Goal: Transaction & Acquisition: Purchase product/service

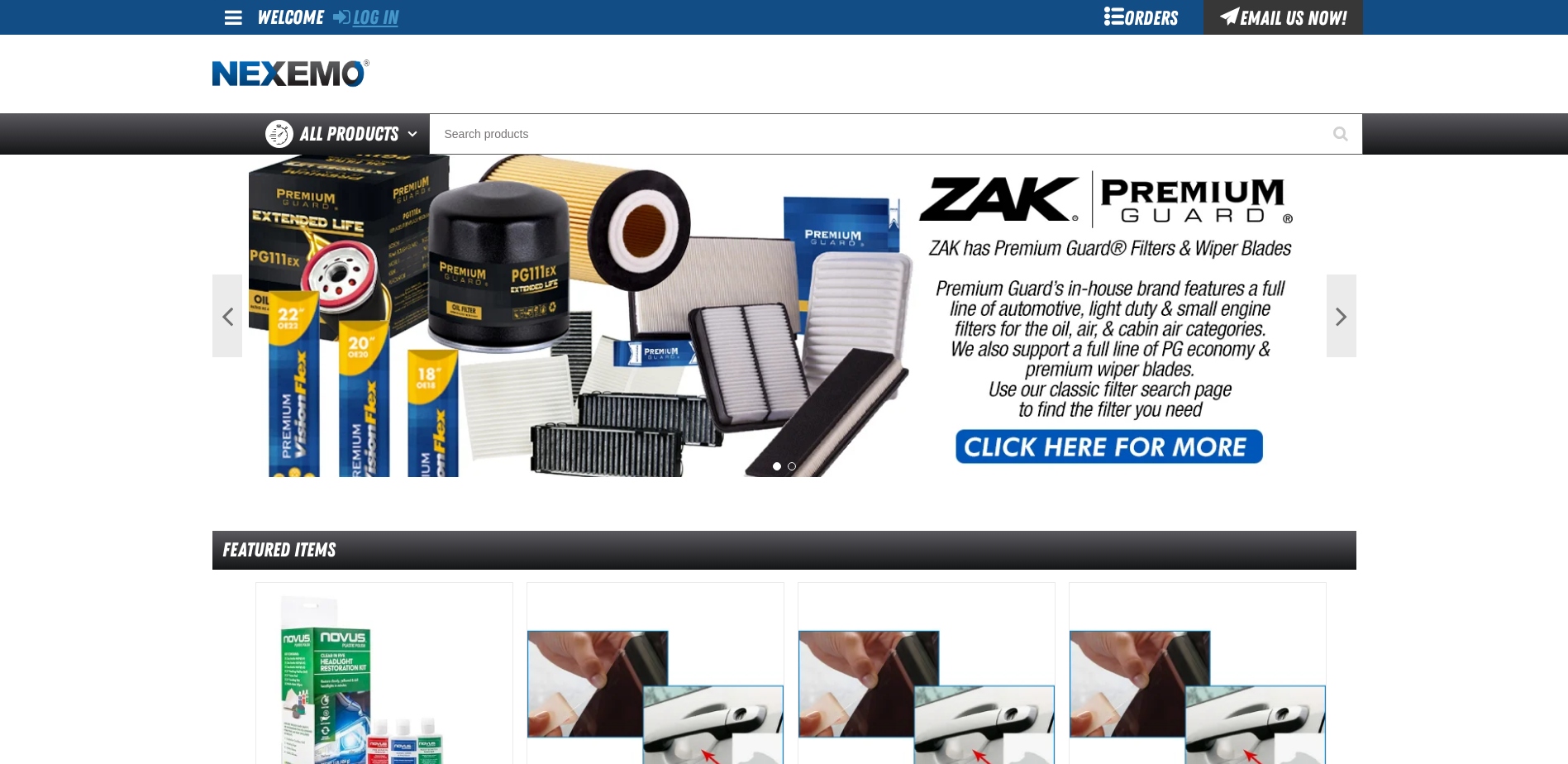
click at [392, 16] on link "Log In" at bounding box center [365, 17] width 66 height 23
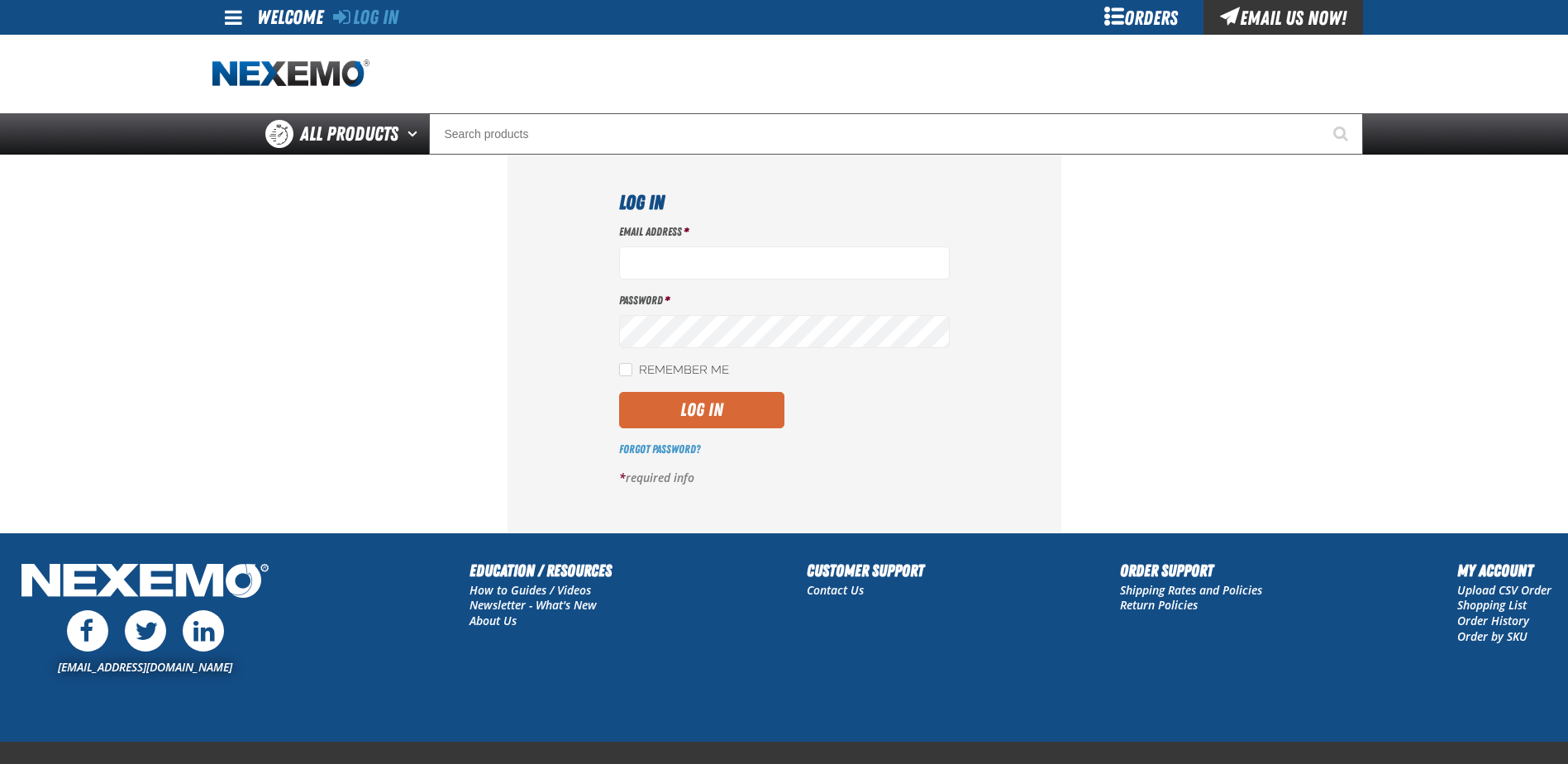
type input "benderle@vtaig.com"
click at [636, 408] on button "Log In" at bounding box center [701, 410] width 166 height 36
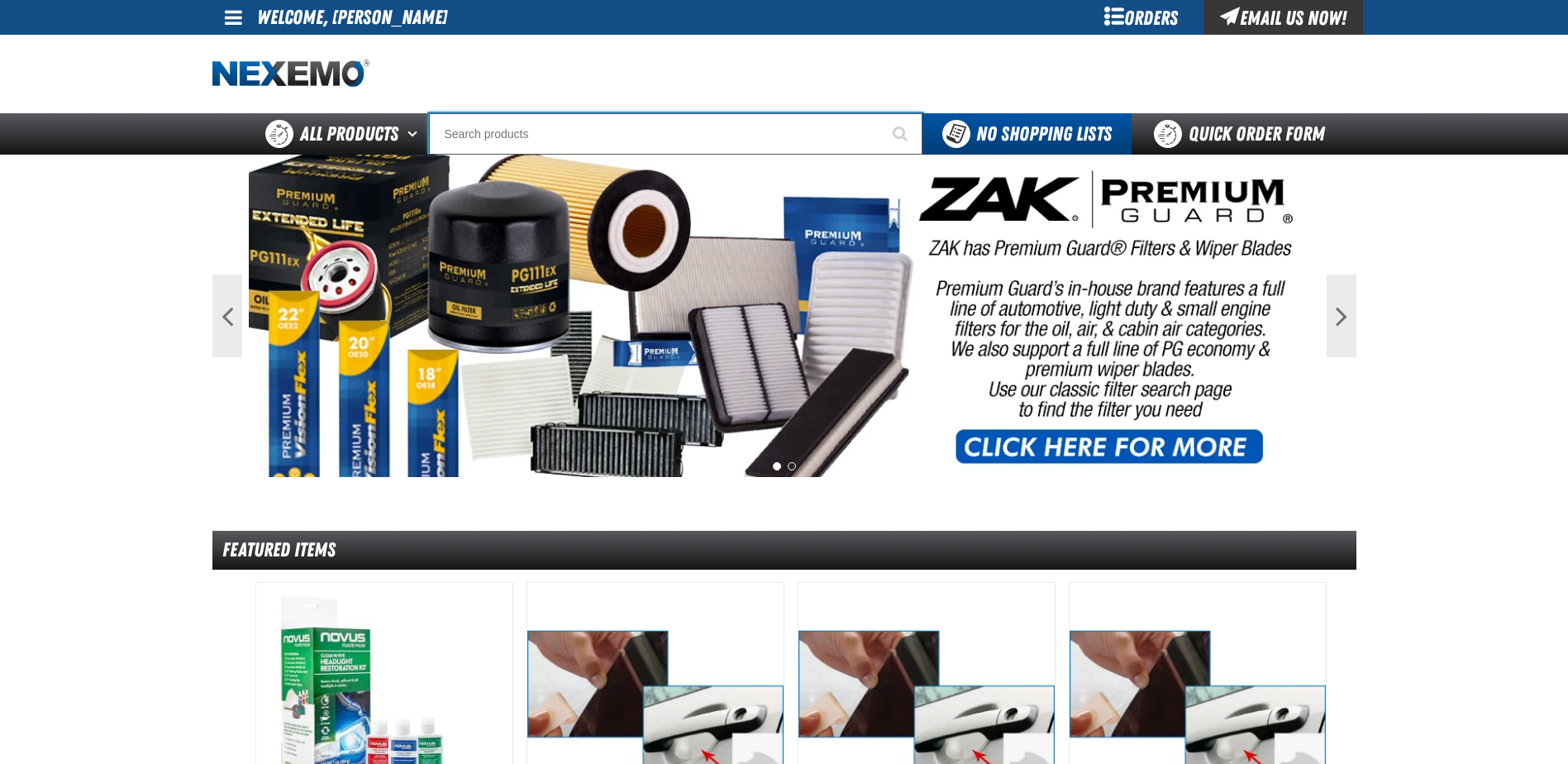
click at [536, 137] on input "Search" at bounding box center [675, 133] width 493 height 42
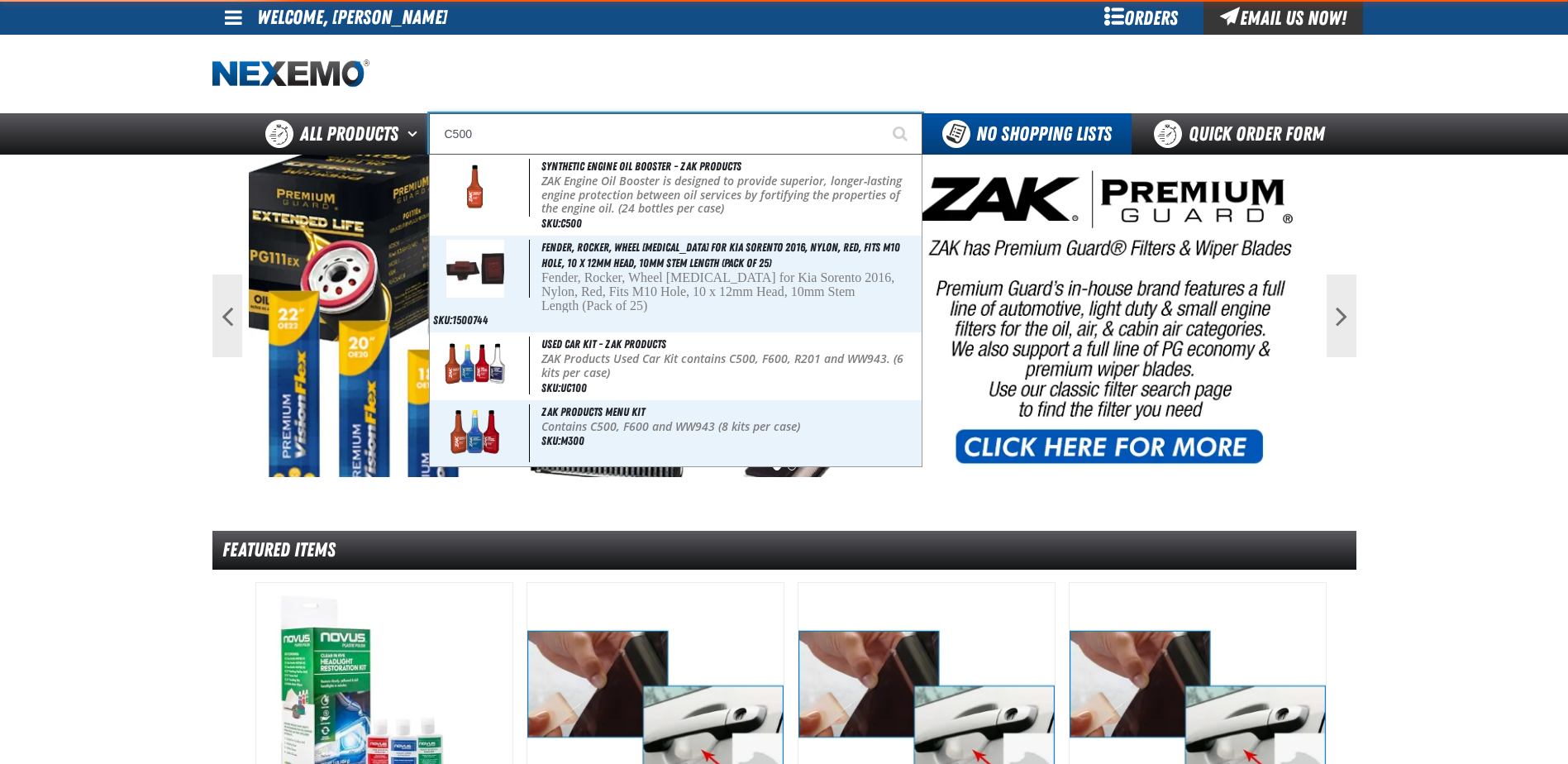
type input "C500"
click at [881, 113] on button "Start Searching" at bounding box center [901, 133] width 42 height 42
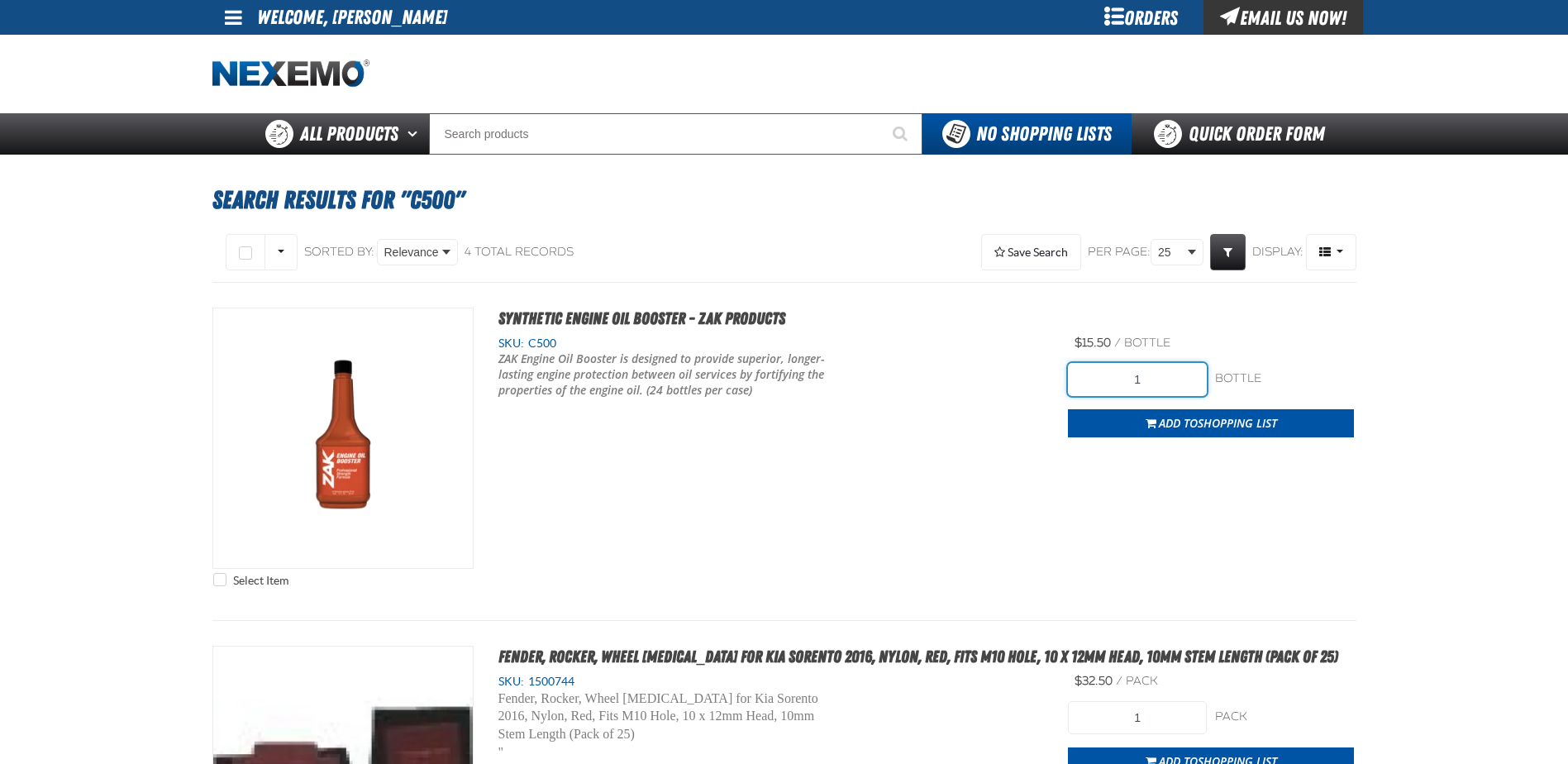
drag, startPoint x: 1149, startPoint y: 379, endPoint x: 1075, endPoint y: 374, distance: 74.2
click at [1080, 375] on input "1" at bounding box center [1137, 379] width 139 height 33
type input "240"
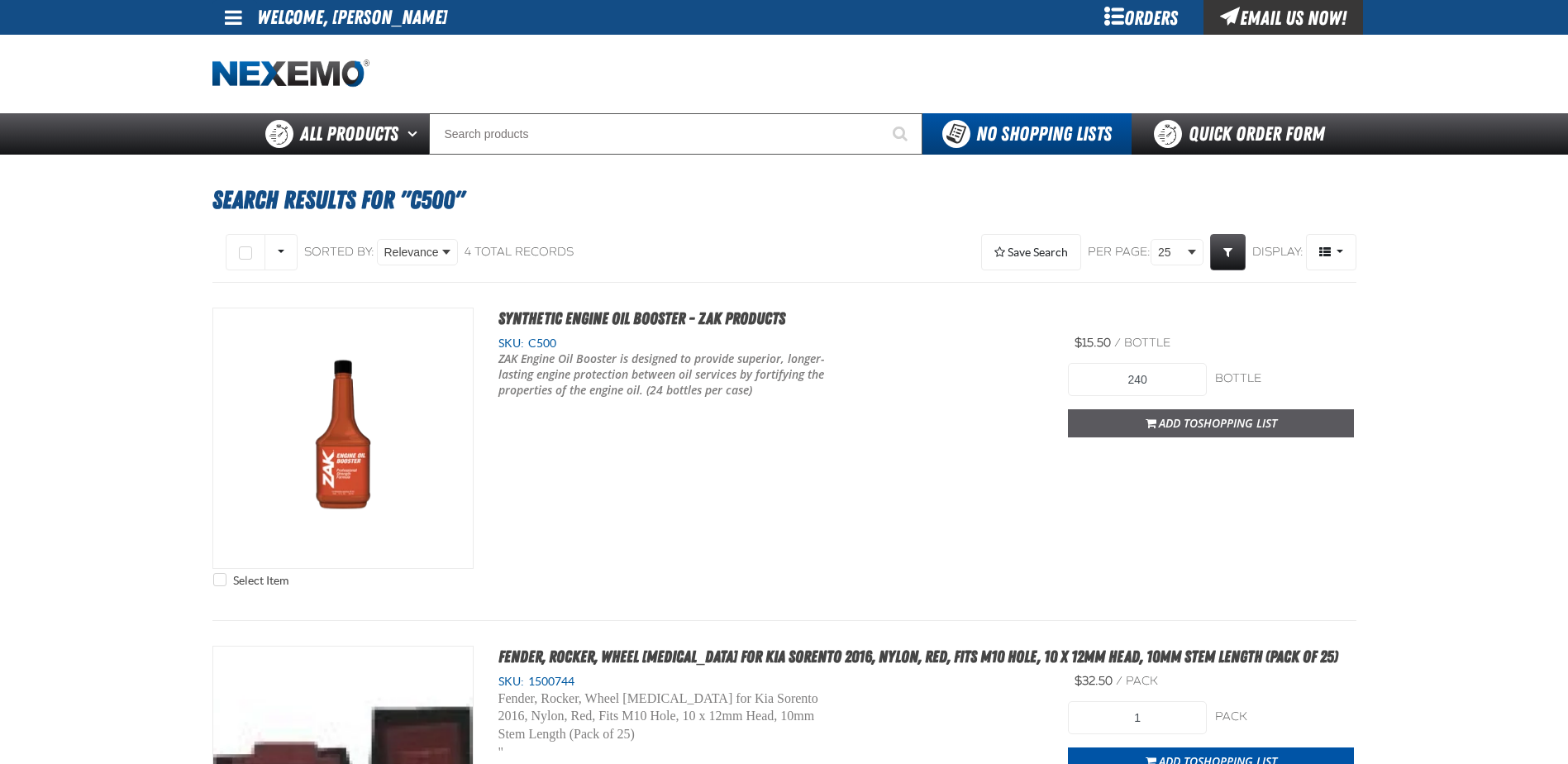
click at [1185, 427] on span "Add to Shopping List" at bounding box center [1218, 423] width 118 height 16
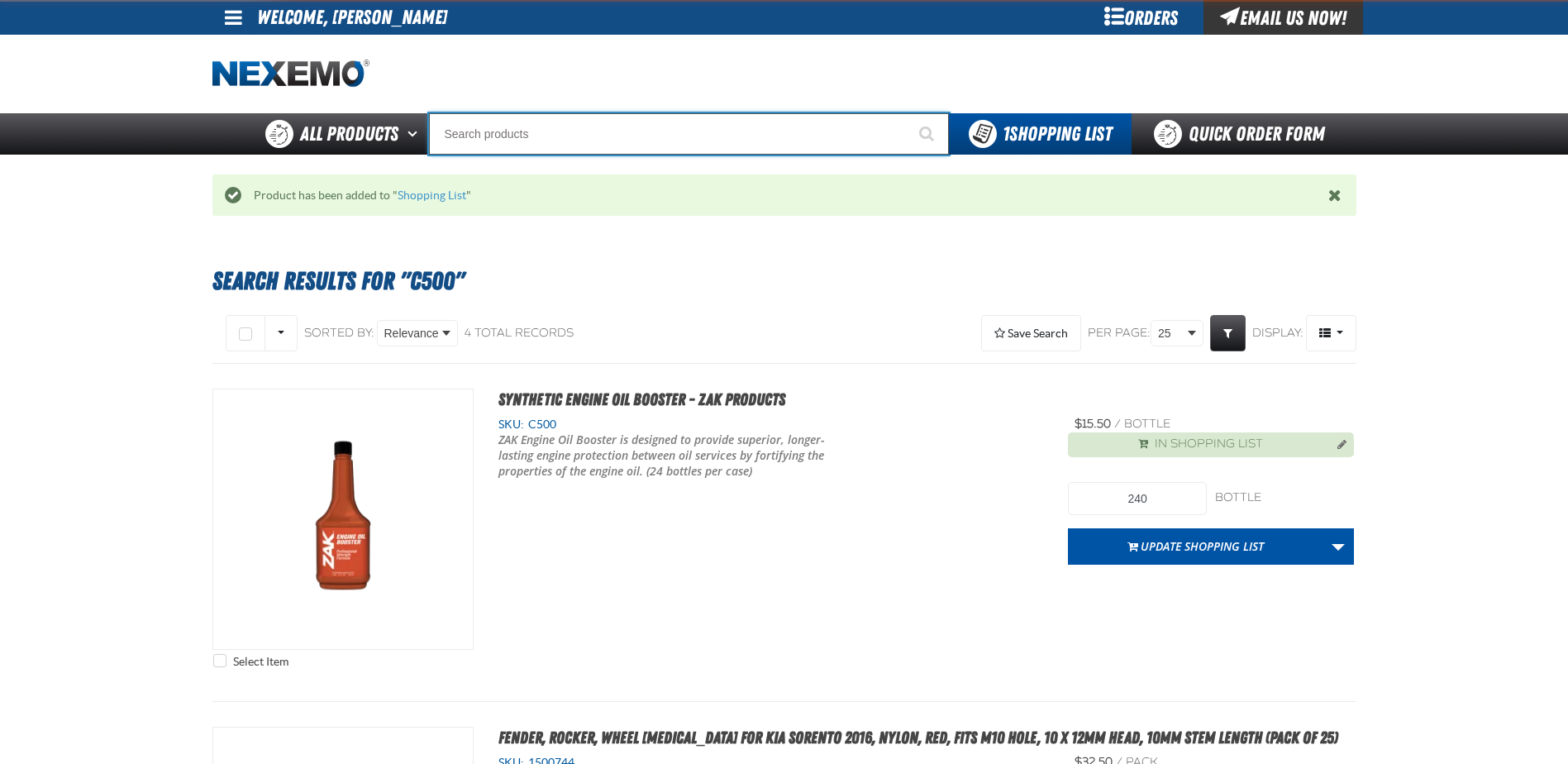
click at [537, 140] on input "Search" at bounding box center [689, 133] width 520 height 42
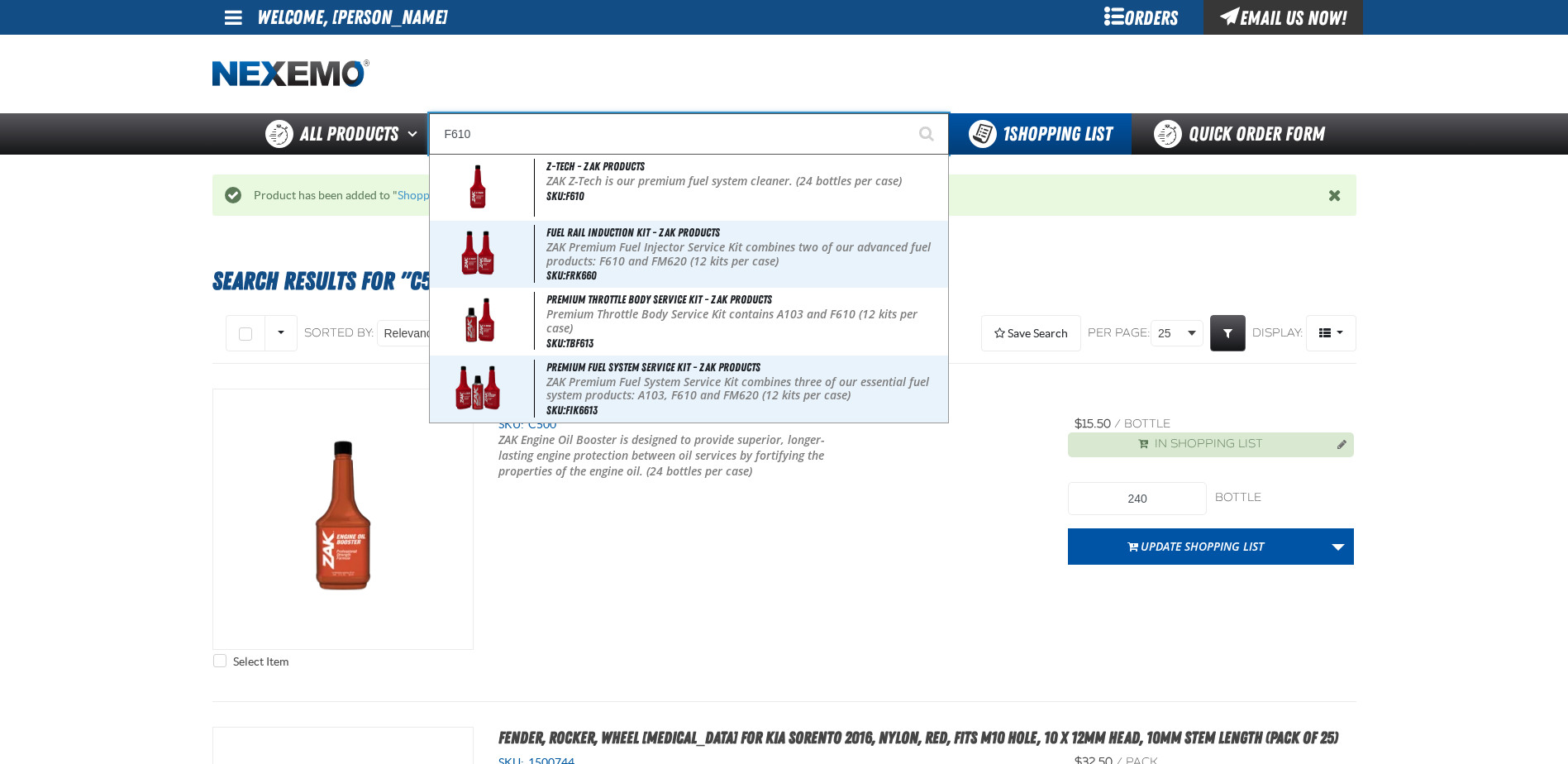
type input "F610"
click at [907, 113] on button "Start Searching" at bounding box center [928, 133] width 42 height 42
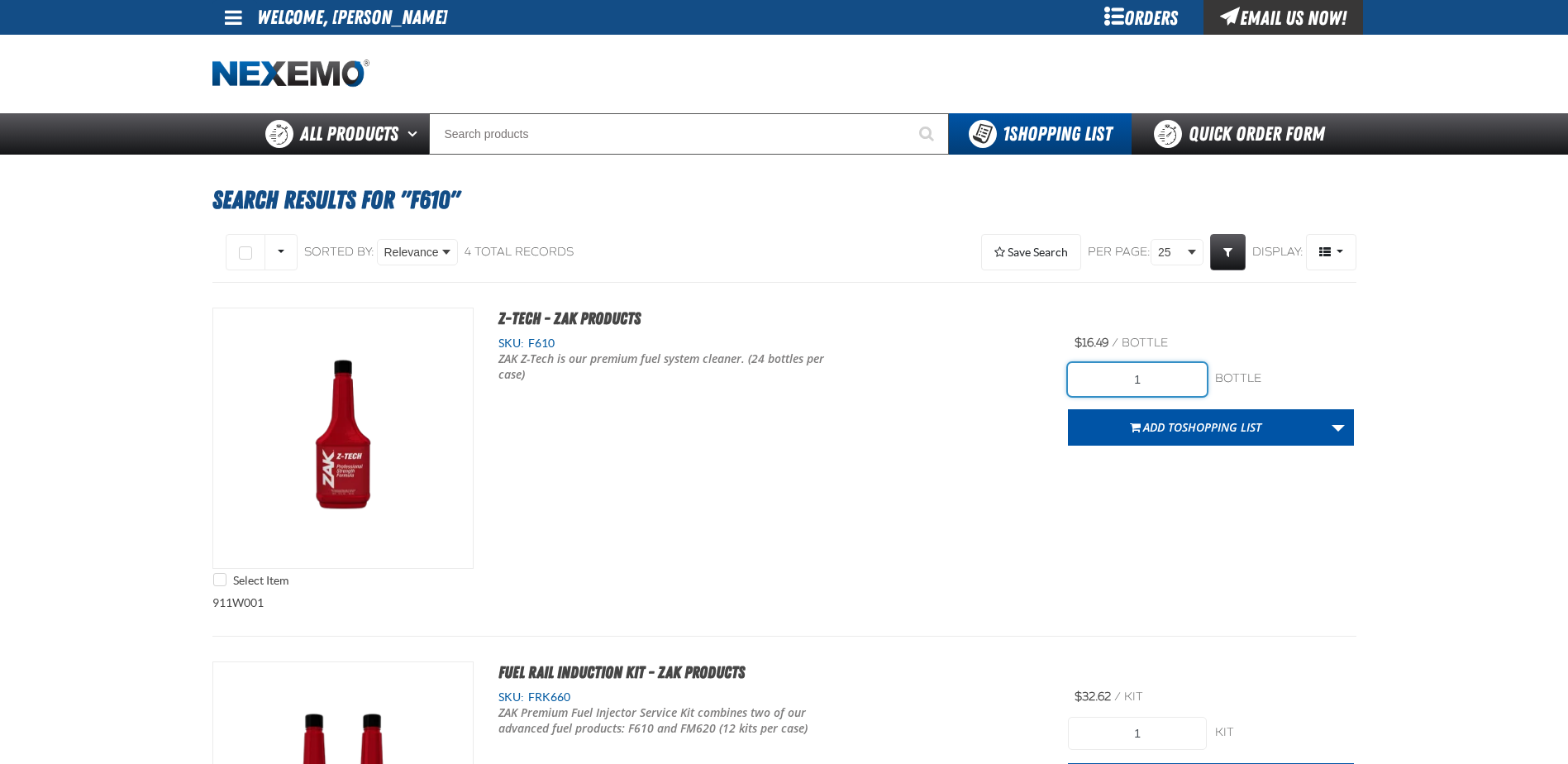
drag, startPoint x: 1156, startPoint y: 377, endPoint x: 1069, endPoint y: 369, distance: 87.4
click at [1069, 369] on input "1" at bounding box center [1137, 379] width 139 height 33
type input "216"
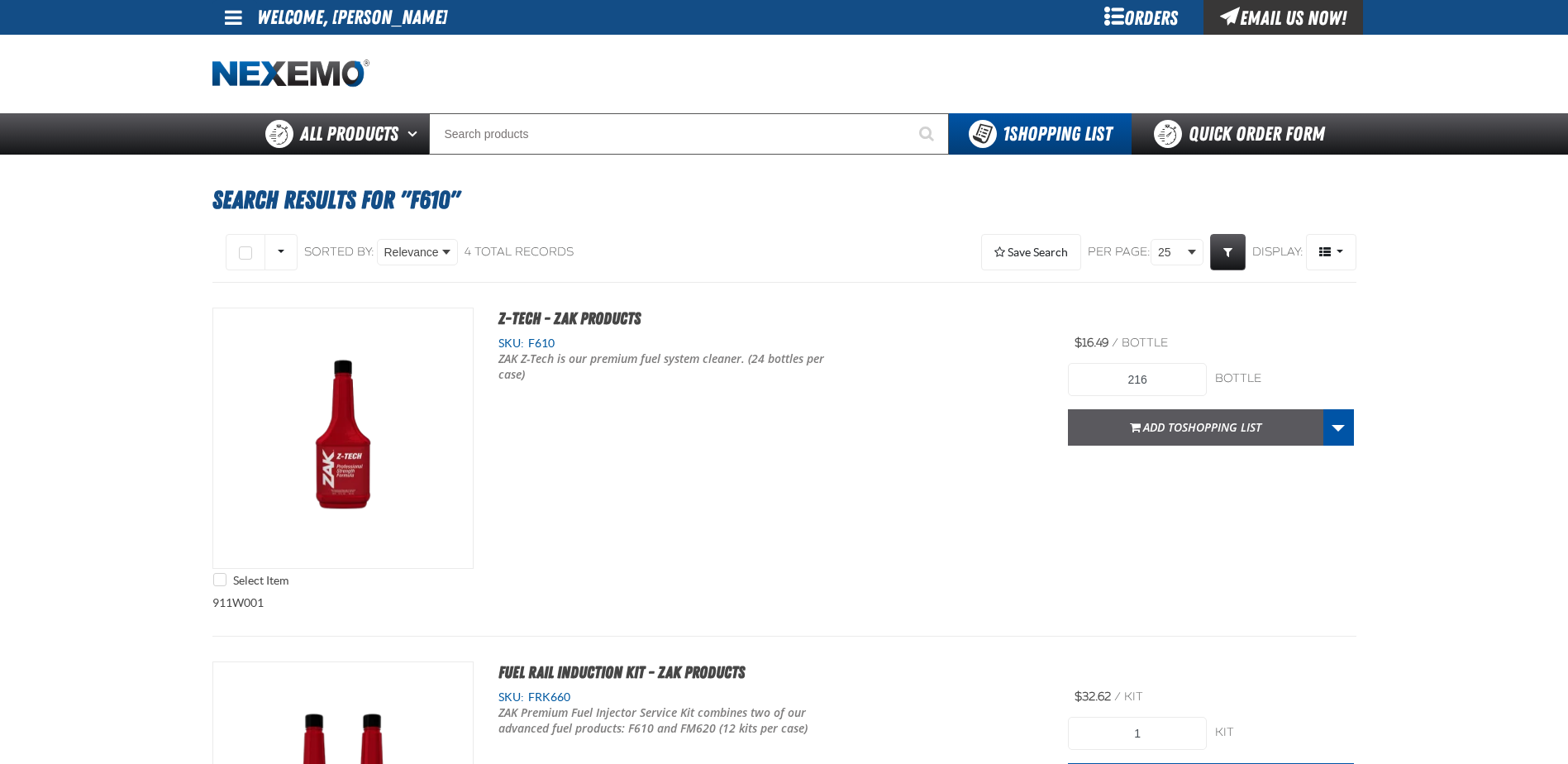
click at [1184, 430] on span "Shopping List" at bounding box center [1222, 426] width 80 height 16
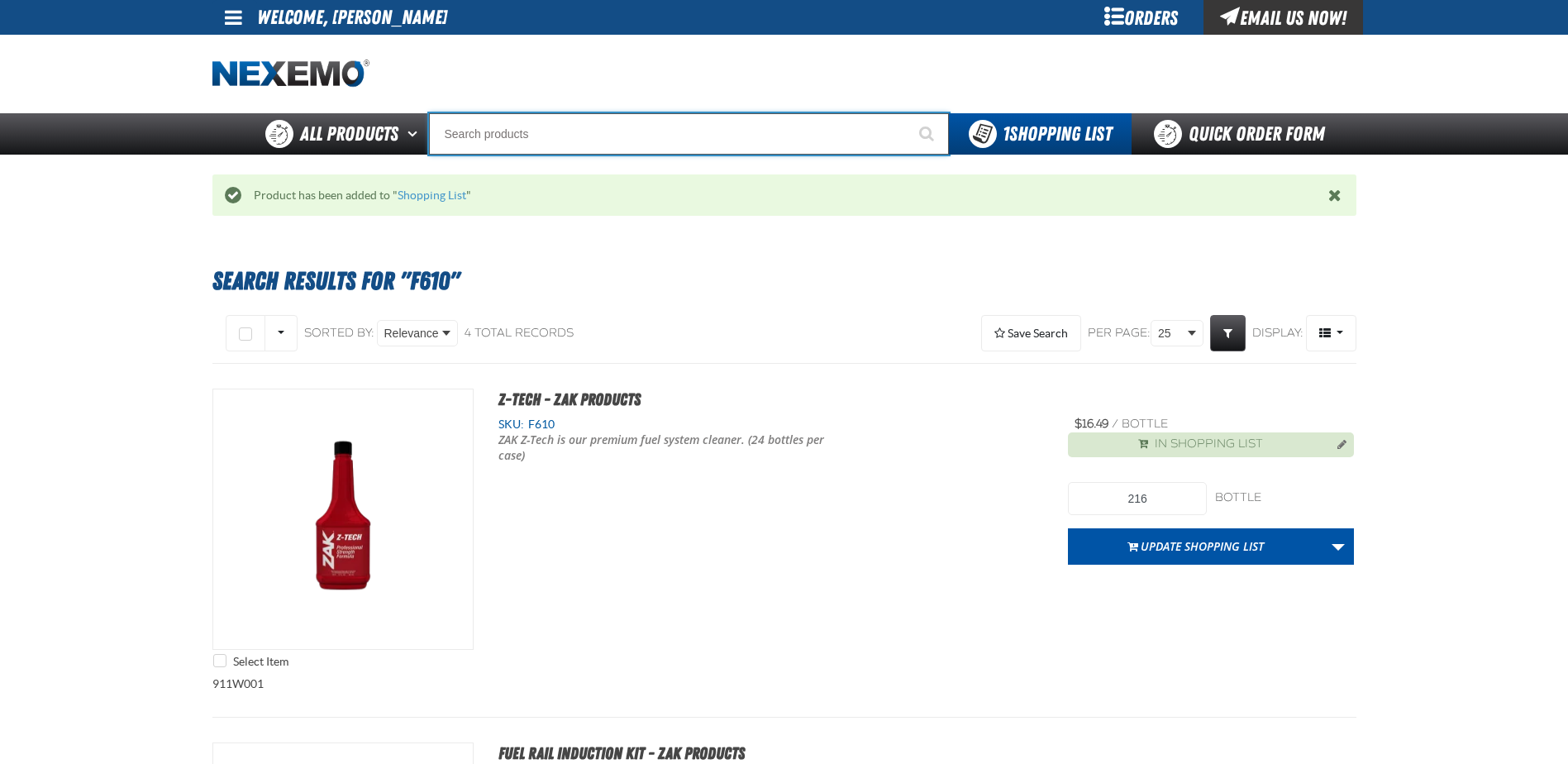
click at [517, 129] on input "Search" at bounding box center [689, 133] width 520 height 42
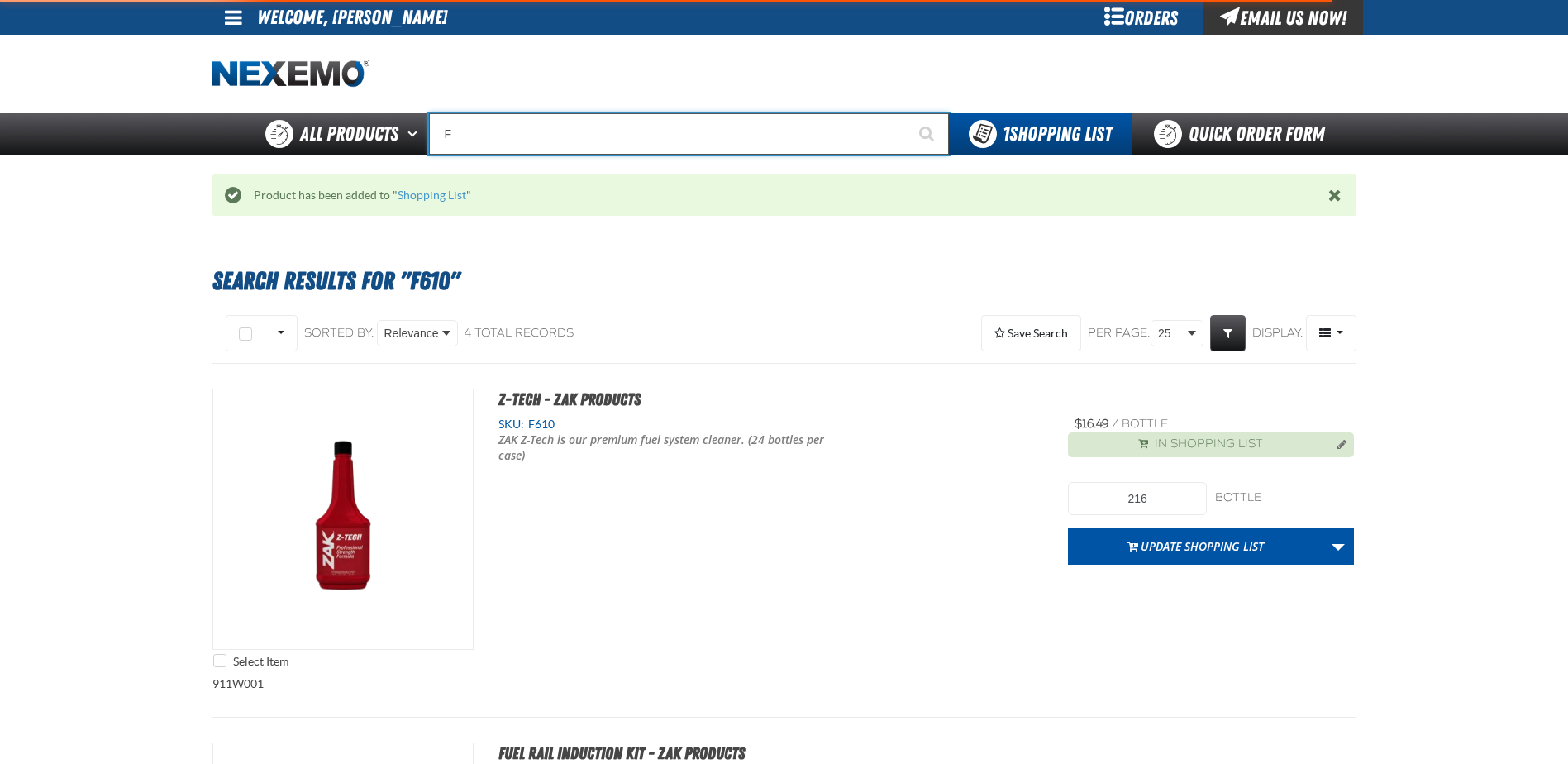
type input "FR"
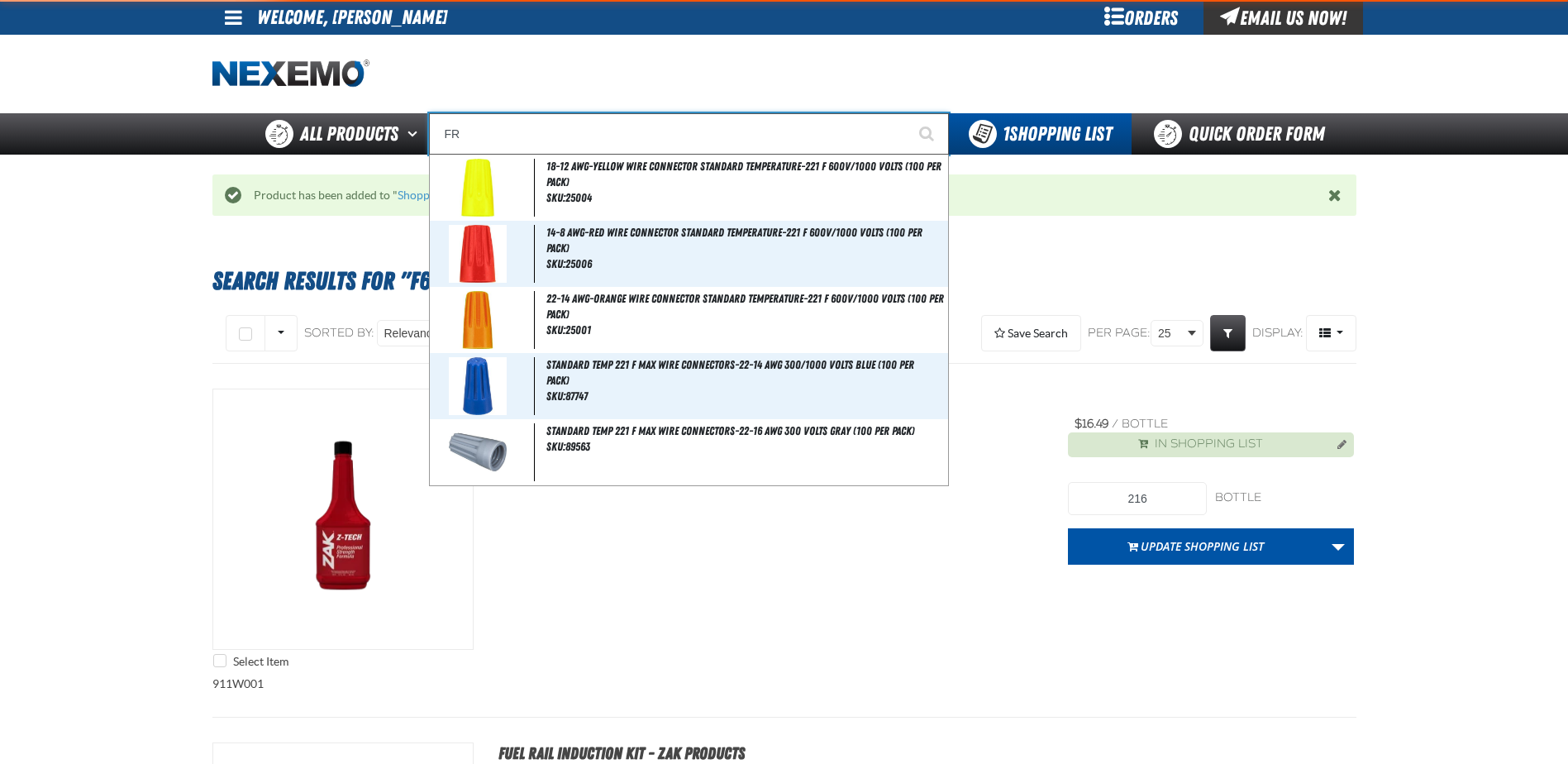
type input "FROM"
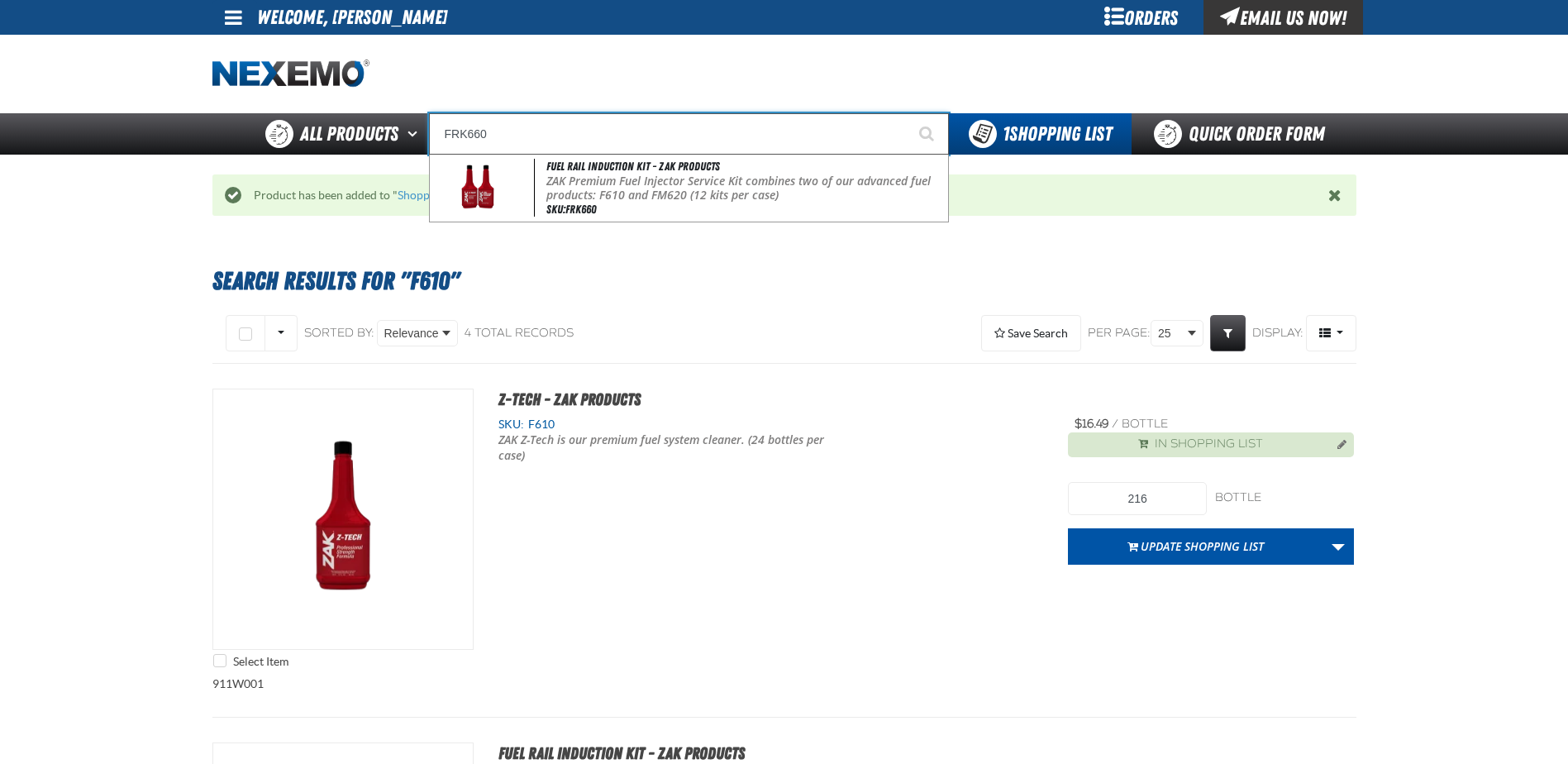
type input "FRK660"
click at [907, 113] on button "Start Searching" at bounding box center [928, 133] width 42 height 42
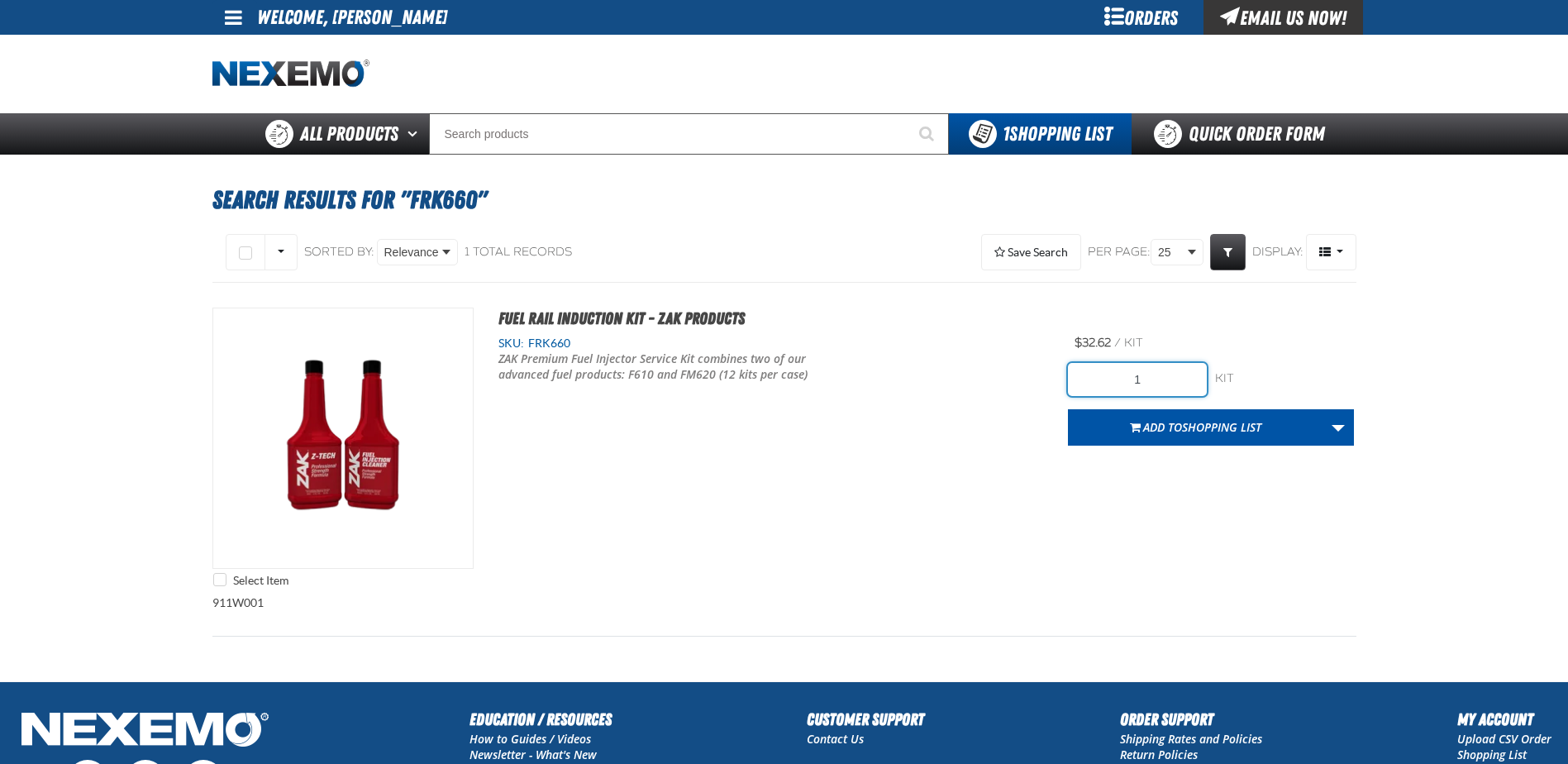
drag, startPoint x: 1156, startPoint y: 371, endPoint x: 1003, endPoint y: 368, distance: 153.0
click at [1003, 368] on div "Select Item Fuel Rail Induction Kit - ZAK Products SKU: FRK660 /" at bounding box center [784, 450] width 1144 height 288
type input "24"
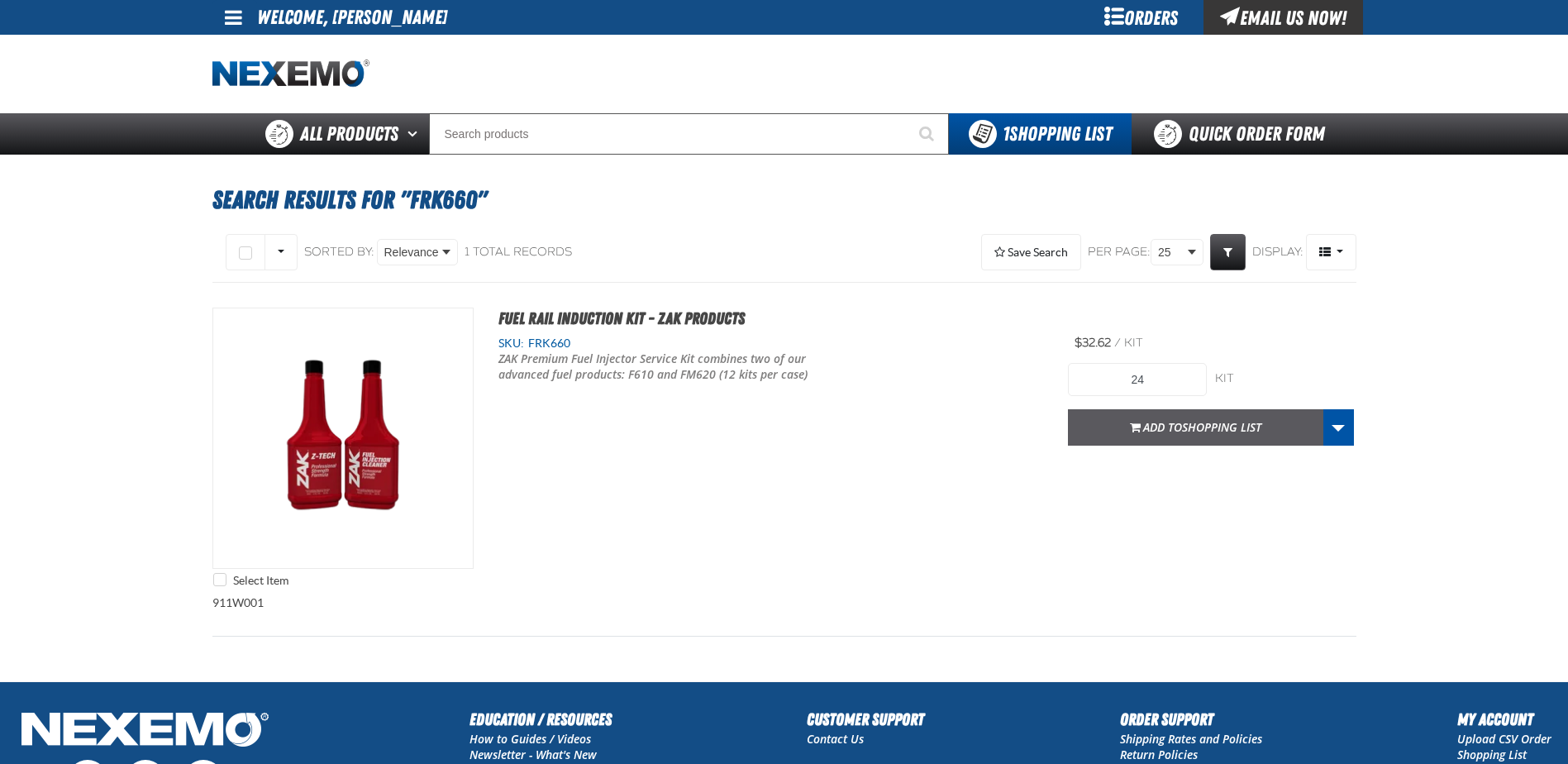
click at [1184, 426] on span "Shopping List" at bounding box center [1222, 426] width 80 height 16
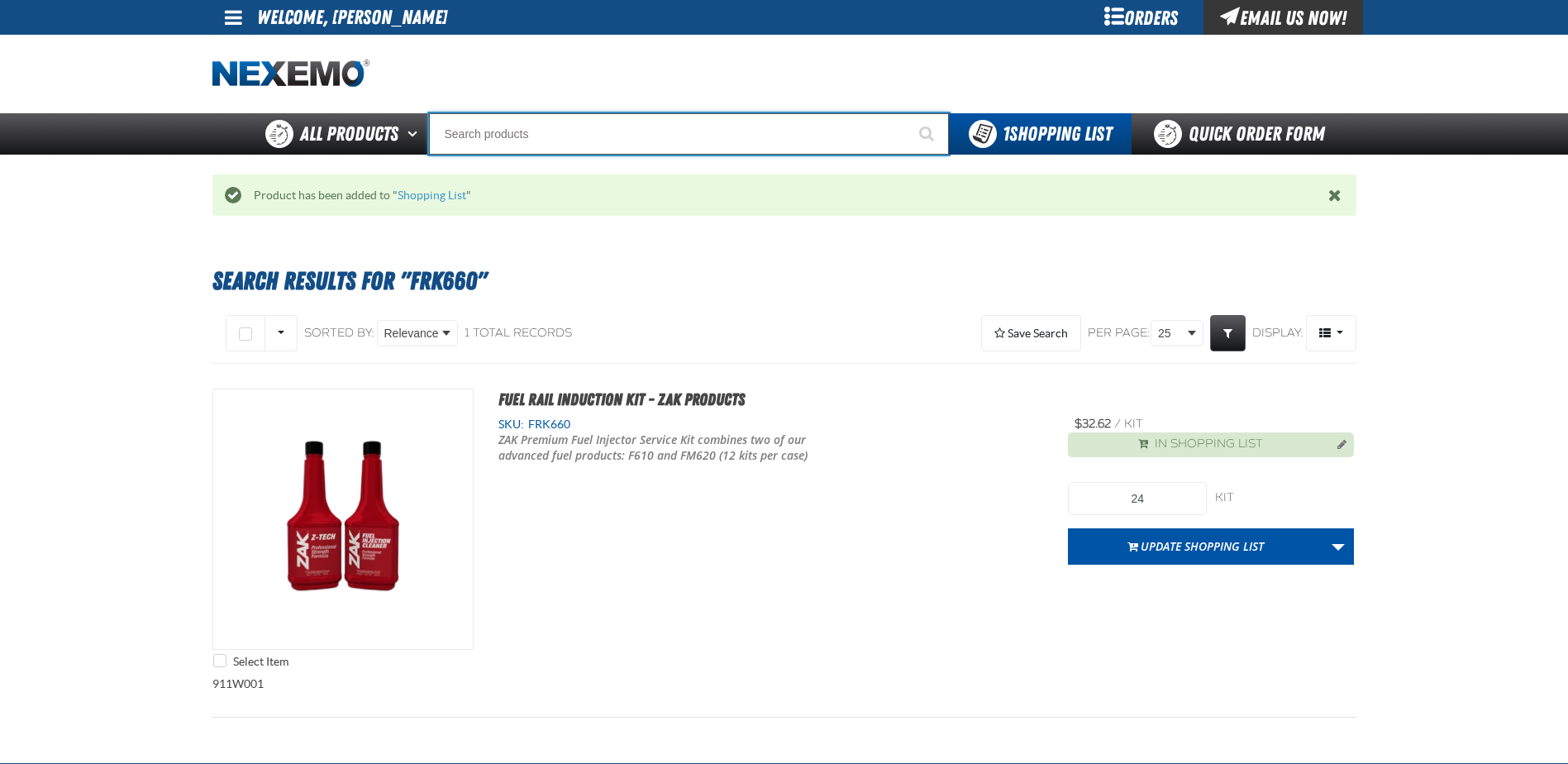
click at [493, 136] on input "Search" at bounding box center [689, 133] width 520 height 42
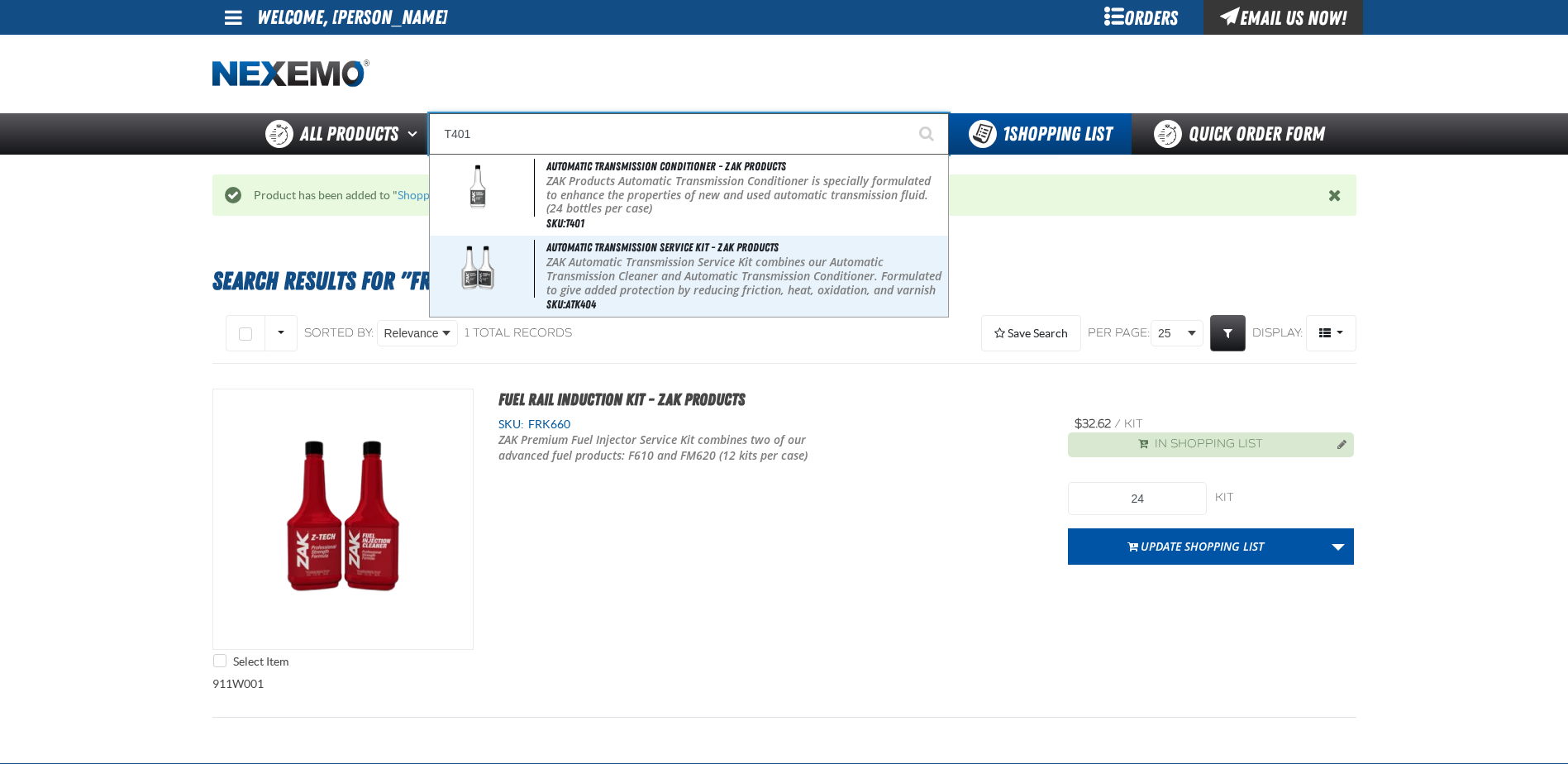
type input "T401"
click at [907, 113] on button "Start Searching" at bounding box center [928, 133] width 42 height 42
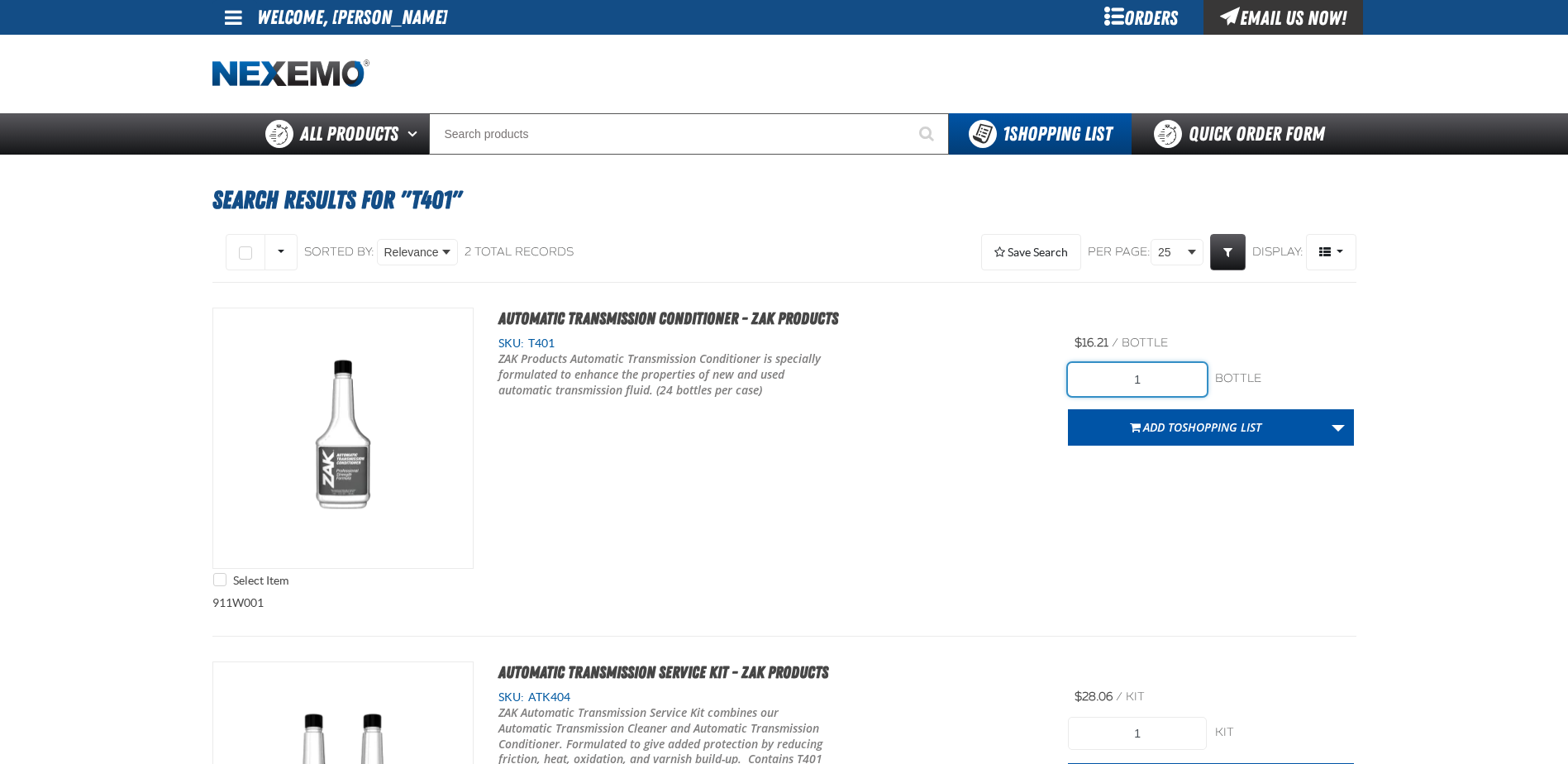
drag, startPoint x: 1176, startPoint y: 379, endPoint x: 1021, endPoint y: 369, distance: 155.3
click at [1032, 371] on div "Select Item Automatic Transmission Conditioner - ZAK Products SKU: T401" at bounding box center [784, 450] width 1144 height 288
type input "24"
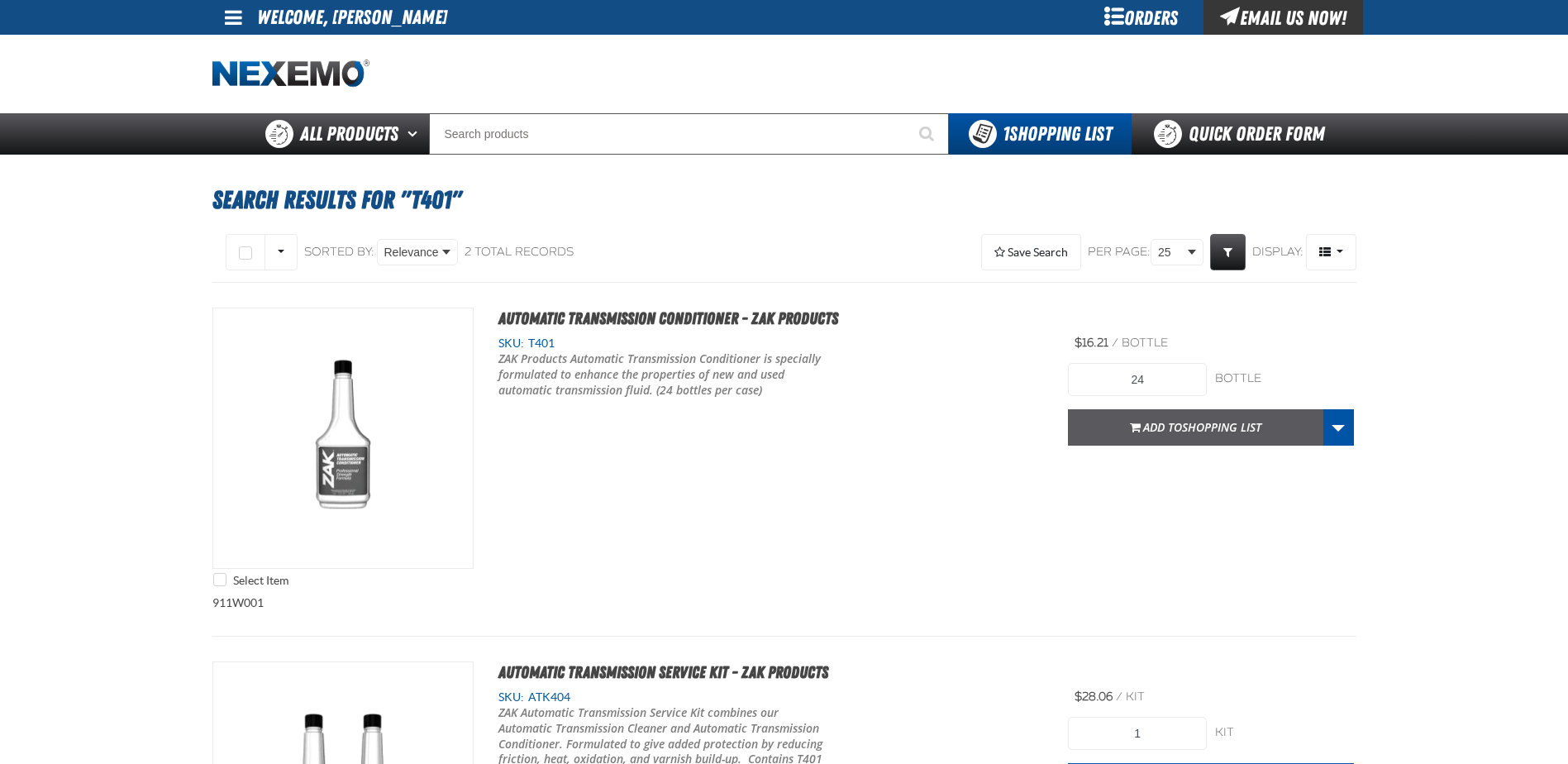
click at [1213, 430] on span "Shopping List" at bounding box center [1222, 426] width 80 height 16
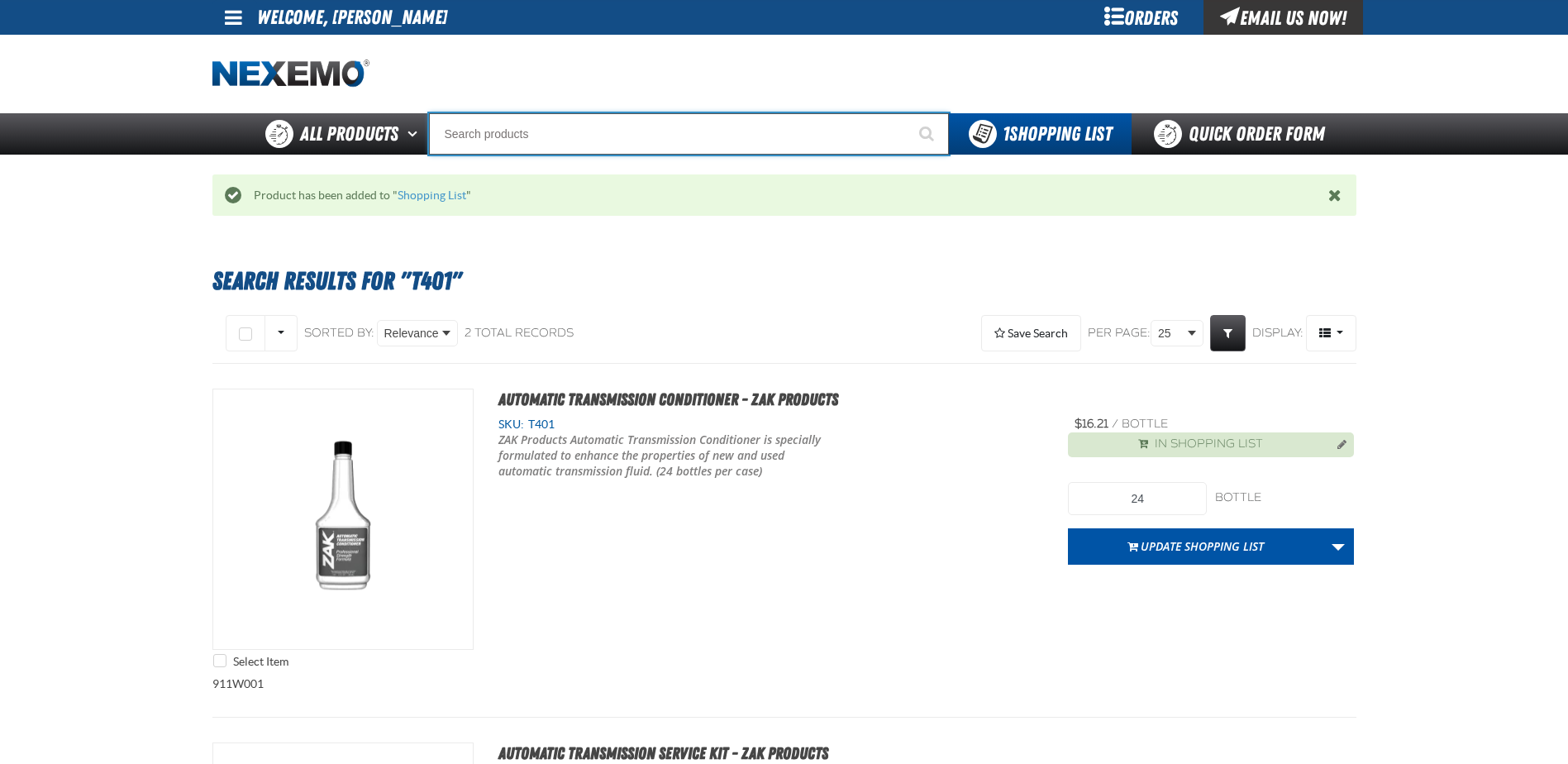
click at [557, 146] on input "Search" at bounding box center [689, 133] width 520 height 42
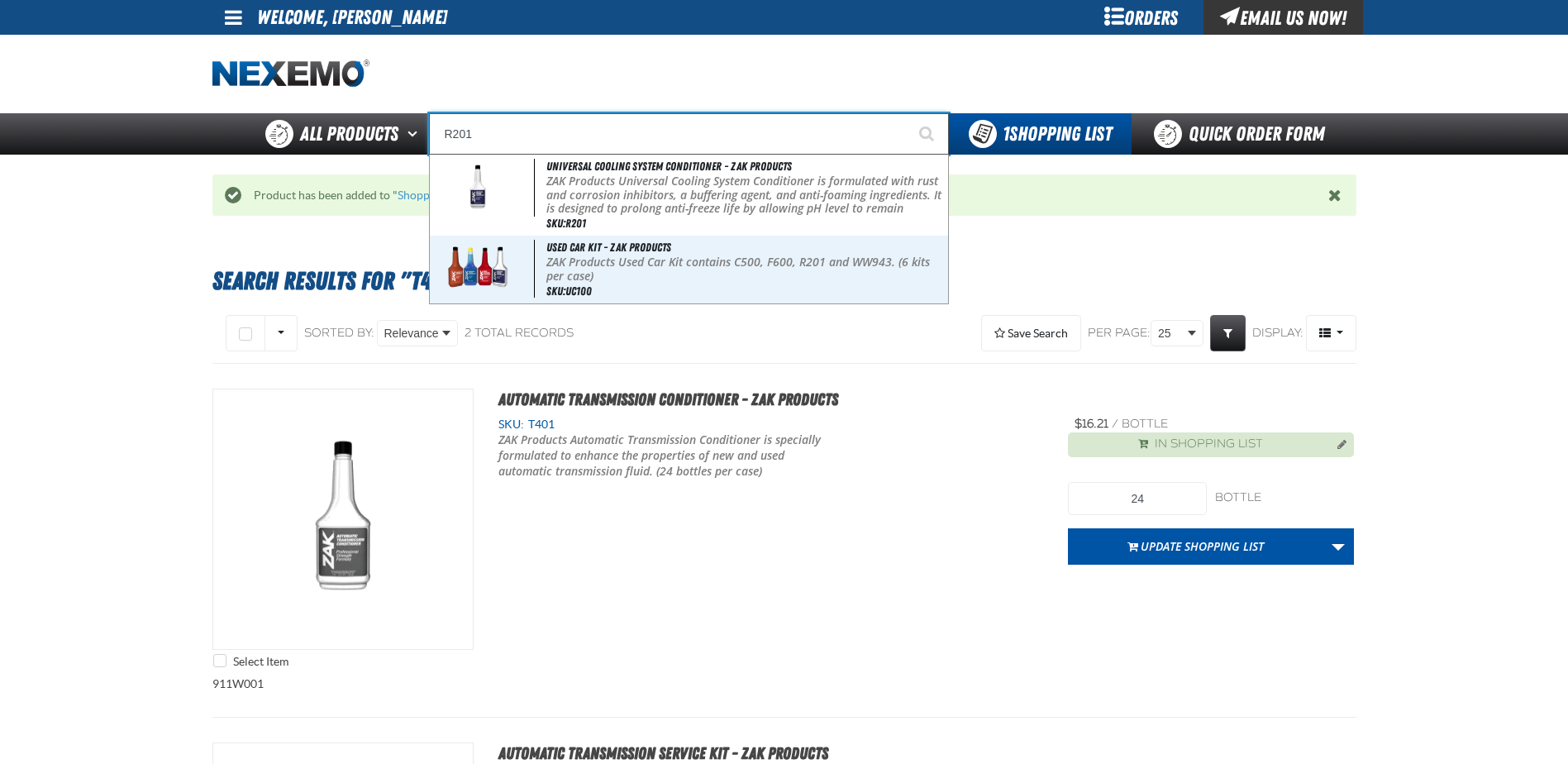
type input "R201"
click at [907, 113] on button "Start Searching" at bounding box center [928, 133] width 42 height 42
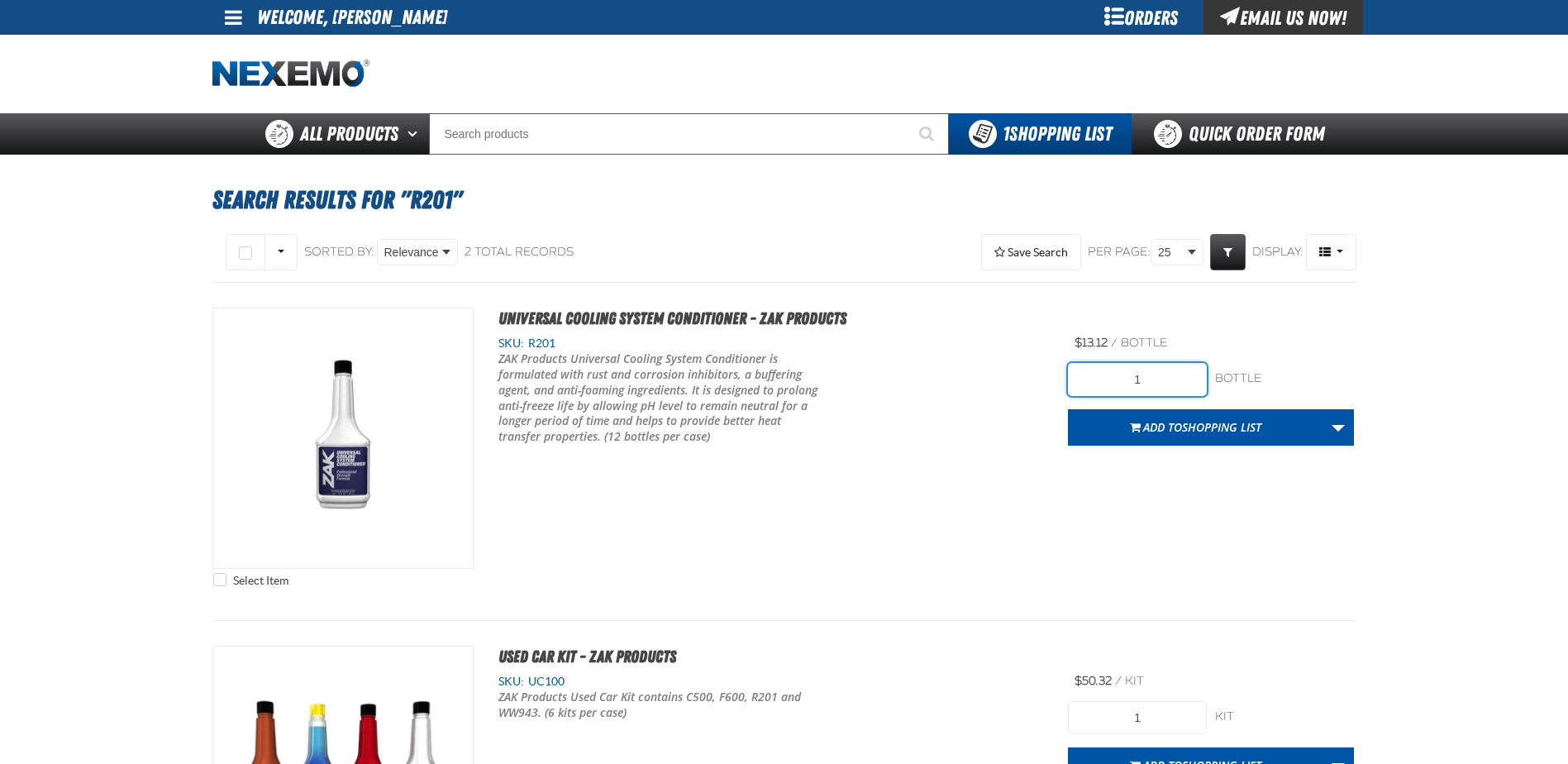
drag, startPoint x: 1162, startPoint y: 381, endPoint x: 969, endPoint y: 366, distance: 193.6
click at [969, 366] on div "Select Item Universal Cooling System Conditioner - ZAK Products SKU: R201 /" at bounding box center [784, 450] width 1144 height 288
type input "48"
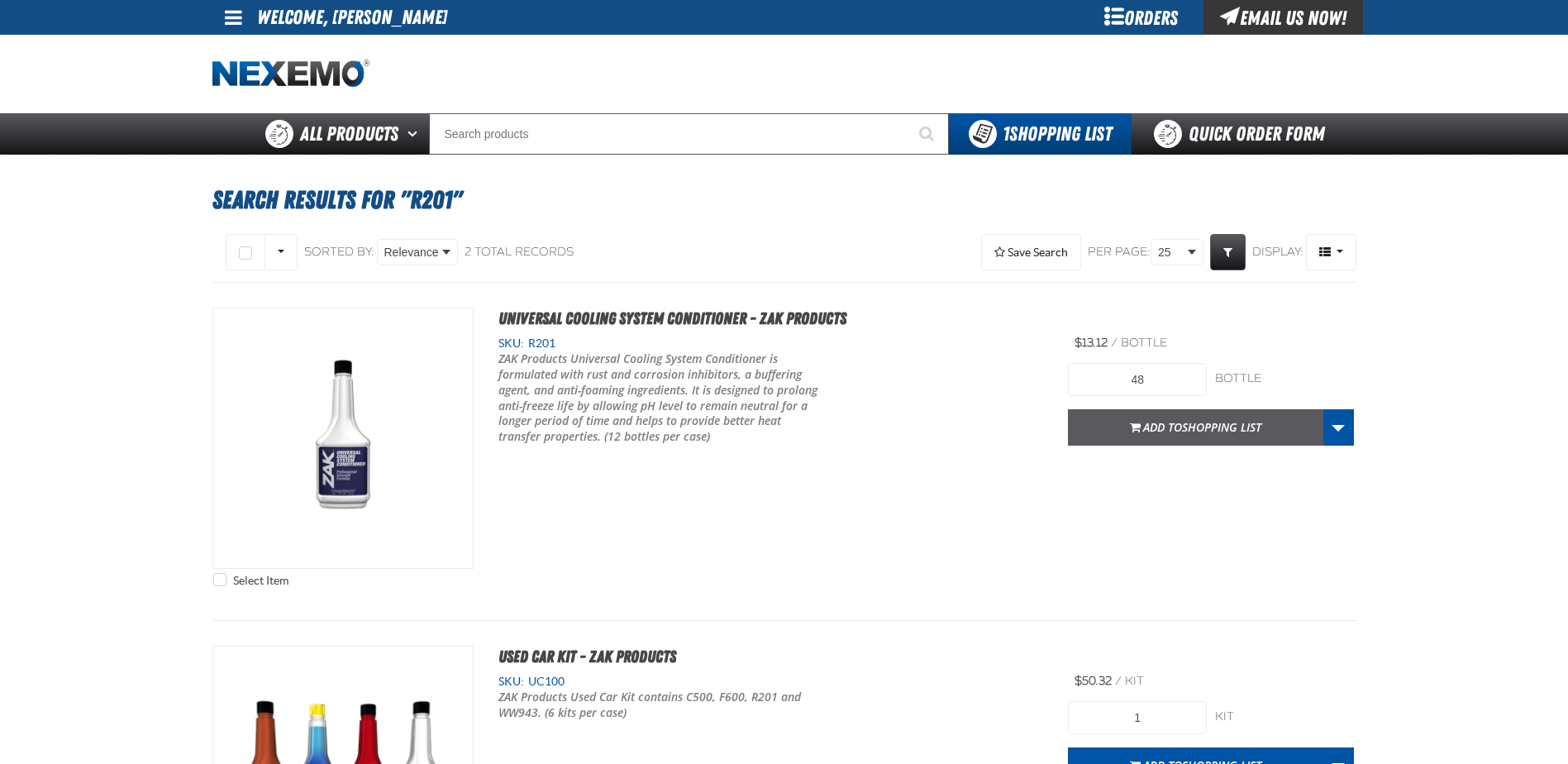
click at [1174, 424] on span "Add to Shopping List" at bounding box center [1203, 426] width 118 height 16
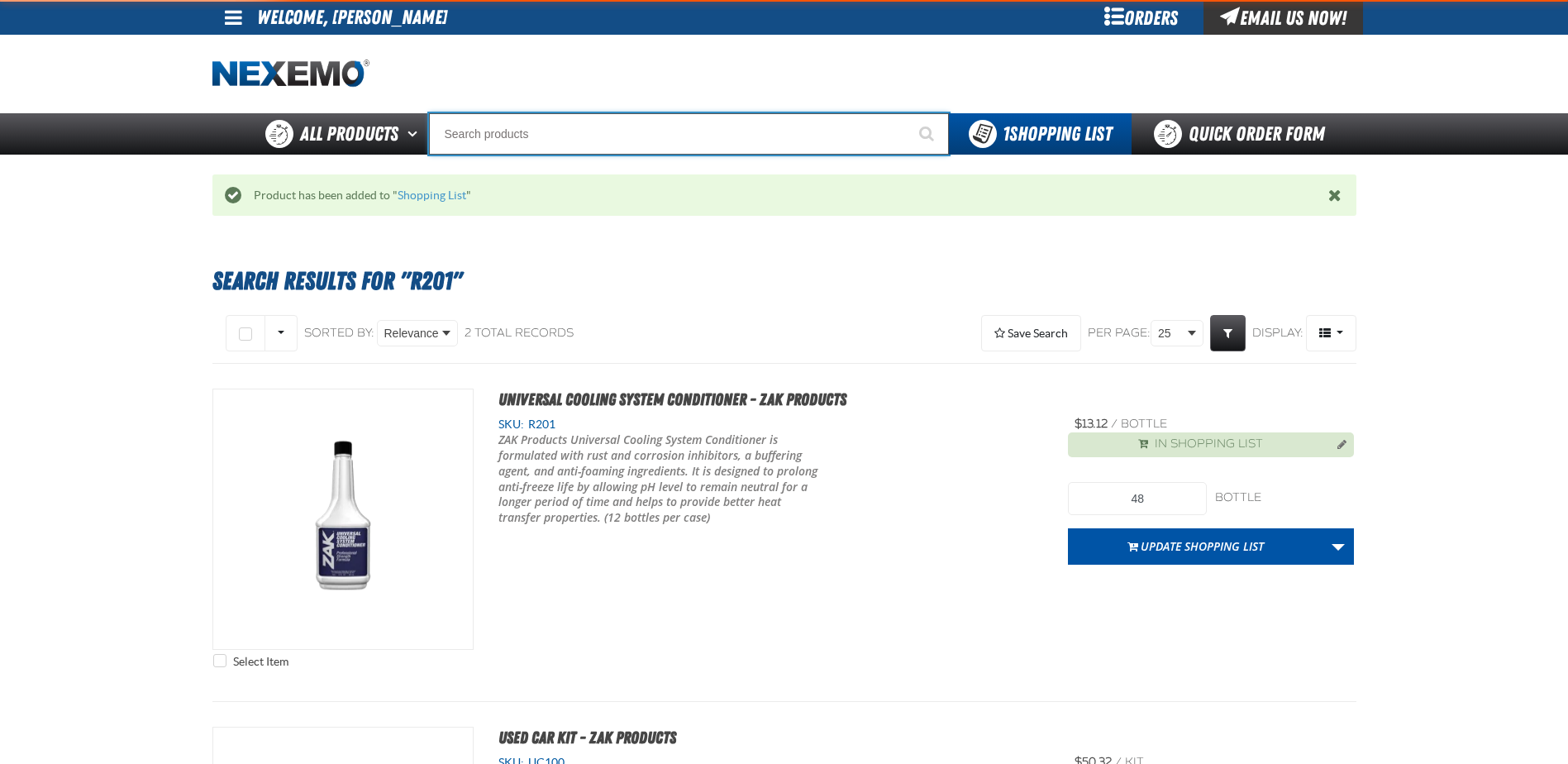
click at [555, 132] on input "Search" at bounding box center [689, 133] width 520 height 42
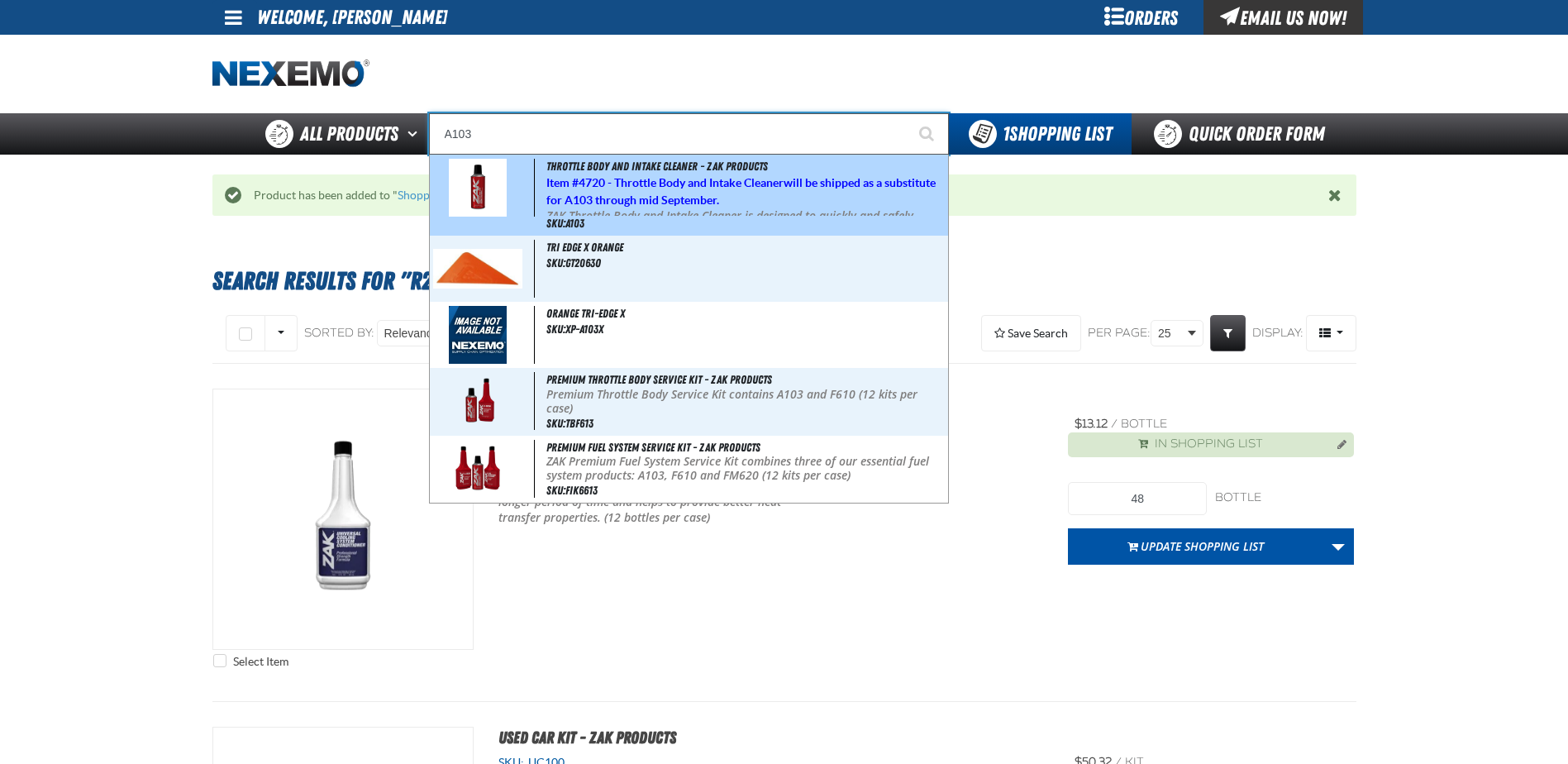
click at [623, 189] on strong "4720 - Throttle Body and Intake Cleaner" at bounding box center [681, 182] width 205 height 13
type input "Throttle Body and Intake Cleaner - ZAK Products"
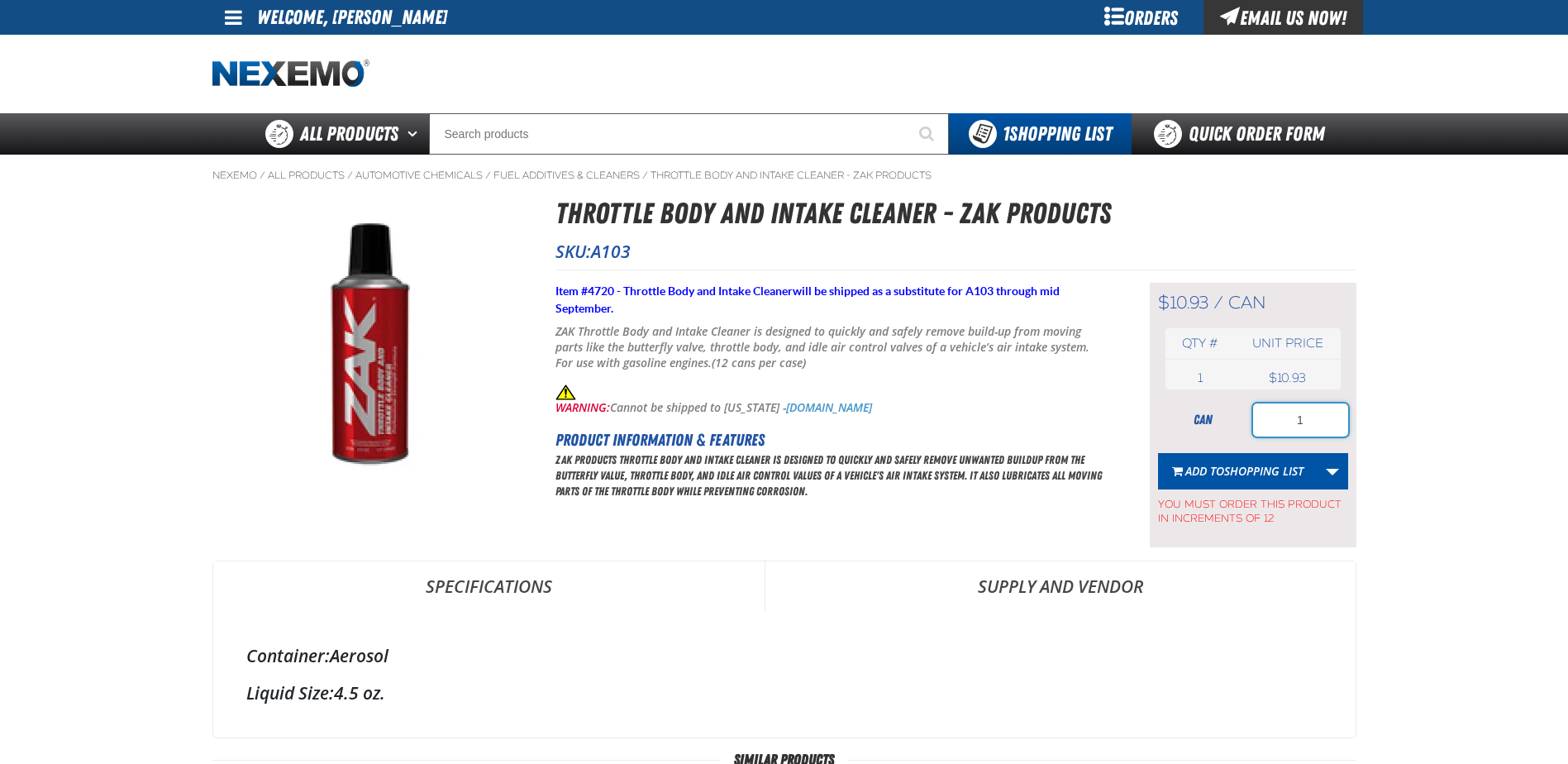
drag, startPoint x: 1313, startPoint y: 419, endPoint x: 1127, endPoint y: 403, distance: 186.7
click at [1127, 403] on div "Short Description: Item # 4720 - Throttle Body and Intake Cleaner will be shipp…" at bounding box center [956, 408] width 801 height 277
type input "36"
click at [1211, 466] on span "Add to Shopping List" at bounding box center [1244, 470] width 118 height 16
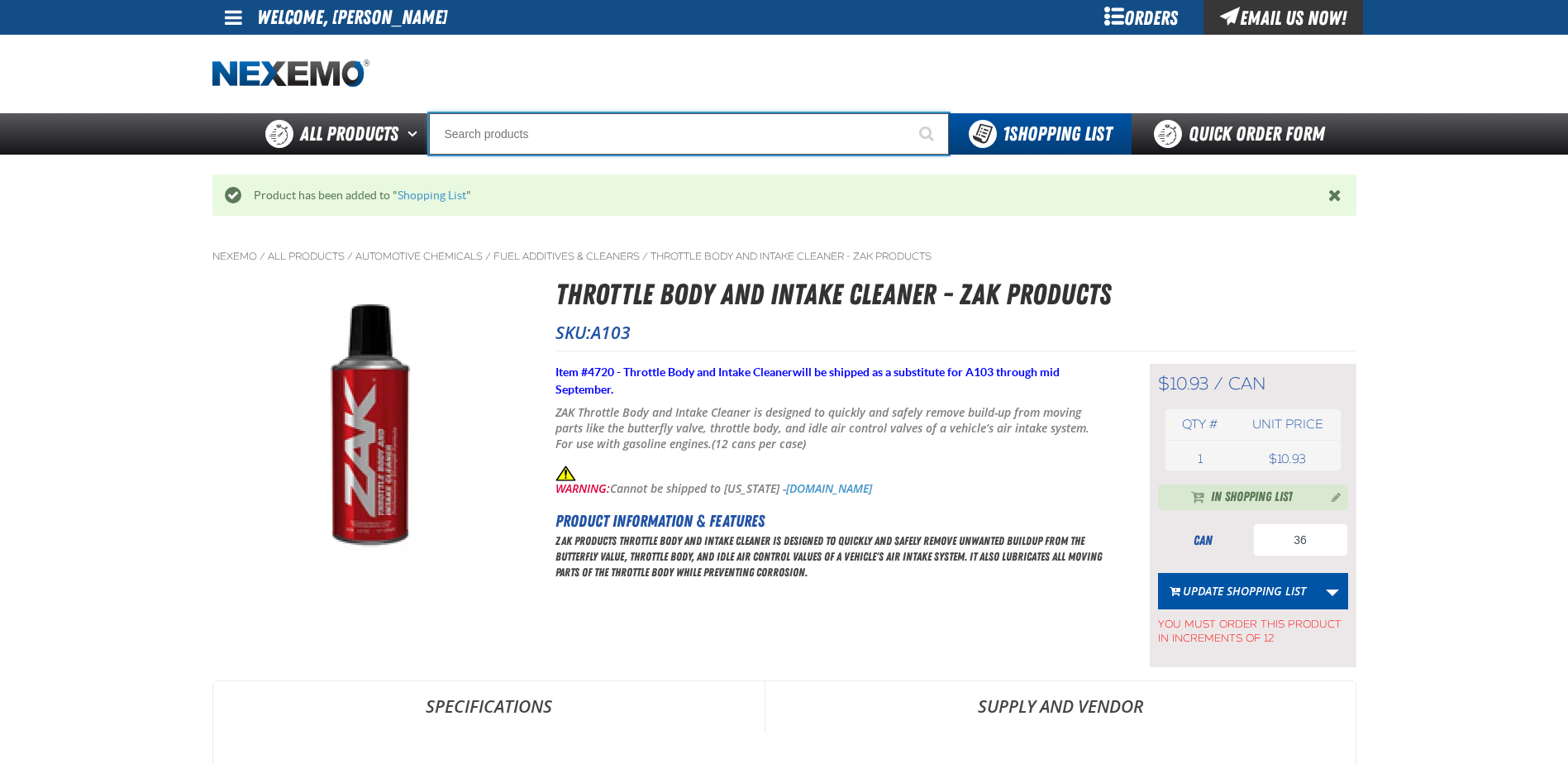
click at [538, 144] on input "Search" at bounding box center [689, 133] width 520 height 42
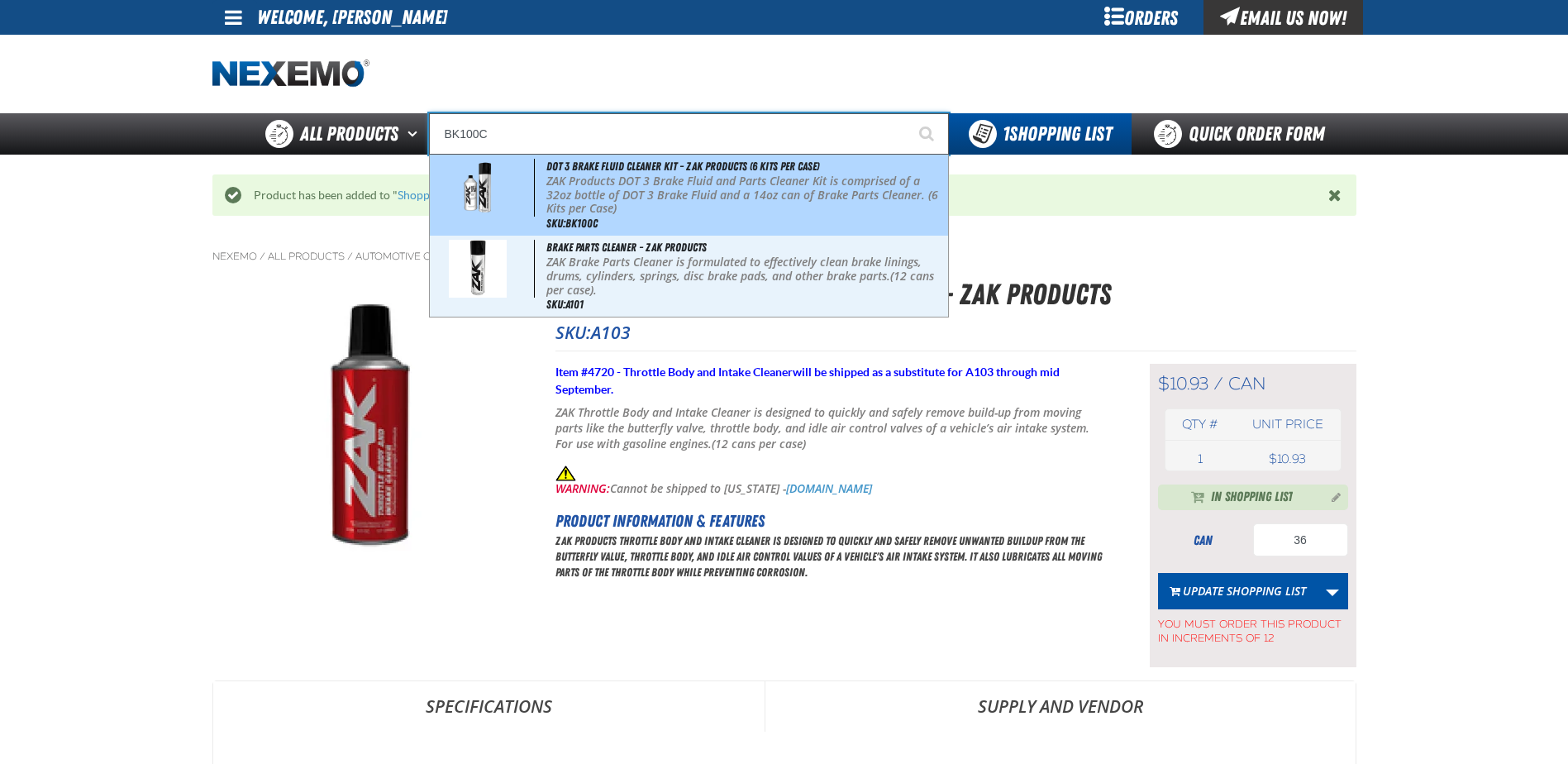
click at [683, 177] on p "ZAK Products DOT 3 Brake Fluid and Parts Cleaner Kit is comprised of a 32oz bot…" at bounding box center [746, 195] width 398 height 42
type input "DOT 3 Brake Fluid Cleaner Kit - ZAK Products (6 Kits per Case)"
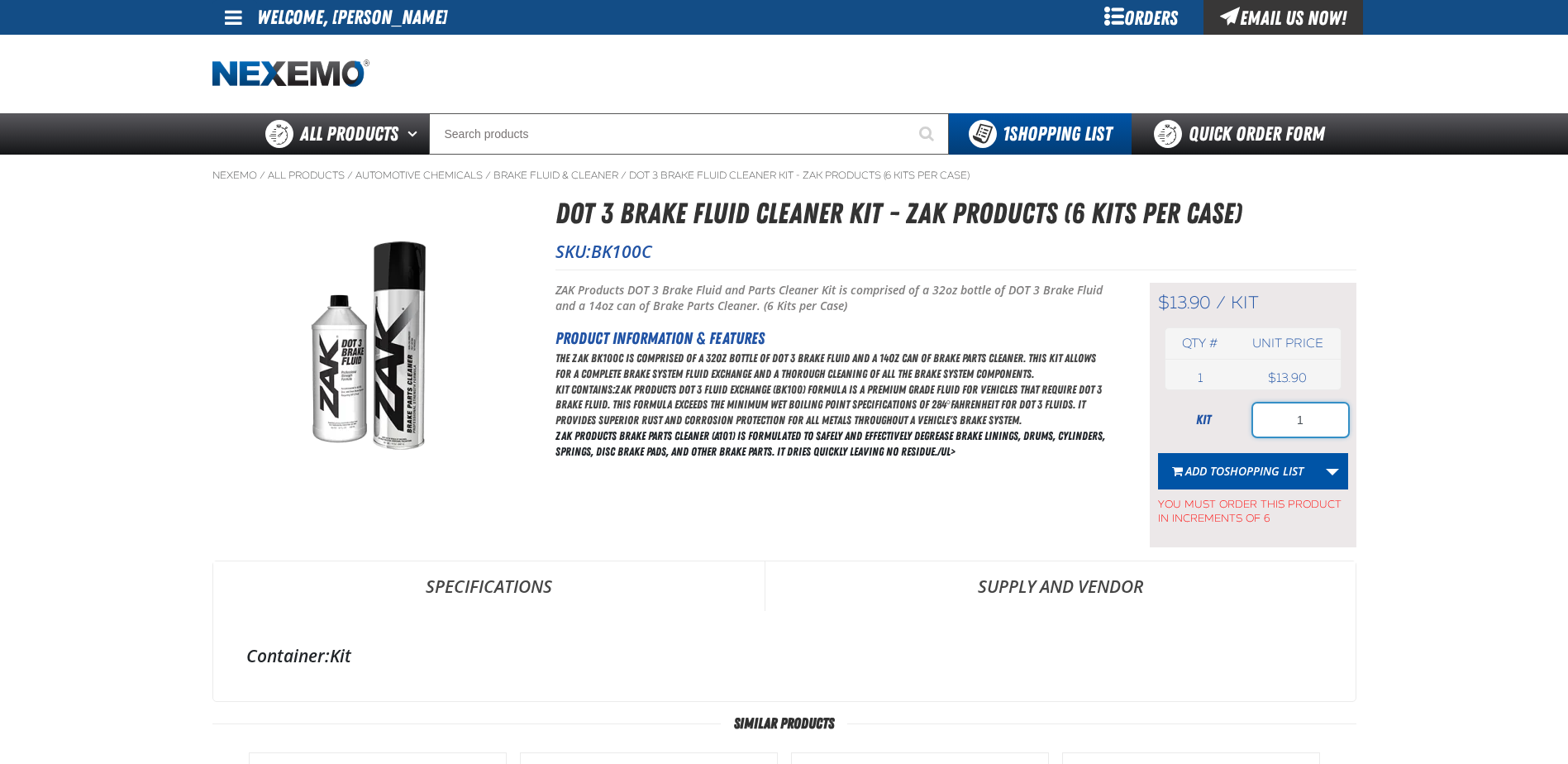
drag, startPoint x: 1306, startPoint y: 418, endPoint x: 1193, endPoint y: 402, distance: 114.1
click at [1193, 403] on div "kit 1" at bounding box center [1253, 420] width 191 height 33
type input "42"
click at [1222, 470] on span "Add to Shopping List" at bounding box center [1244, 470] width 118 height 16
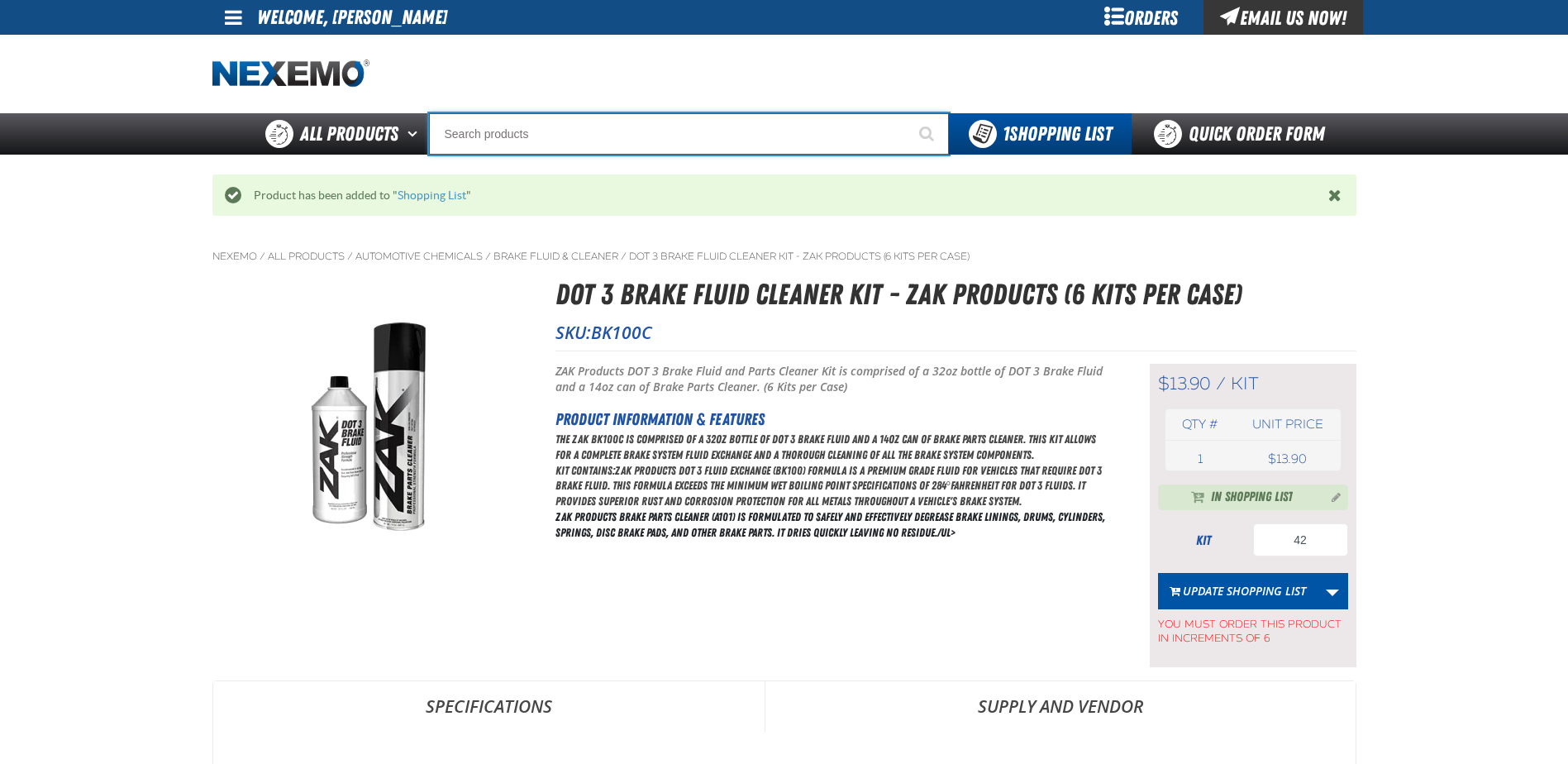
click at [481, 120] on input "Search" at bounding box center [689, 133] width 520 height 42
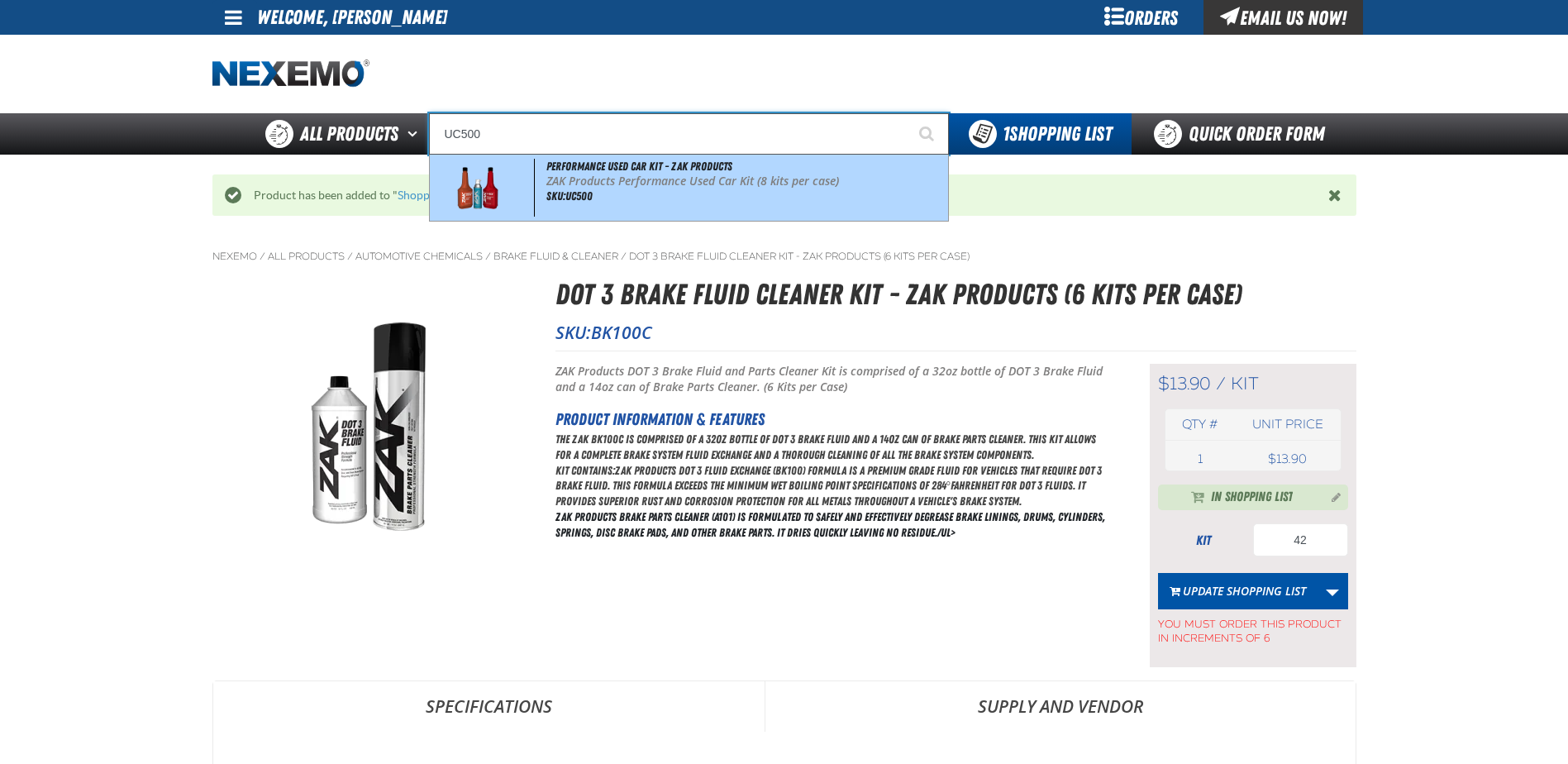
click at [578, 213] on div "Performance Used Car Kit - ZAK Products ZAK Products Performance Used Car Kit (…" at bounding box center [689, 187] width 518 height 66
type input "Performance Used Car Kit - ZAK Products"
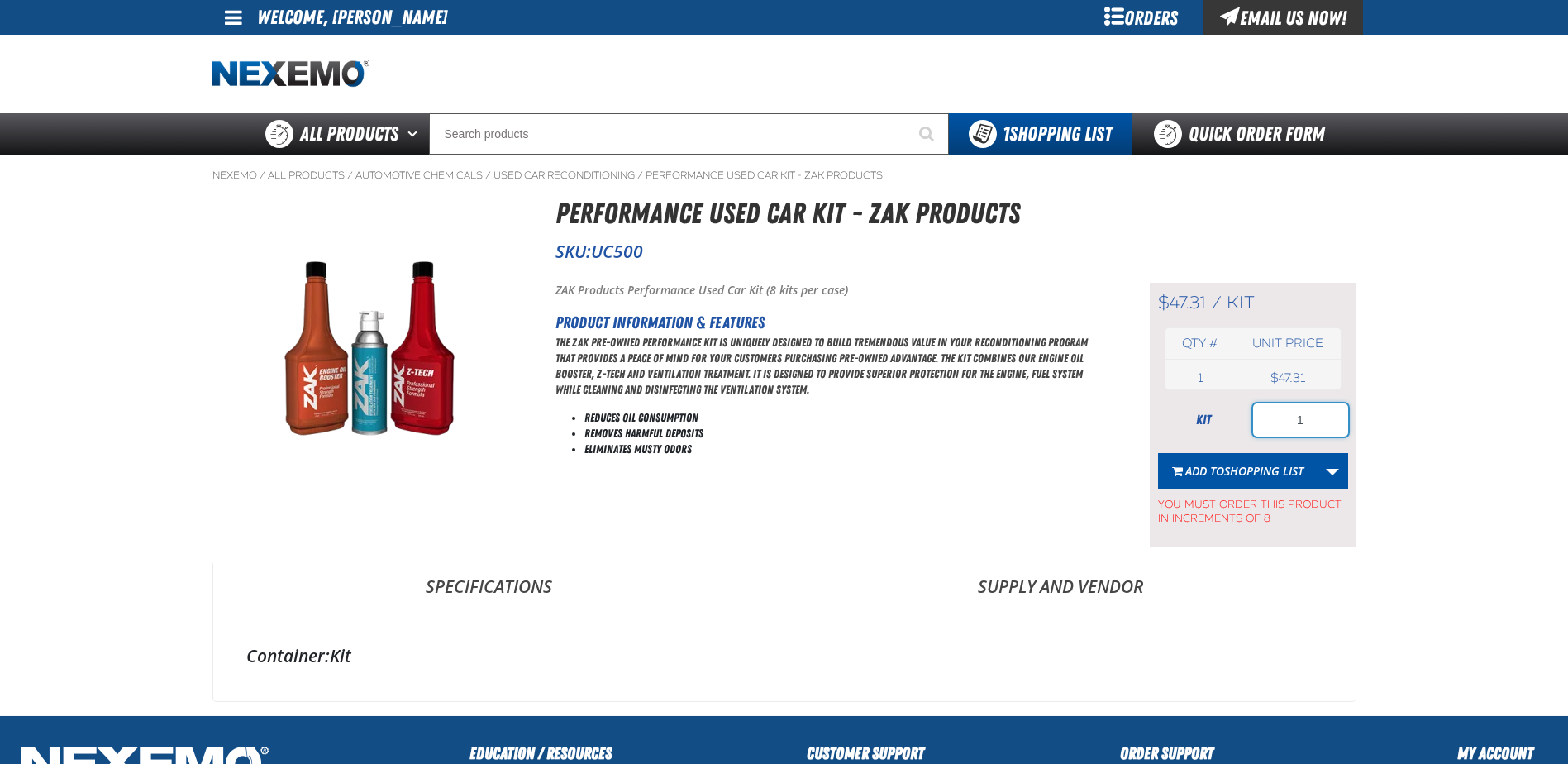
drag, startPoint x: 1317, startPoint y: 413, endPoint x: 1238, endPoint y: 411, distance: 79.0
click at [1238, 412] on div "kit 1" at bounding box center [1253, 420] width 191 height 33
type input "72"
click at [1273, 468] on span "Shopping List" at bounding box center [1264, 470] width 80 height 16
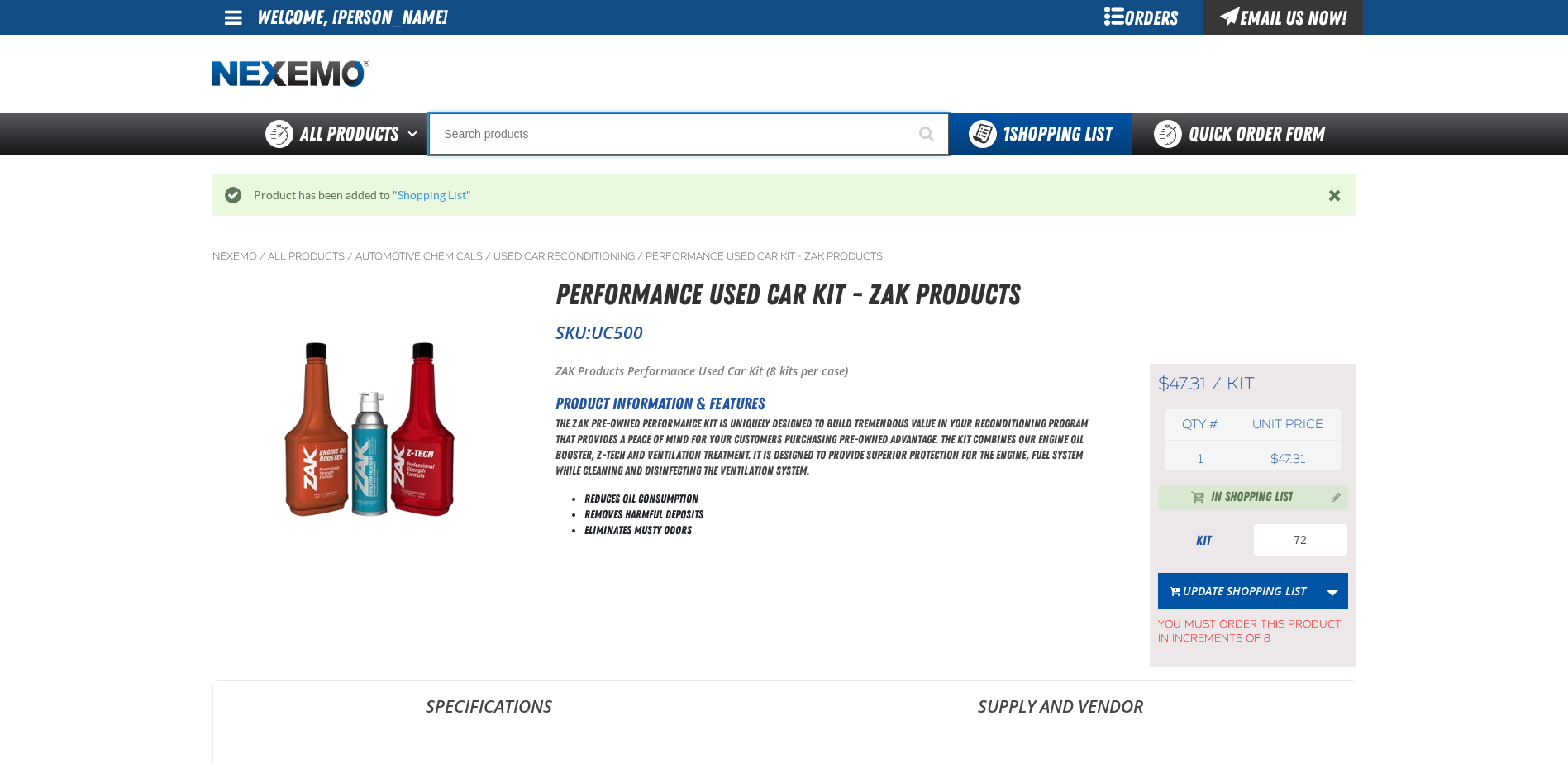
click at [504, 130] on input "Search" at bounding box center [689, 133] width 520 height 42
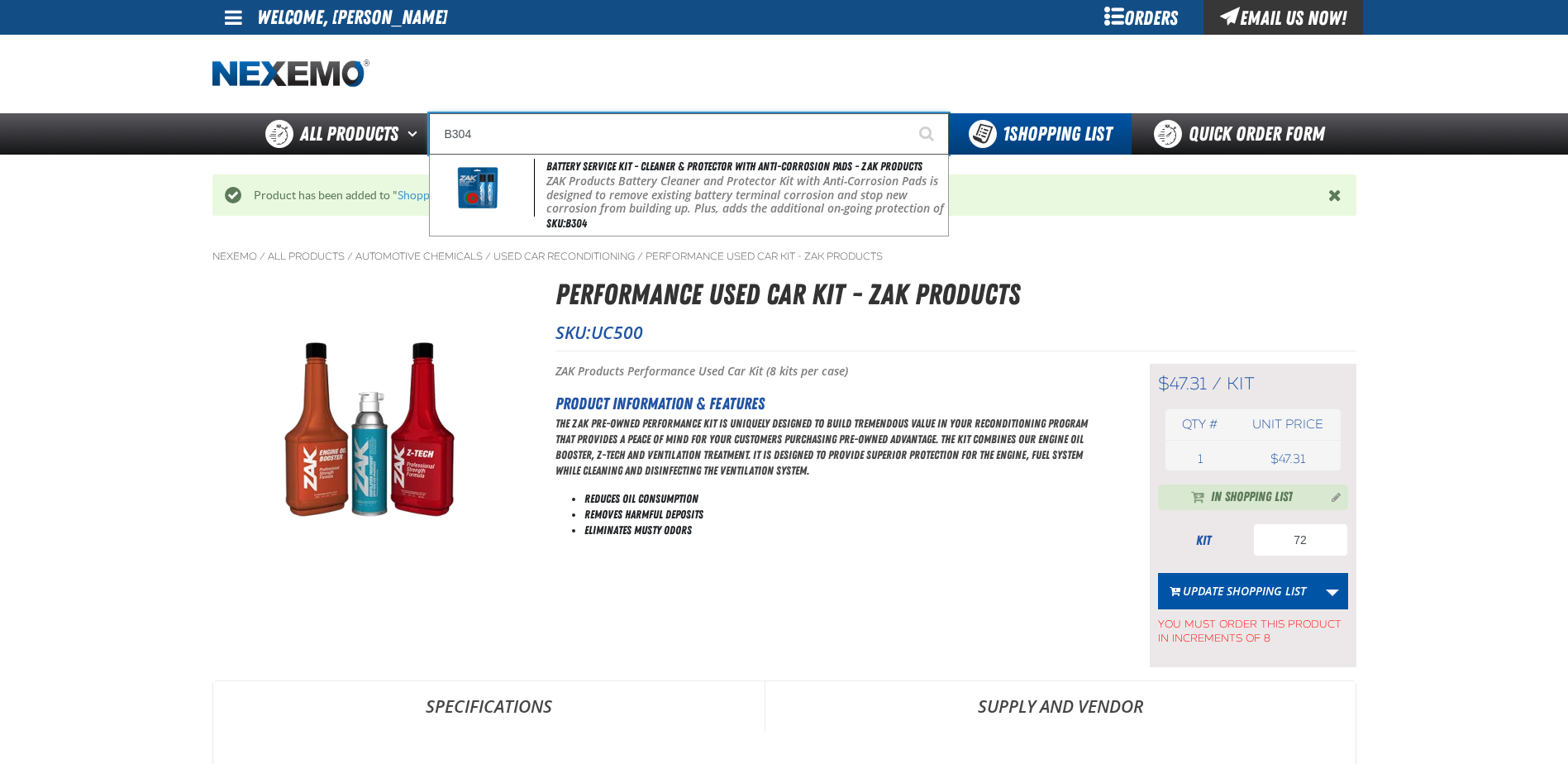
type input "B304"
click at [907, 113] on button "Start Searching" at bounding box center [928, 133] width 42 height 42
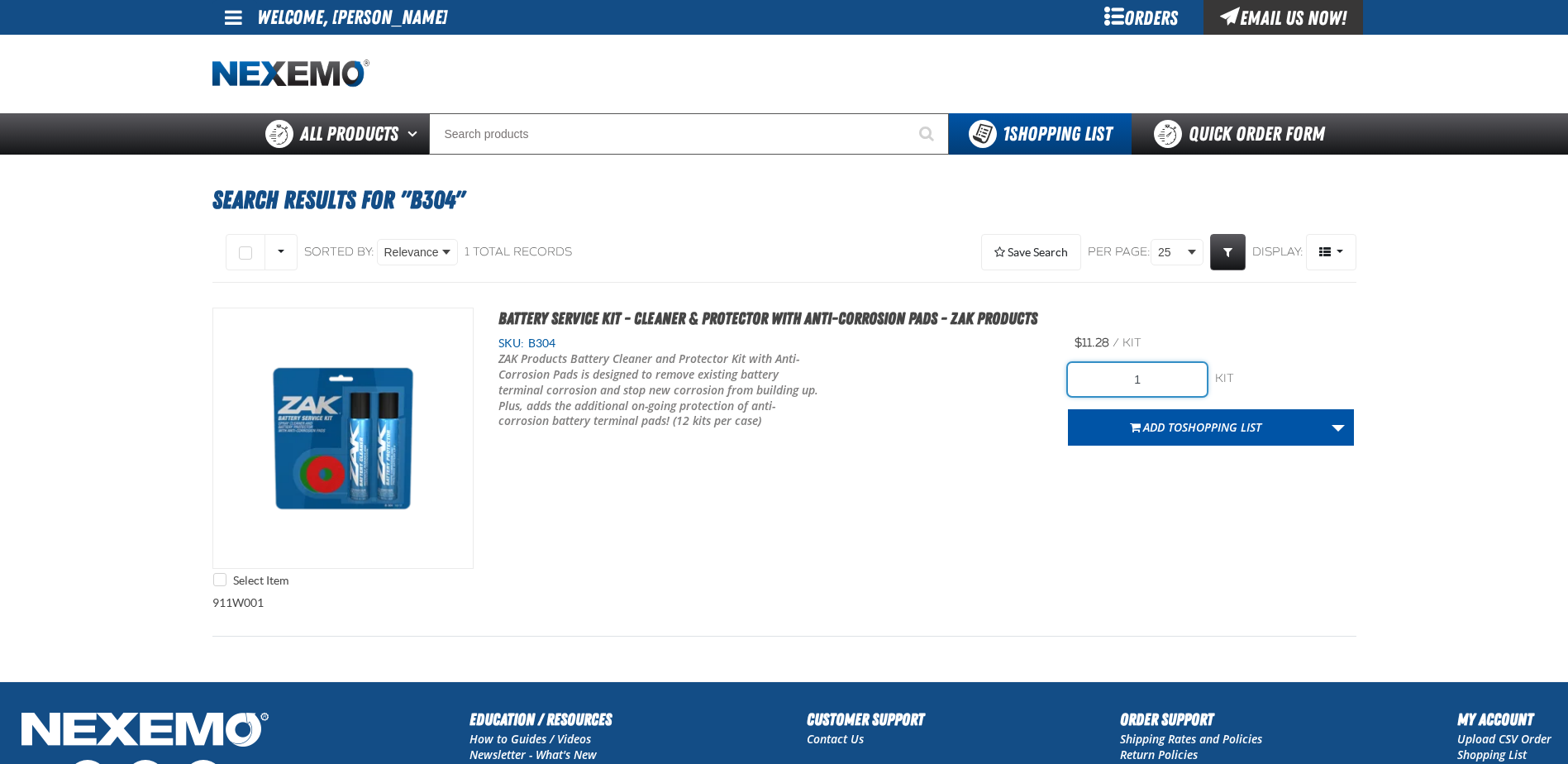
drag, startPoint x: 1171, startPoint y: 381, endPoint x: 1006, endPoint y: 357, distance: 166.7
click at [1006, 357] on div "Select Item Battery Service Kit - Cleaner & Protector with Anti-Corrosion Pads …" at bounding box center [784, 450] width 1144 height 288
type input "48"
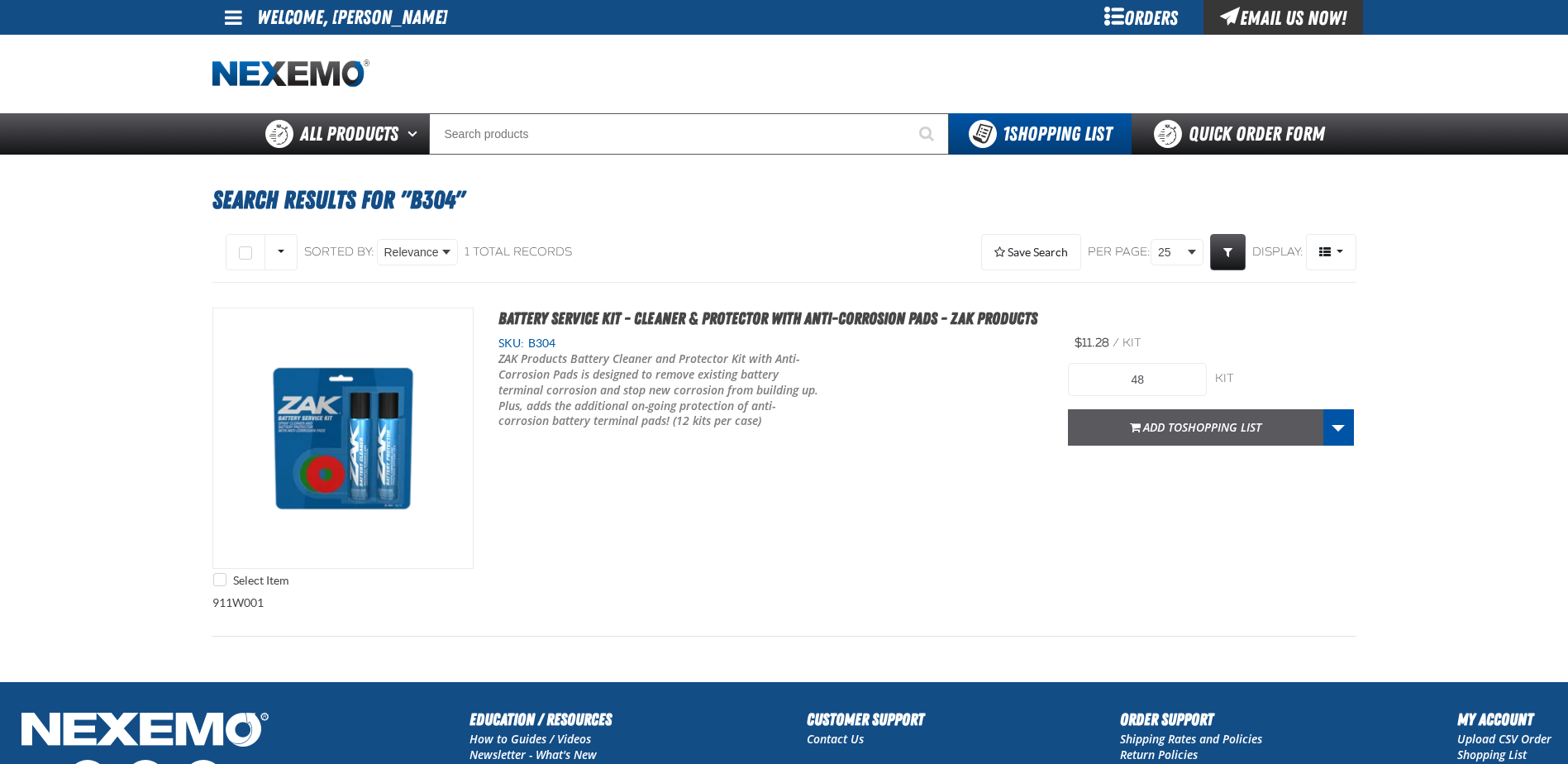
click at [1151, 431] on span "Add to Shopping List" at bounding box center [1203, 426] width 118 height 16
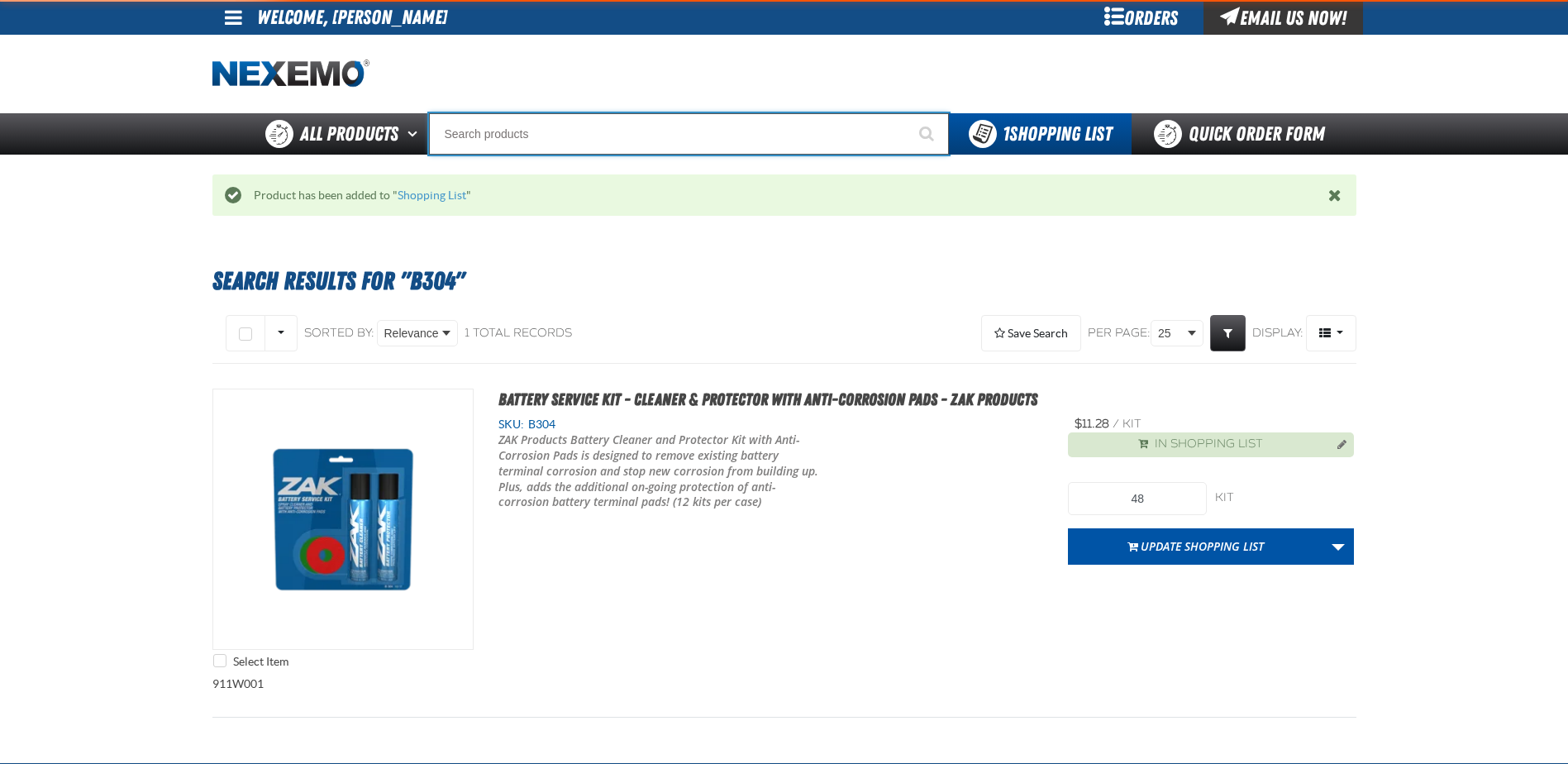
click at [506, 130] on input "Search" at bounding box center [689, 133] width 520 height 42
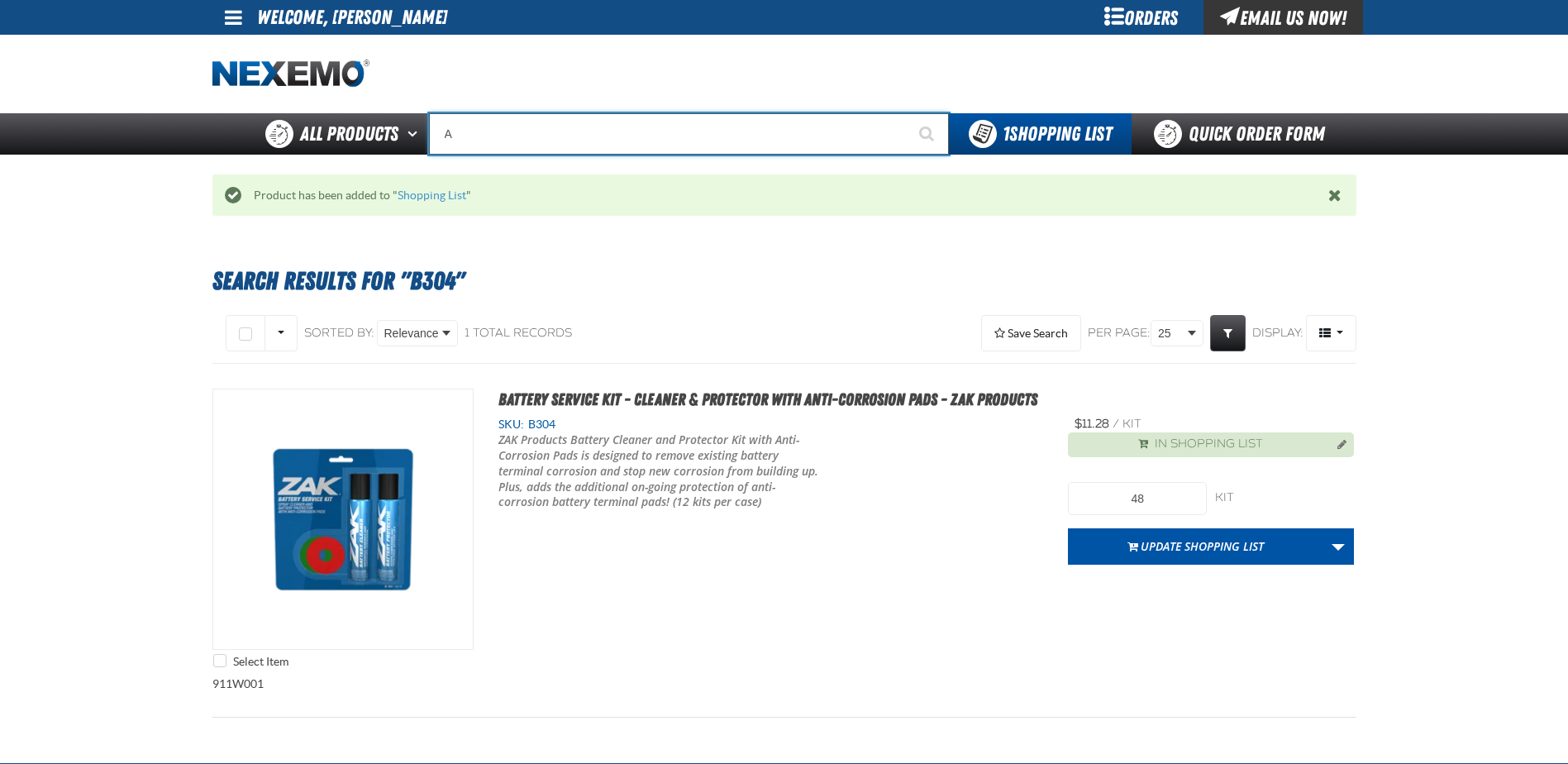
type input "AC"
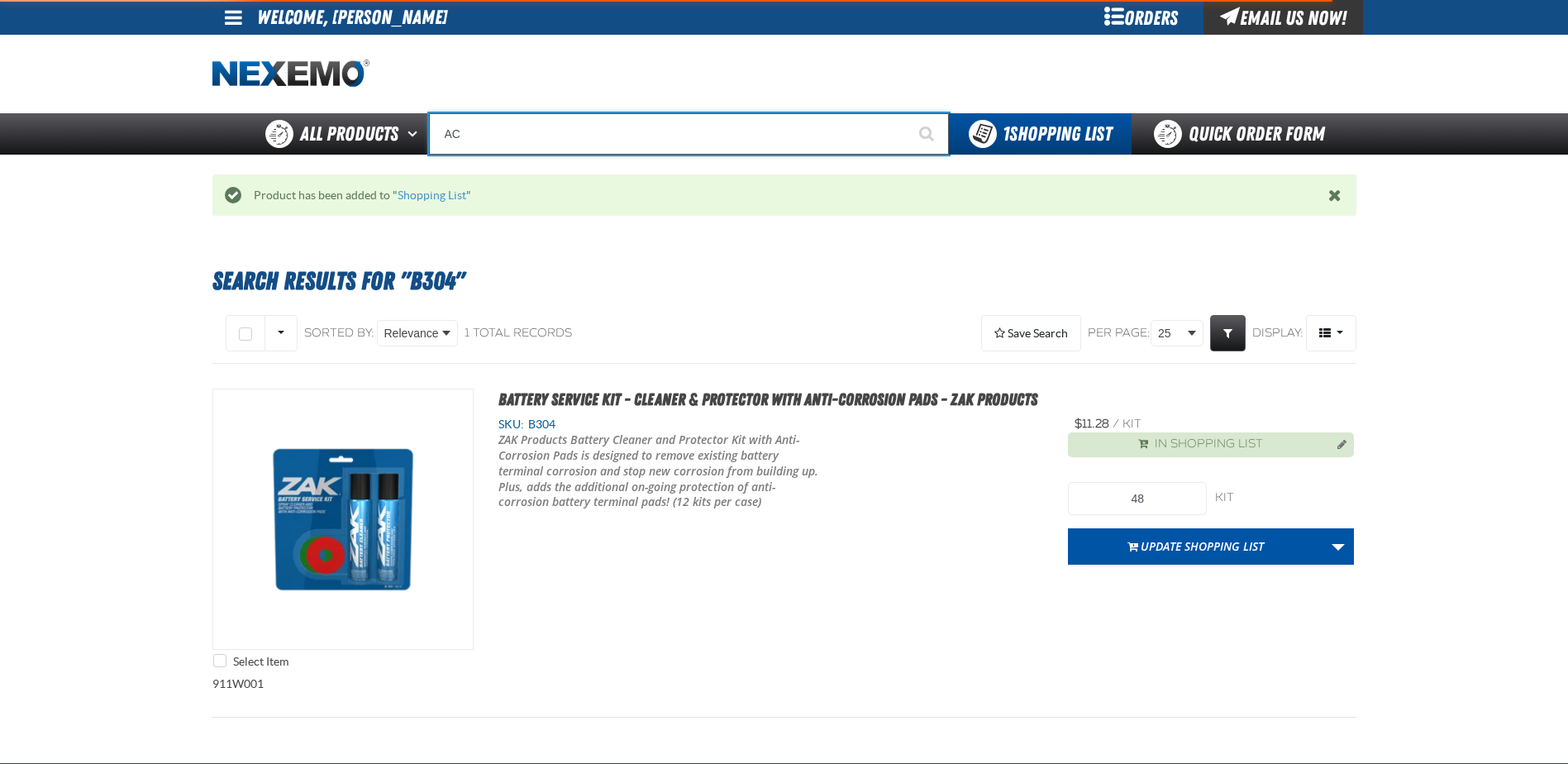
type input "AC Power Booster - ZAK Products"
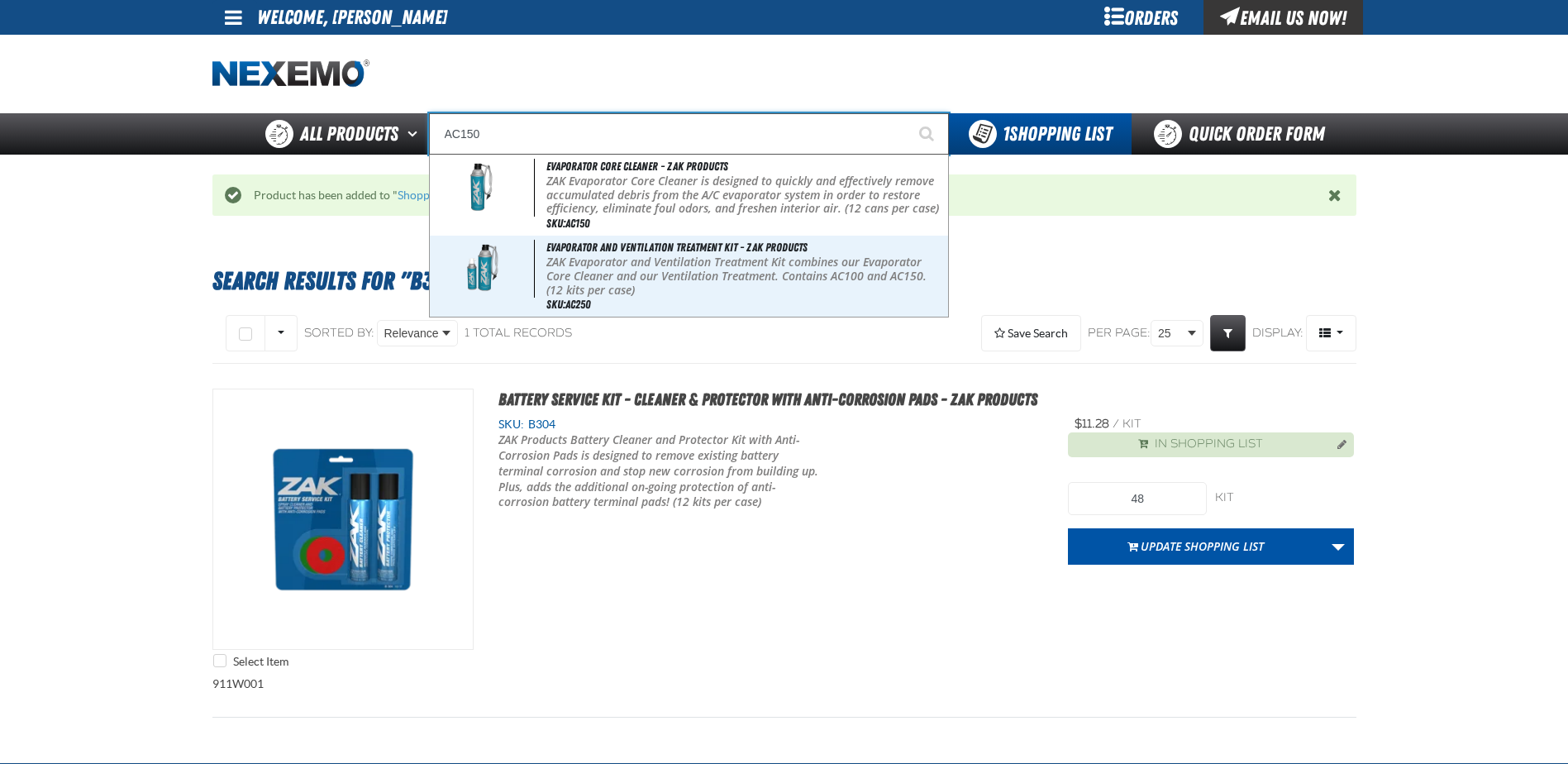
type input "AC150"
click at [907, 113] on button "Start Searching" at bounding box center [928, 133] width 42 height 42
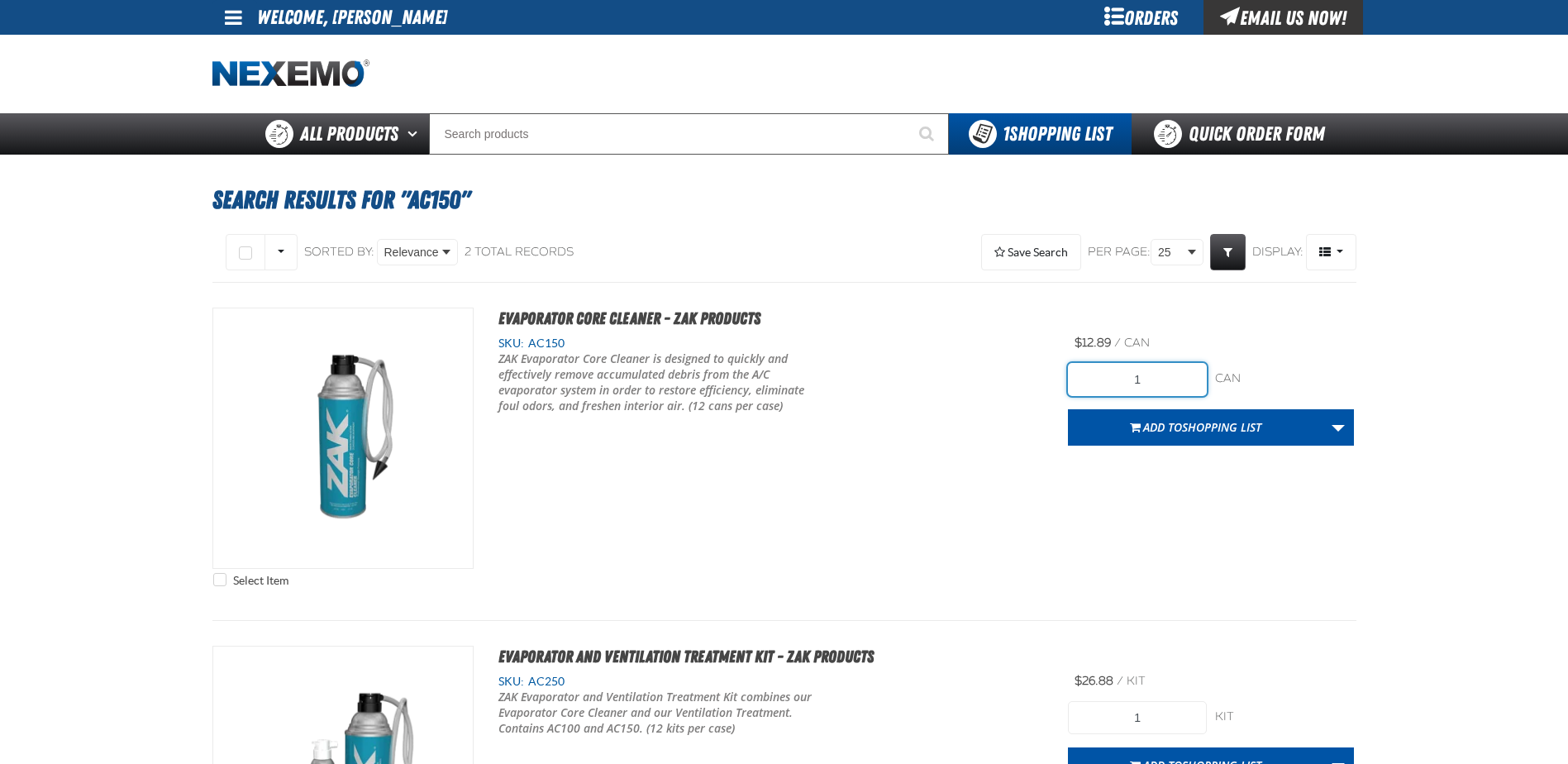
drag, startPoint x: 1180, startPoint y: 377, endPoint x: 1029, endPoint y: 379, distance: 151.0
click at [1029, 379] on div "Select Item Evaporator Core Cleaner - ZAK Products SKU: AC150" at bounding box center [784, 450] width 1144 height 288
type input "36"
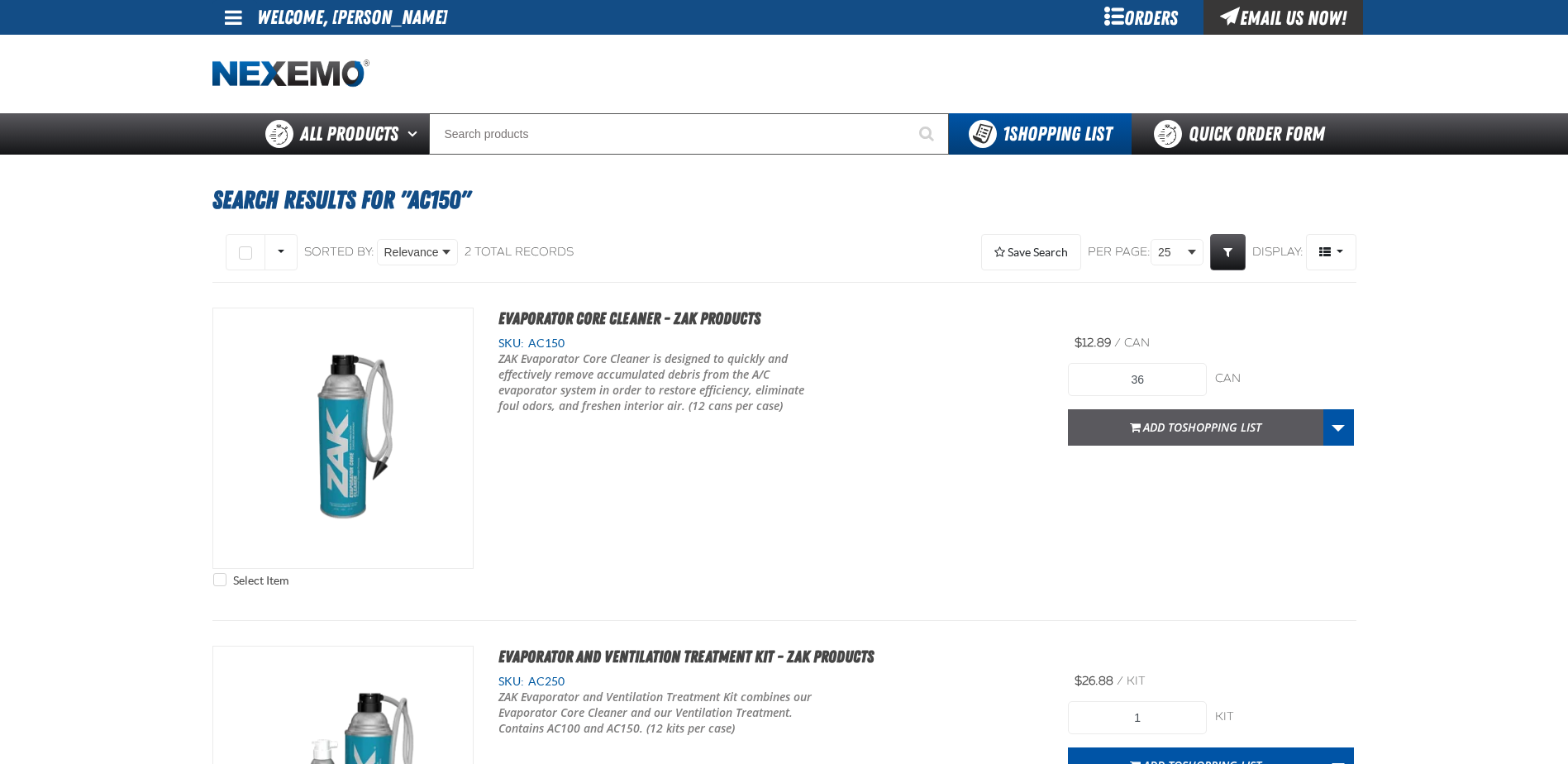
click at [1192, 431] on span "Shopping List" at bounding box center [1222, 426] width 80 height 16
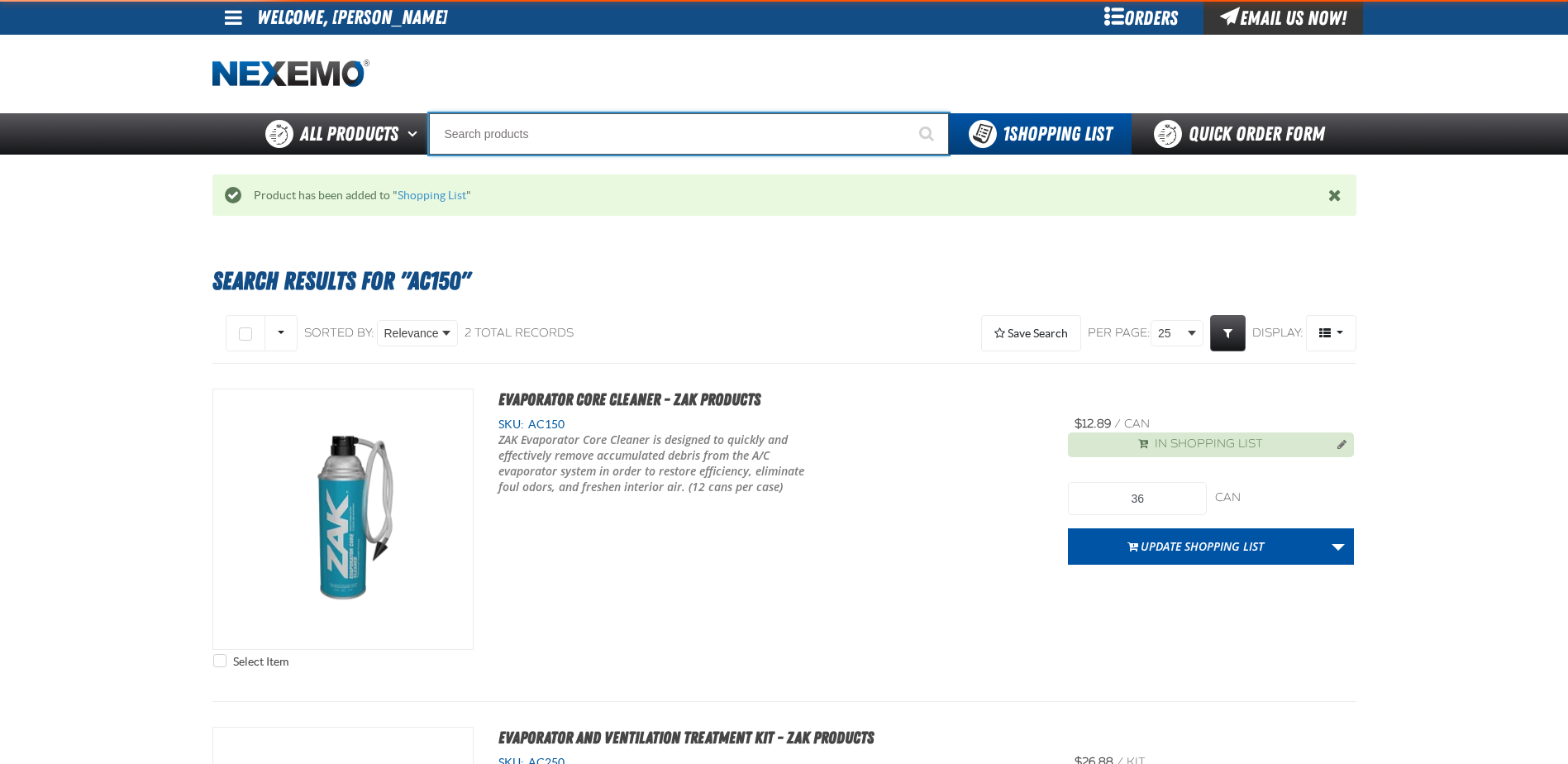
click at [578, 135] on input "Search" at bounding box center [689, 133] width 520 height 42
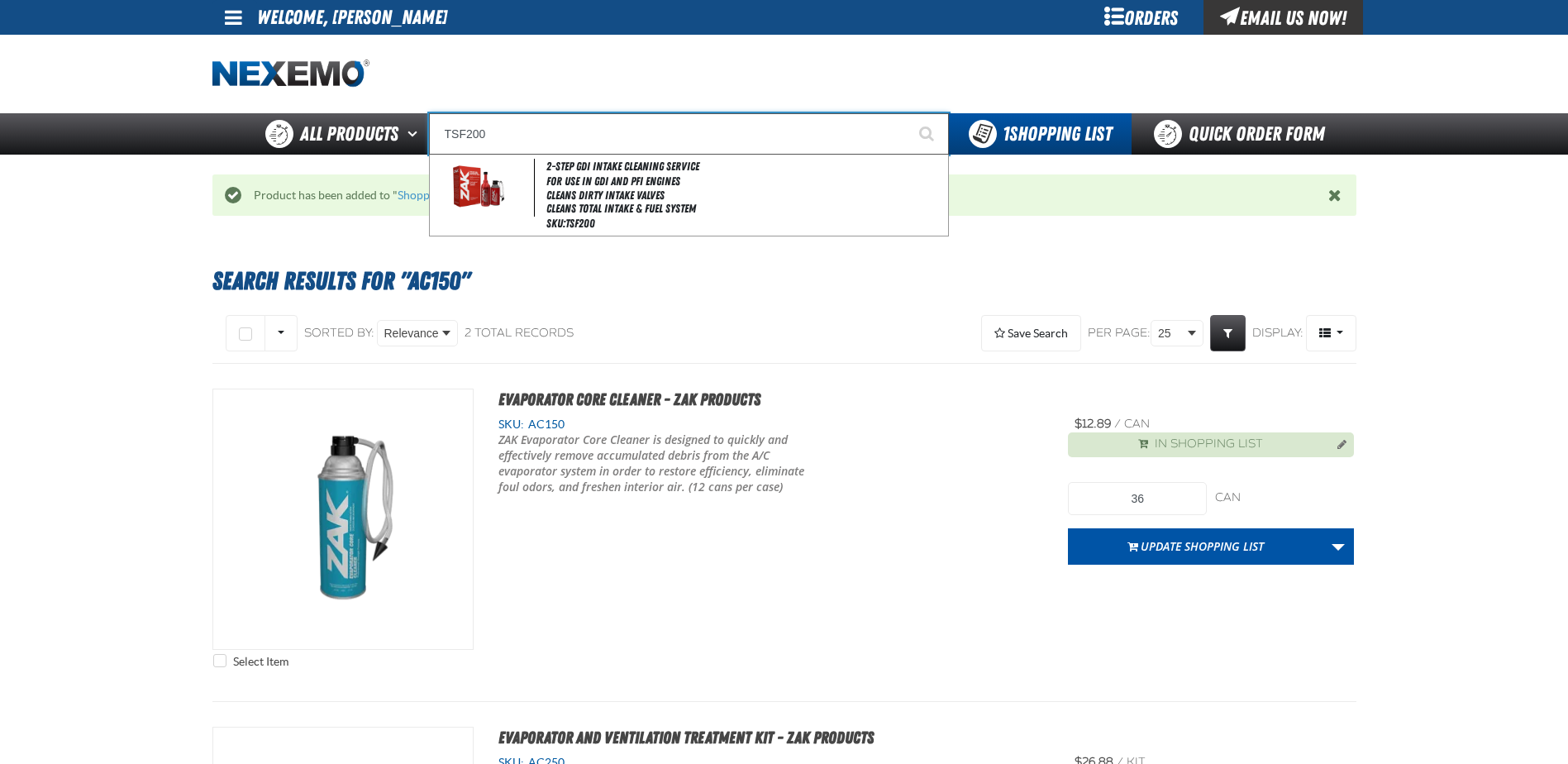
type input "TSF200"
click at [907, 113] on button "Start Searching" at bounding box center [928, 133] width 42 height 42
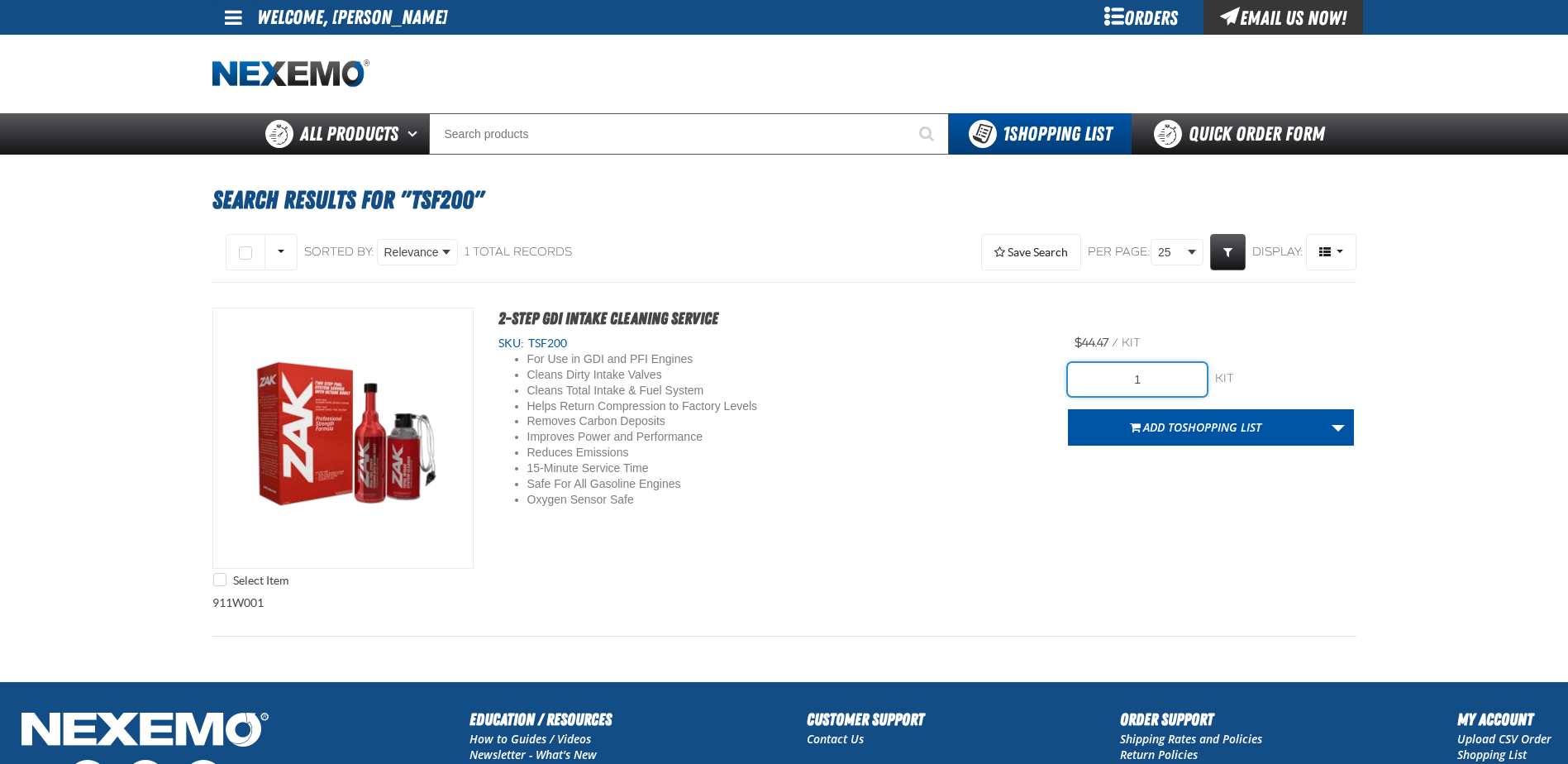
drag, startPoint x: 1168, startPoint y: 381, endPoint x: 1036, endPoint y: 368, distance: 132.6
click at [1040, 368] on div "Select Item 2-Step GDI Intake Cleaning Service SKU: TSF200 For Use in GDI and P…" at bounding box center [784, 450] width 1144 height 288
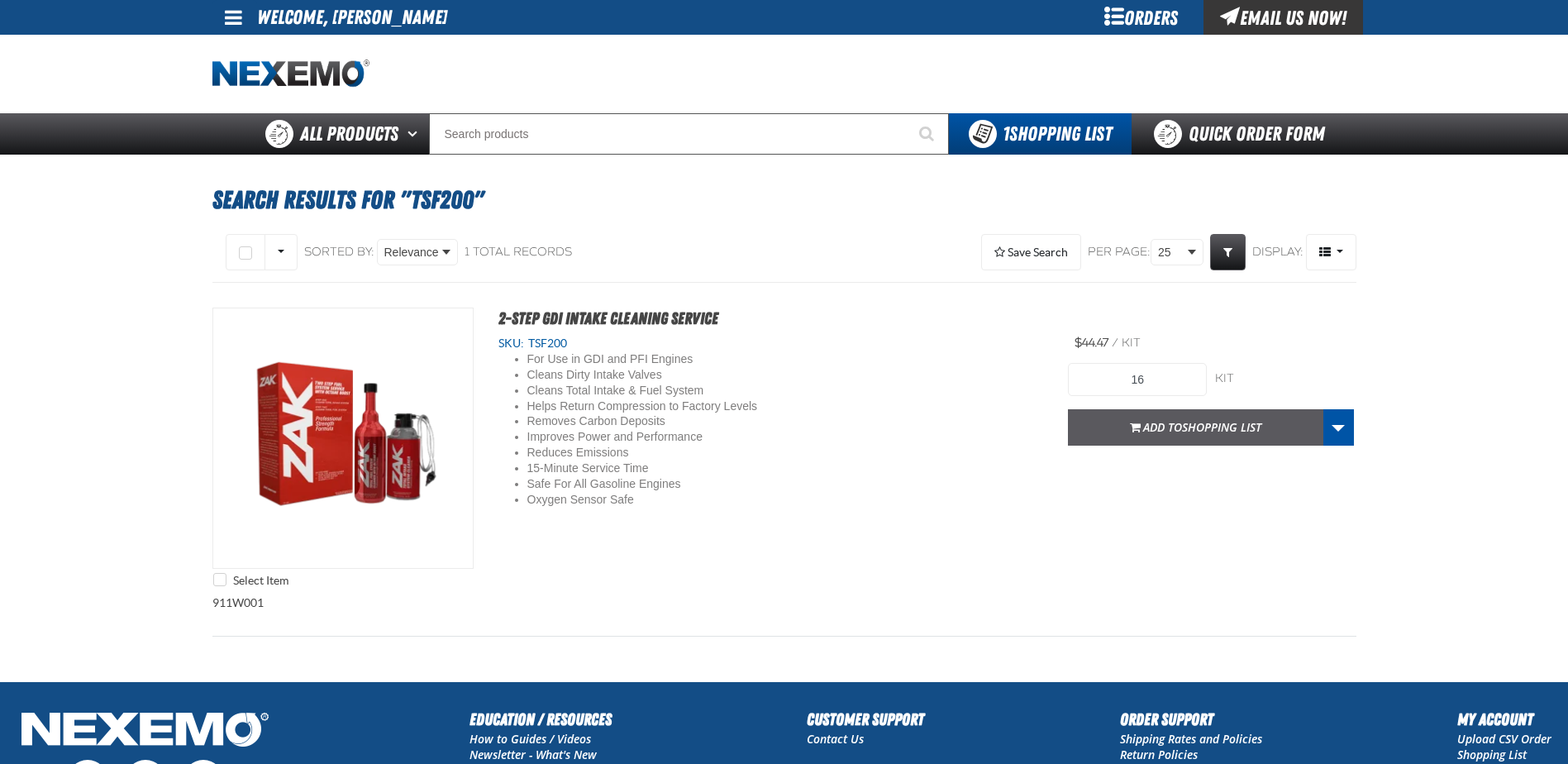
click at [1159, 425] on span "Add to Shopping List" at bounding box center [1203, 426] width 118 height 16
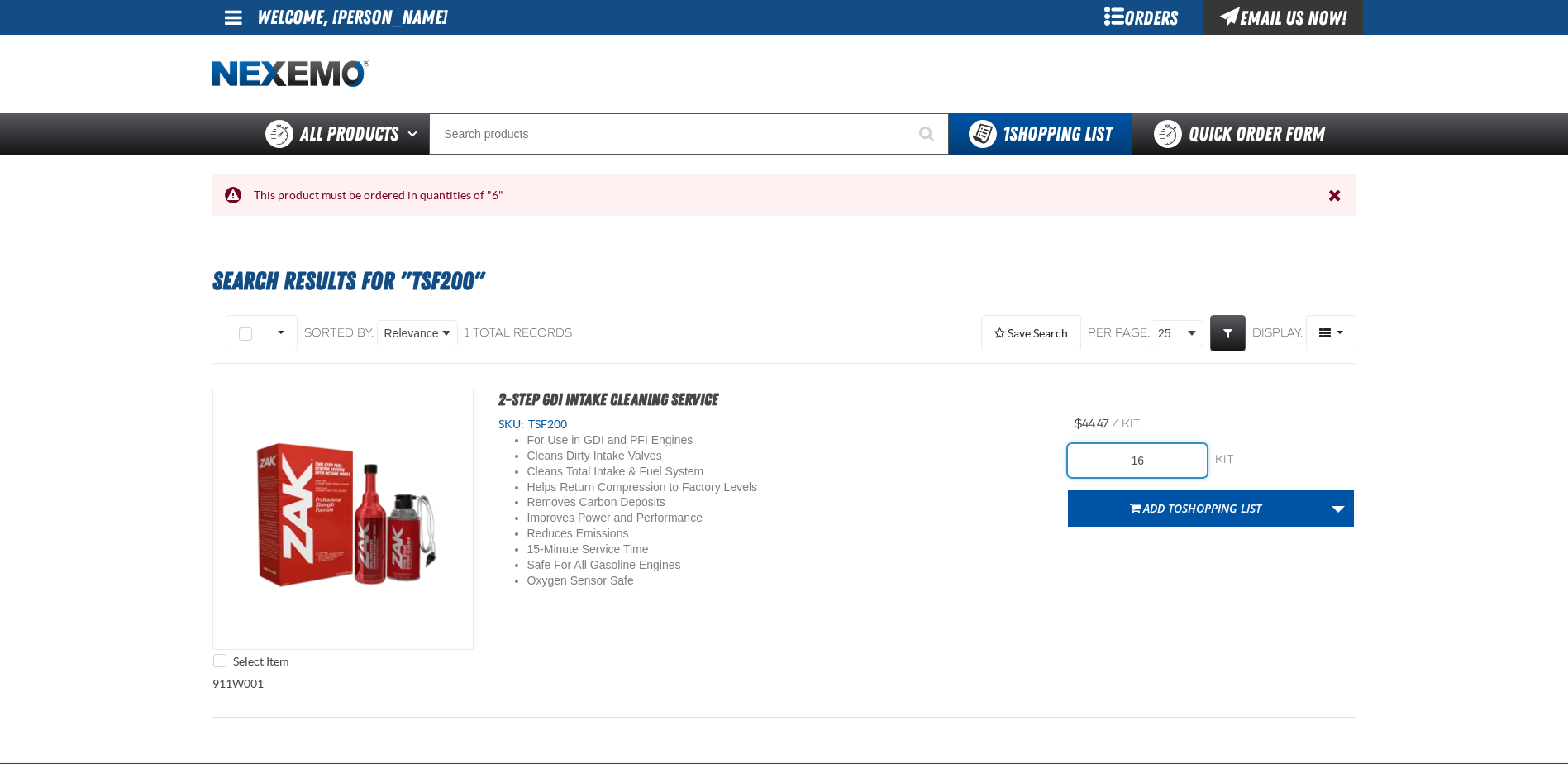
drag, startPoint x: 1148, startPoint y: 463, endPoint x: 1138, endPoint y: 465, distance: 10.2
click at [1138, 465] on input "16" at bounding box center [1137, 461] width 139 height 33
type input "12"
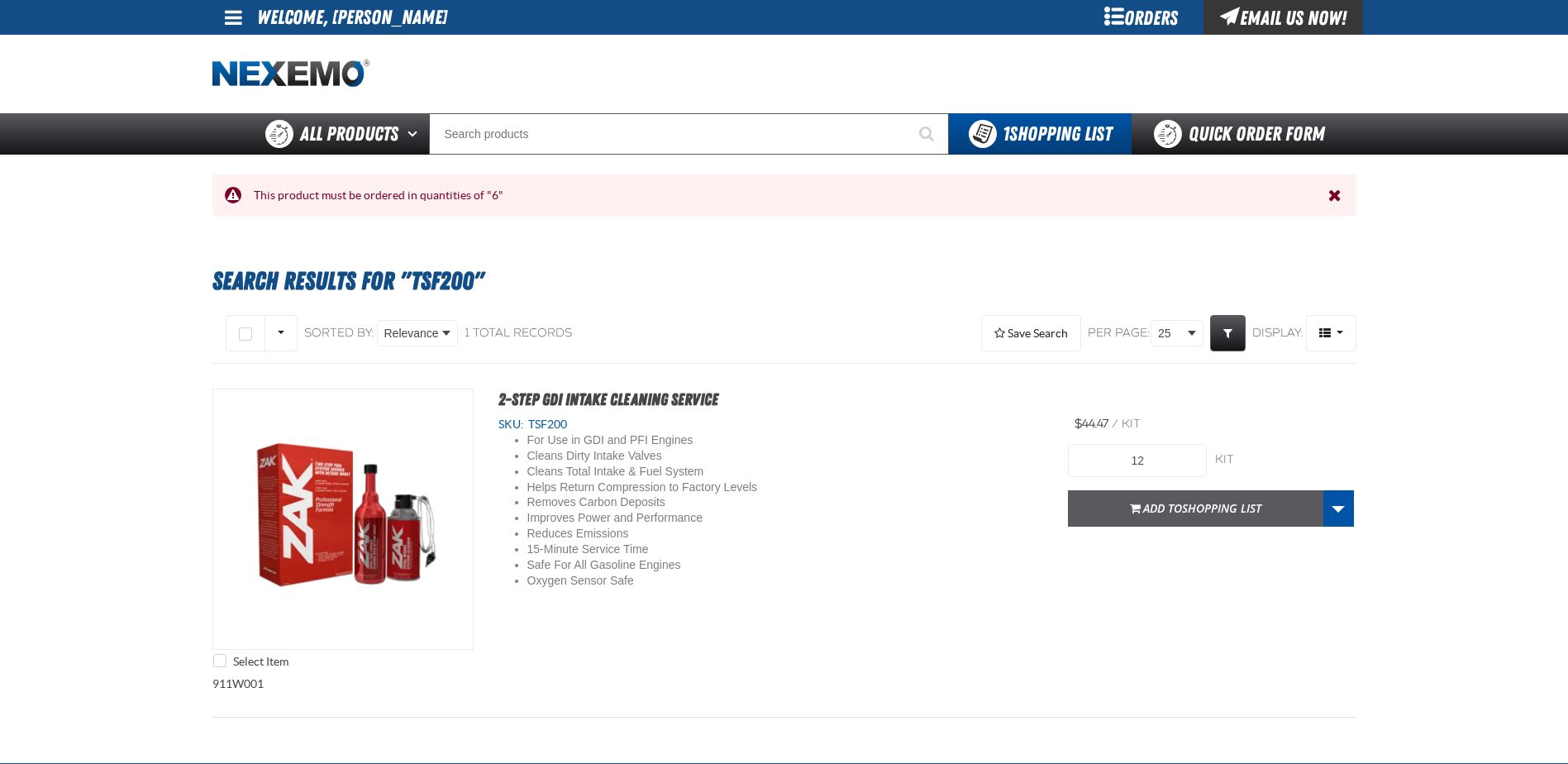
click at [1193, 508] on span "Shopping List" at bounding box center [1222, 508] width 80 height 16
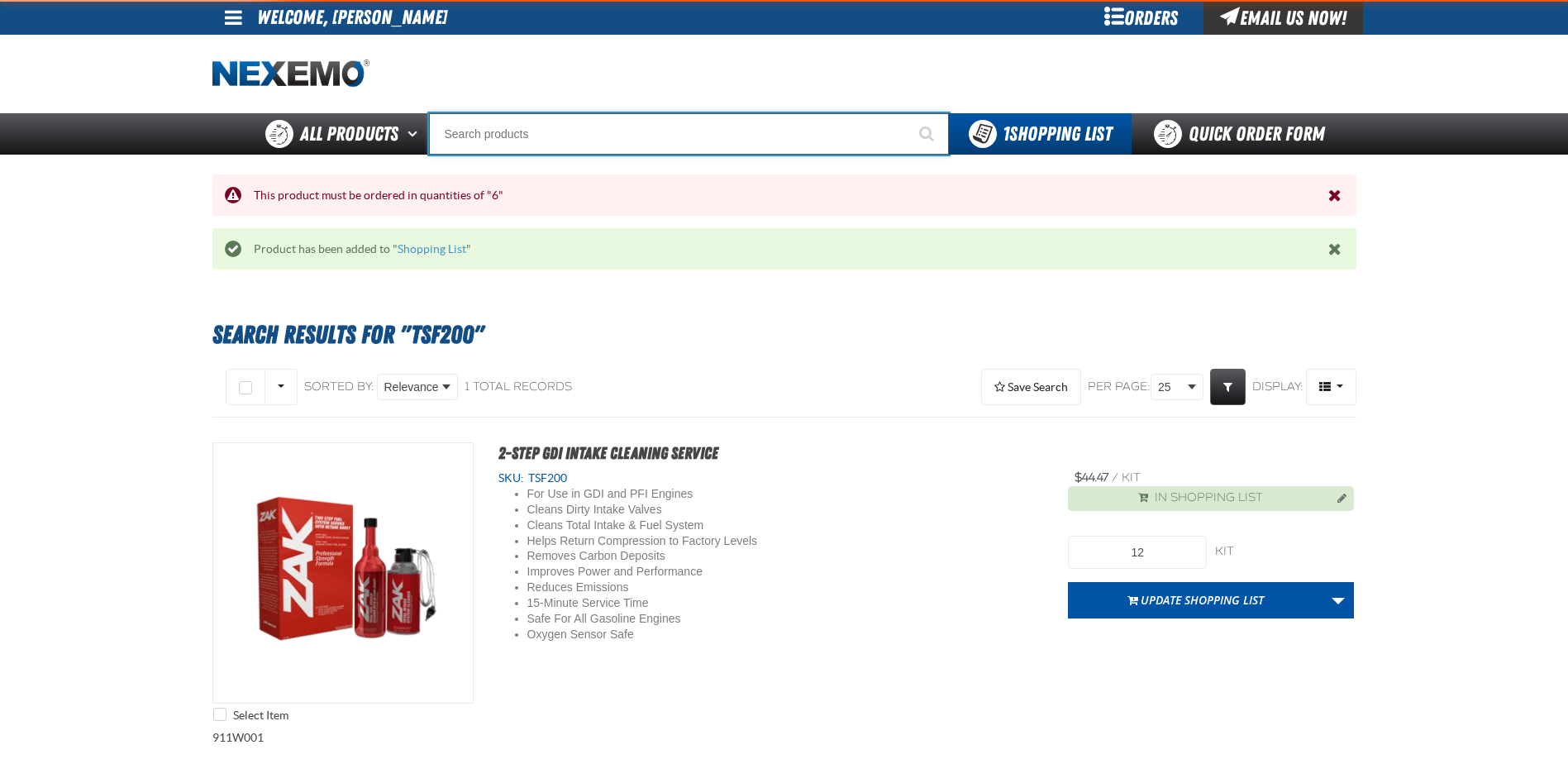
click at [539, 122] on input "Search" at bounding box center [689, 133] width 520 height 42
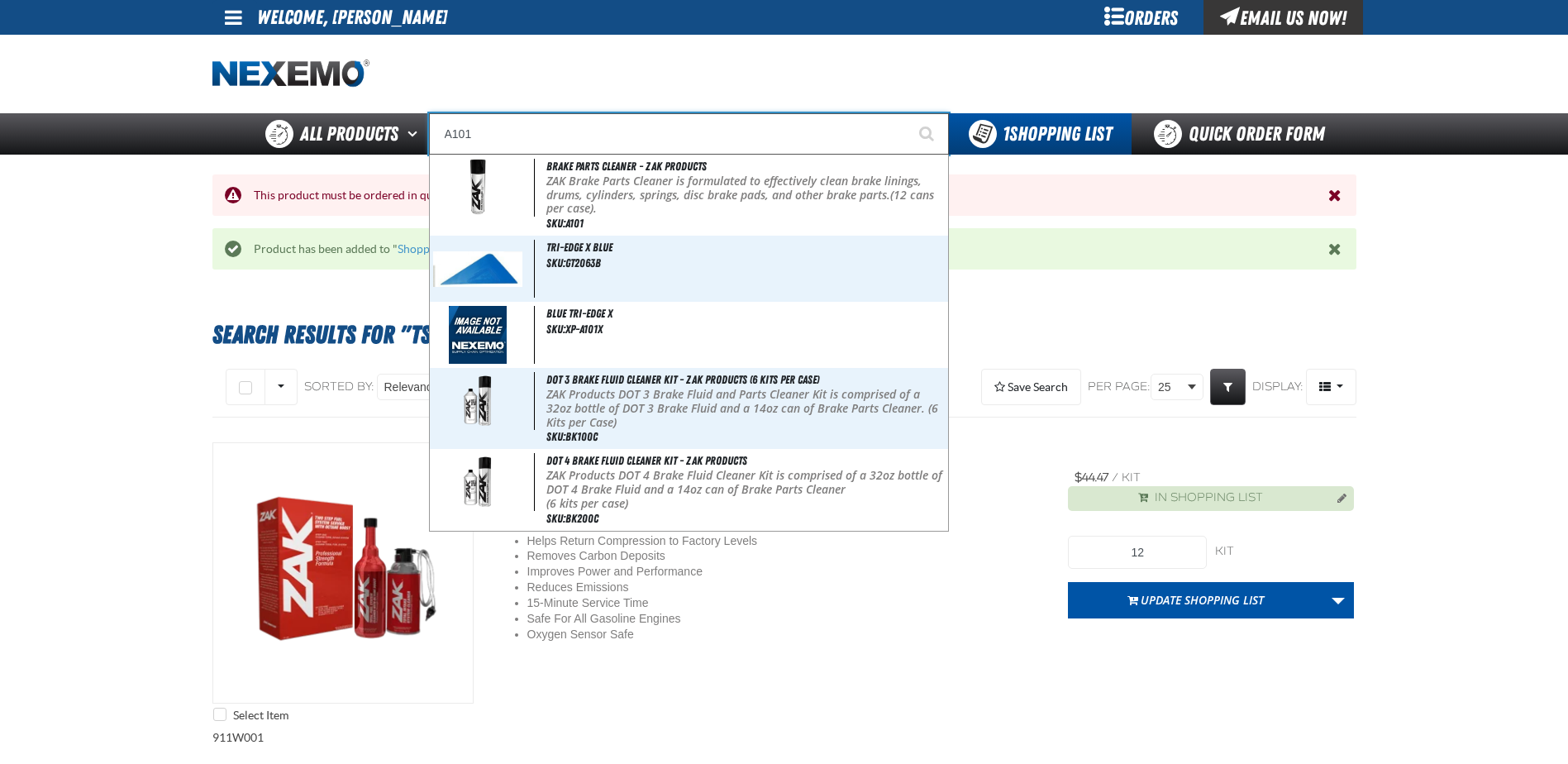
type input "A101"
click at [907, 113] on button "Start Searching" at bounding box center [928, 133] width 42 height 42
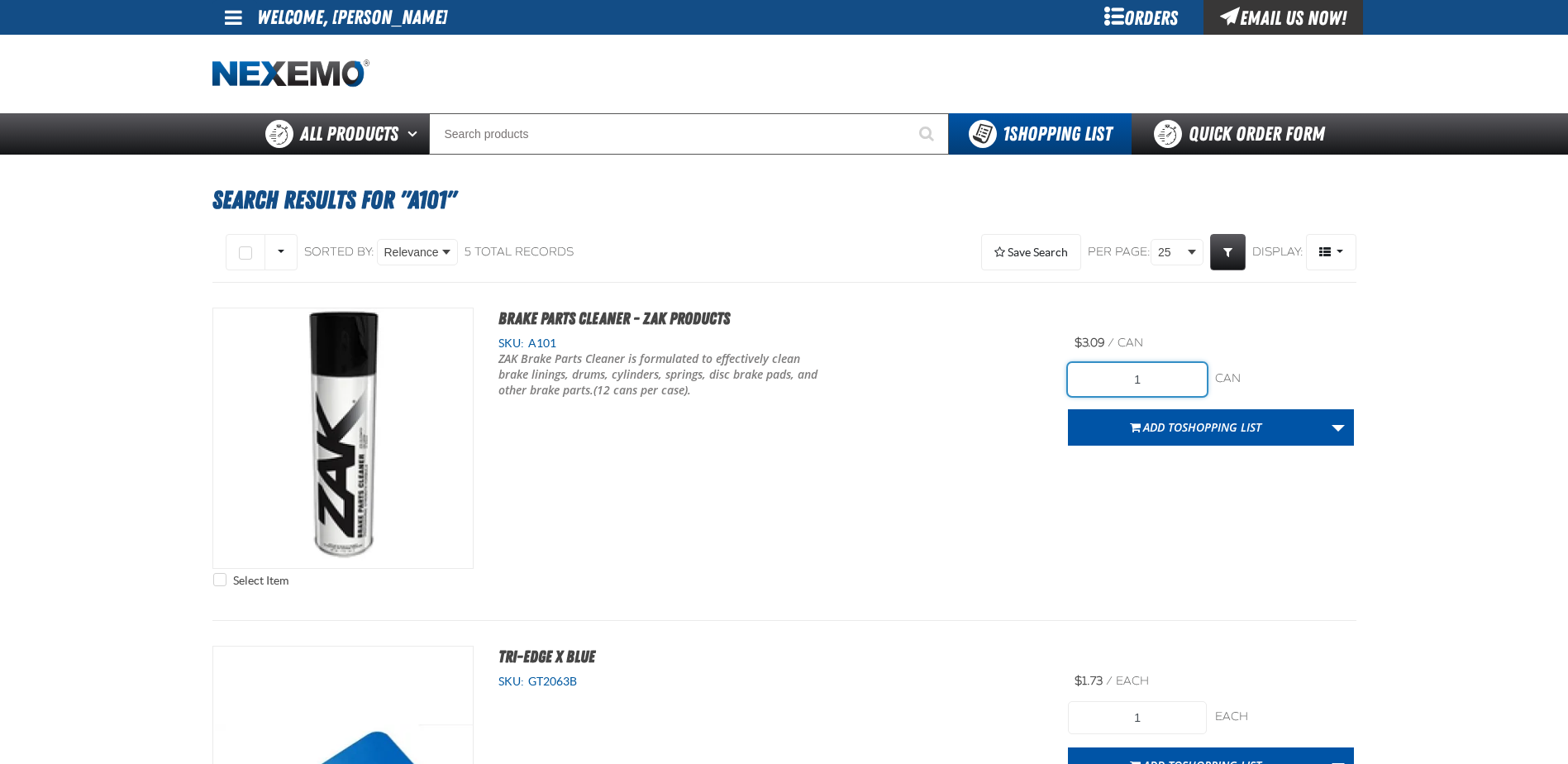
click at [1156, 373] on input "1" at bounding box center [1137, 379] width 139 height 33
type input "144"
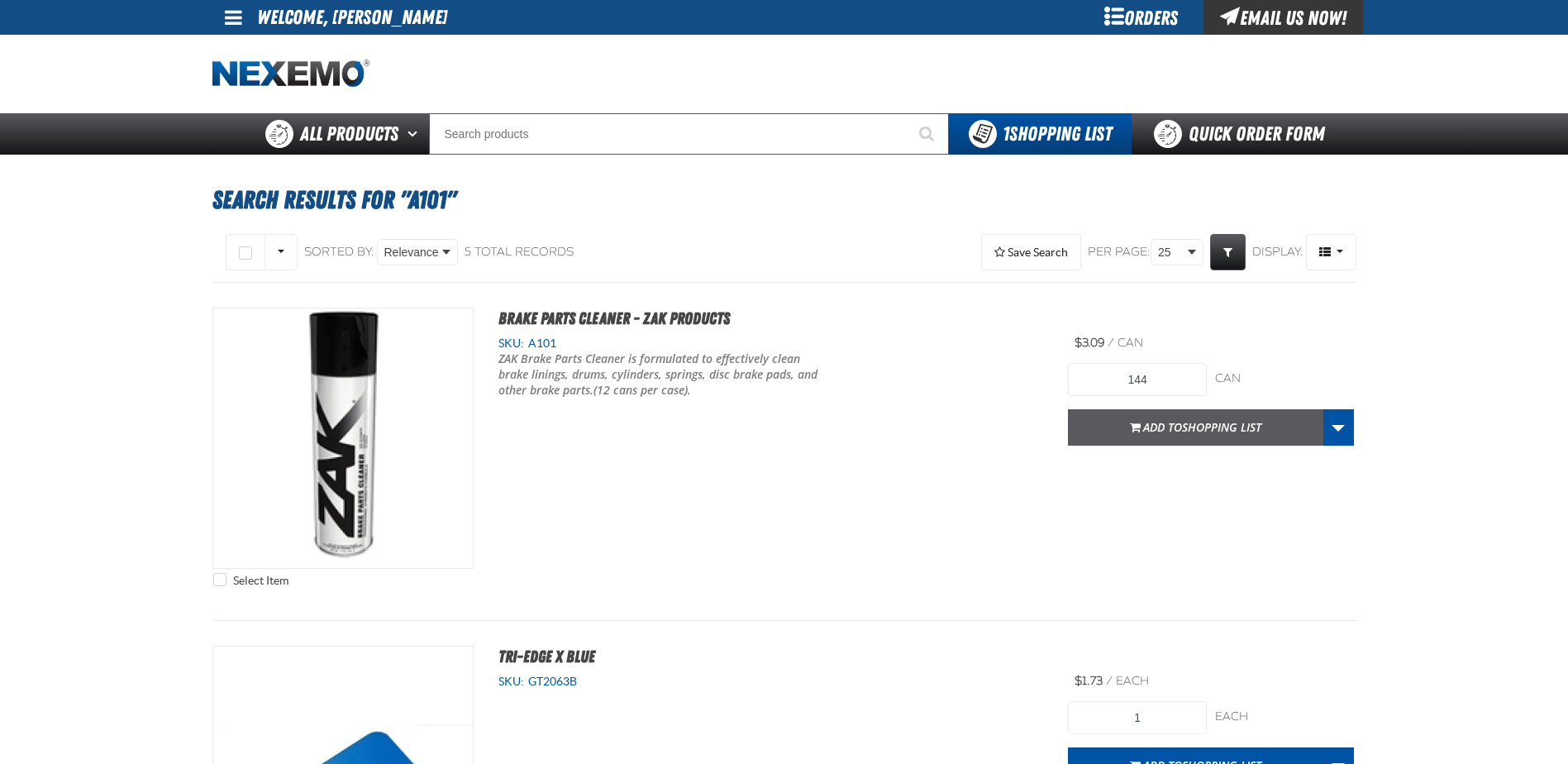
click at [1179, 431] on span "Add to Shopping List" at bounding box center [1203, 426] width 118 height 16
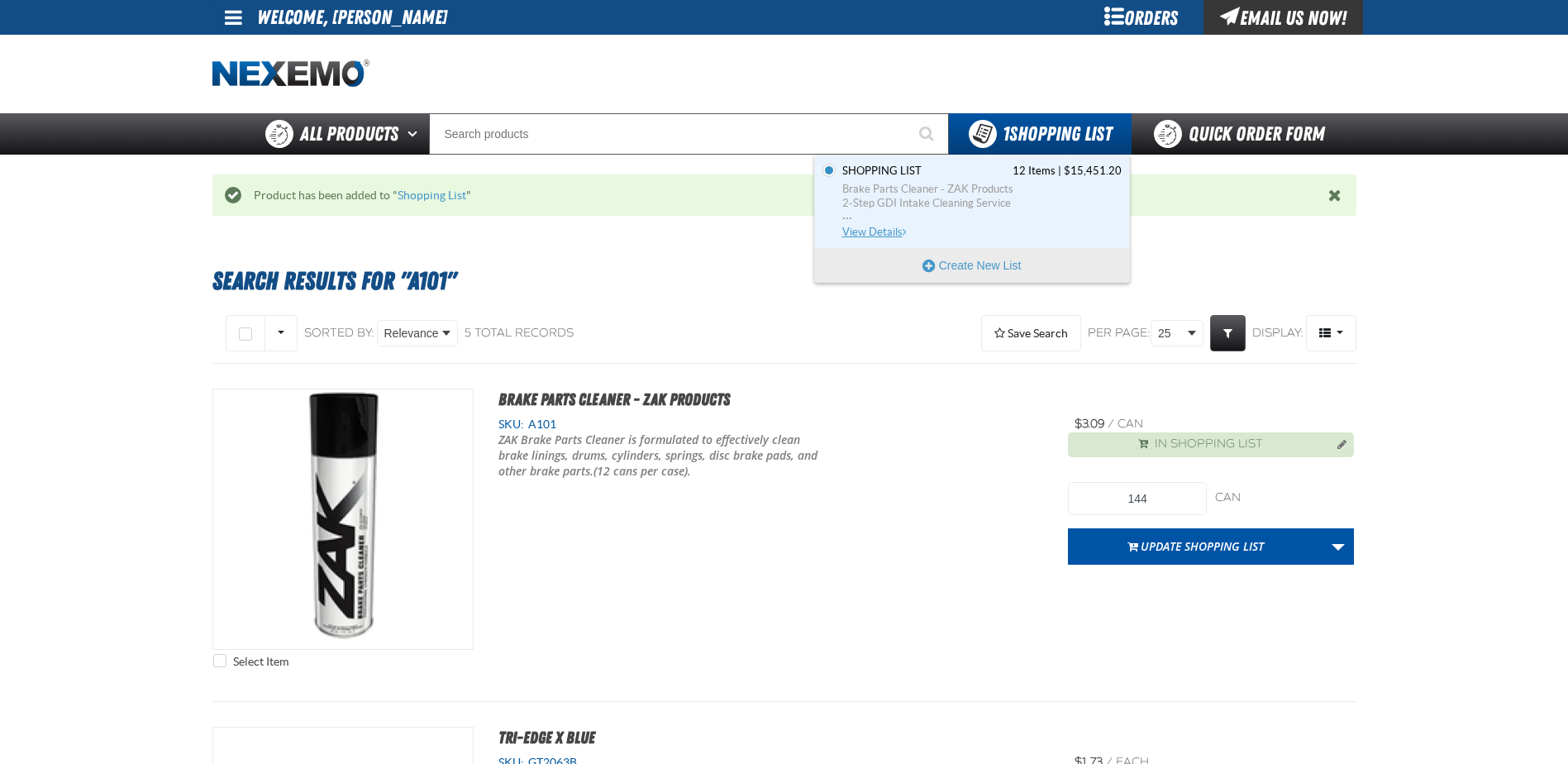
click at [873, 235] on span "View Details" at bounding box center [876, 231] width 67 height 12
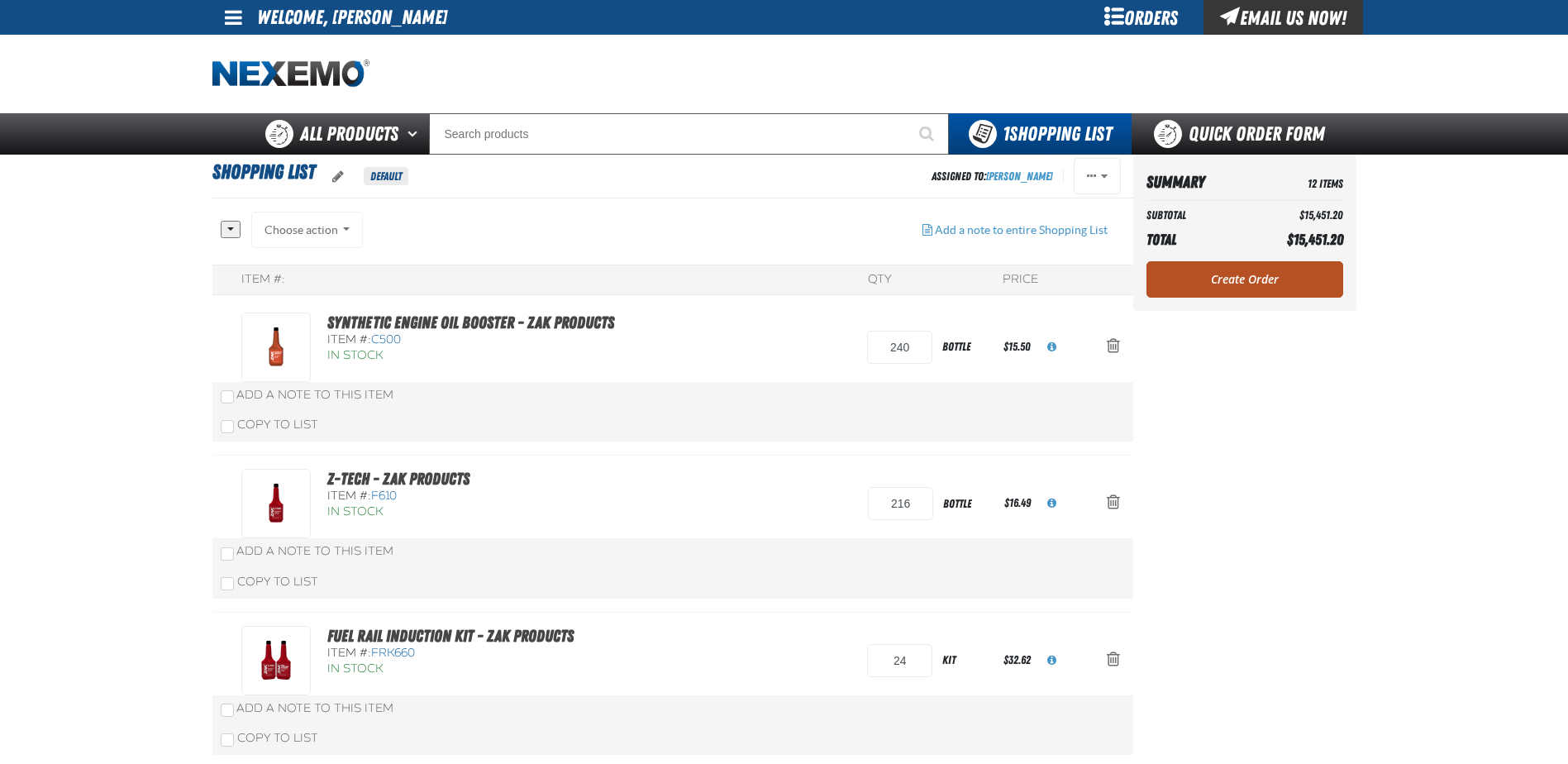
click at [1273, 283] on link "Create Order" at bounding box center [1244, 278] width 197 height 36
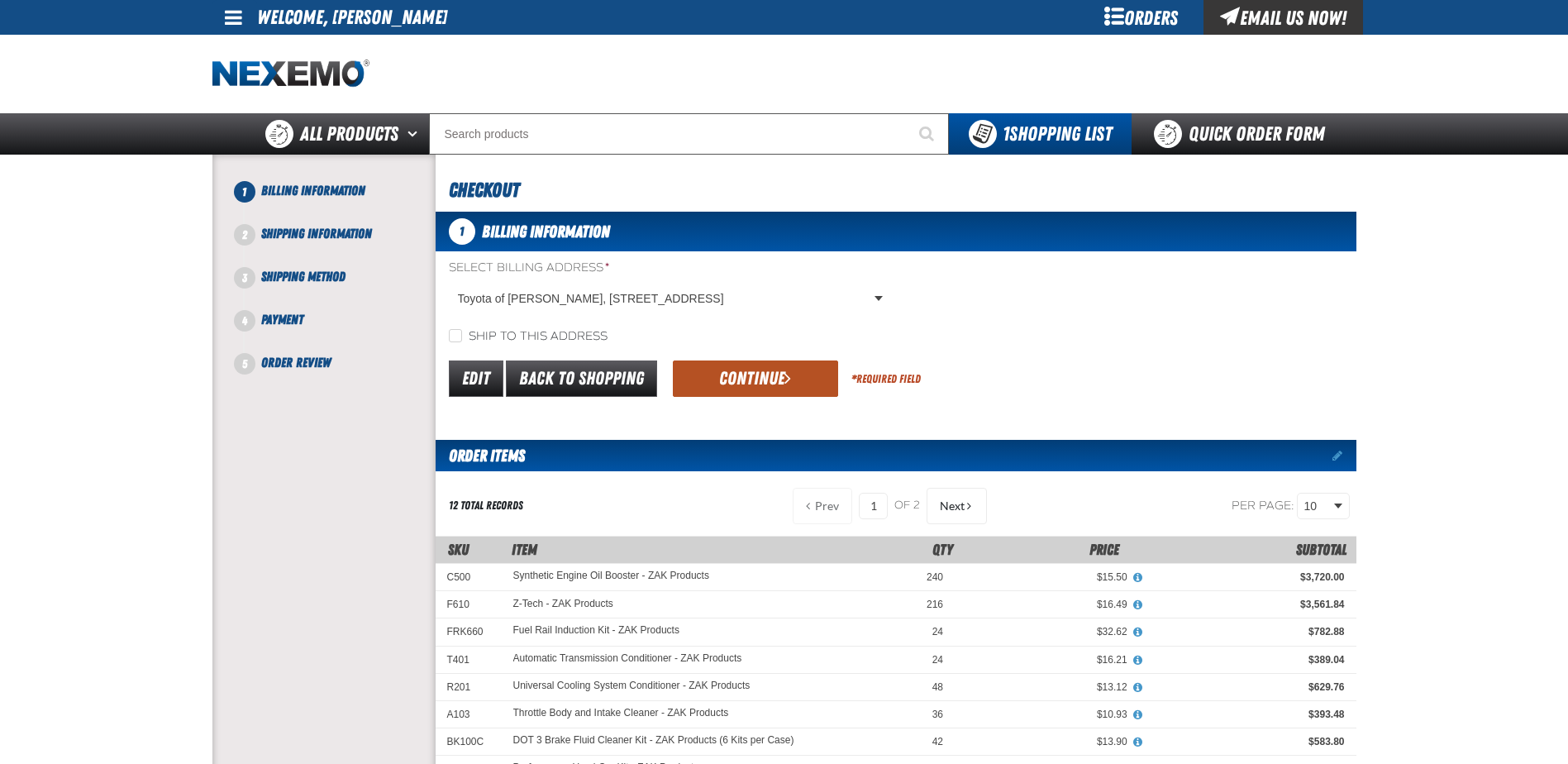
click at [776, 383] on button "Continue" at bounding box center [755, 378] width 166 height 36
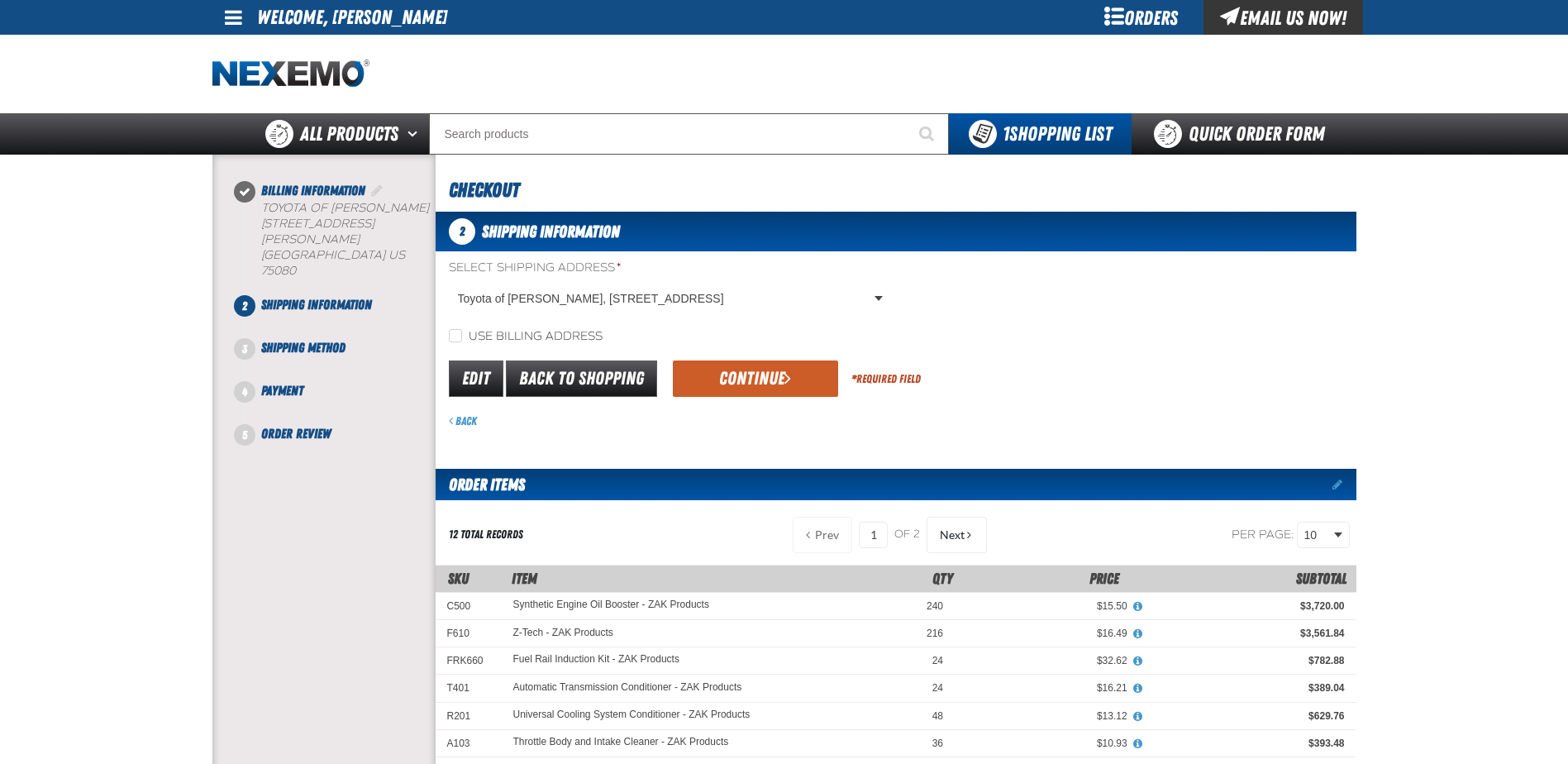
click at [900, 291] on div "Select Shipping Address * Toyota of Richardson, 1221 North Central Expressway, …" at bounding box center [895, 302] width 920 height 85
click at [855, 296] on body "Skip to Main Content Staging Site 5.1 Upgrade Site My Account My Account Suppor…" at bounding box center [784, 704] width 1568 height 1408
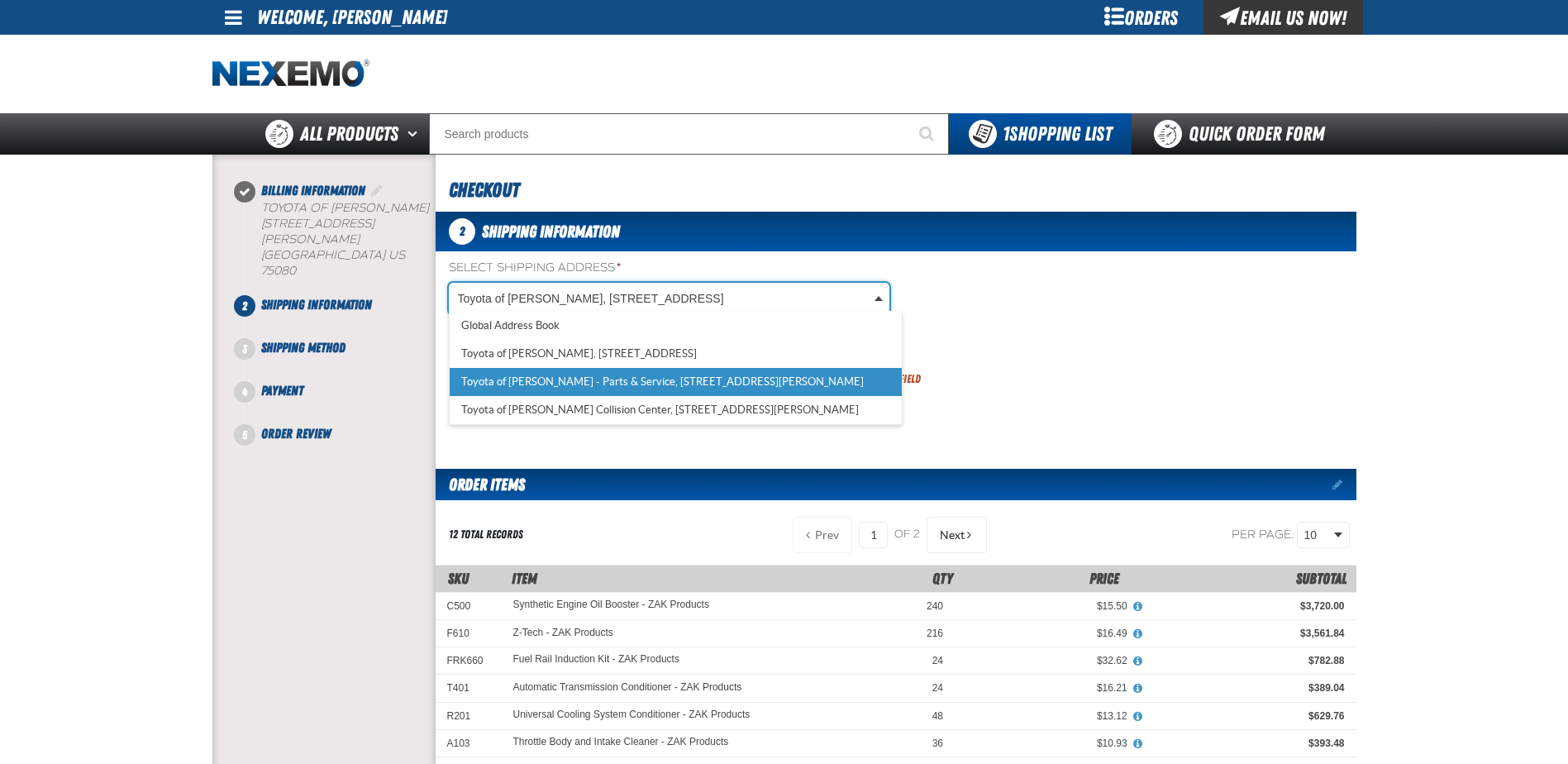
select select "a_374"
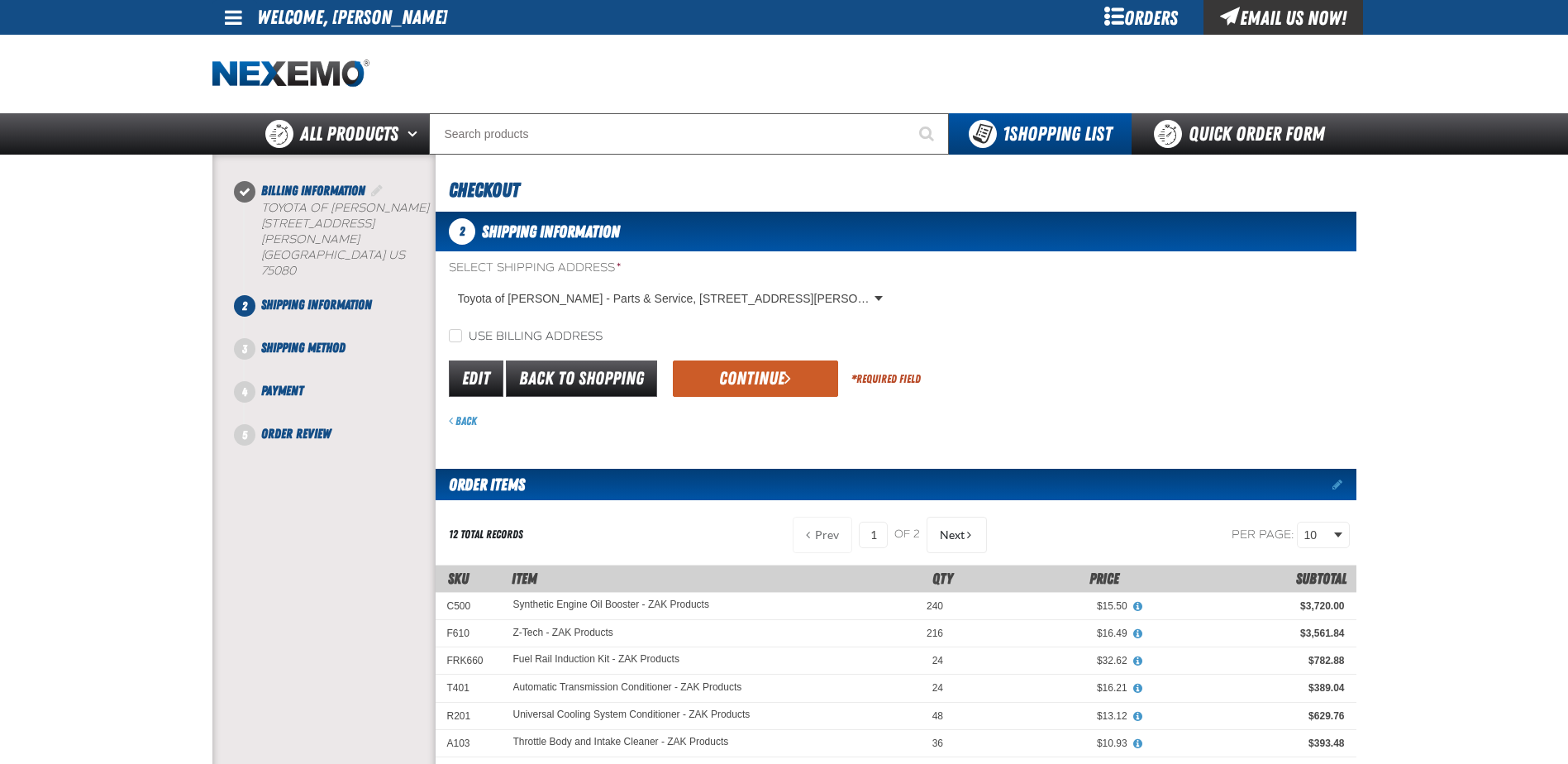
click at [771, 338] on div "Use billing address" at bounding box center [895, 336] width 920 height 18
click at [764, 380] on button "Continue" at bounding box center [755, 378] width 166 height 36
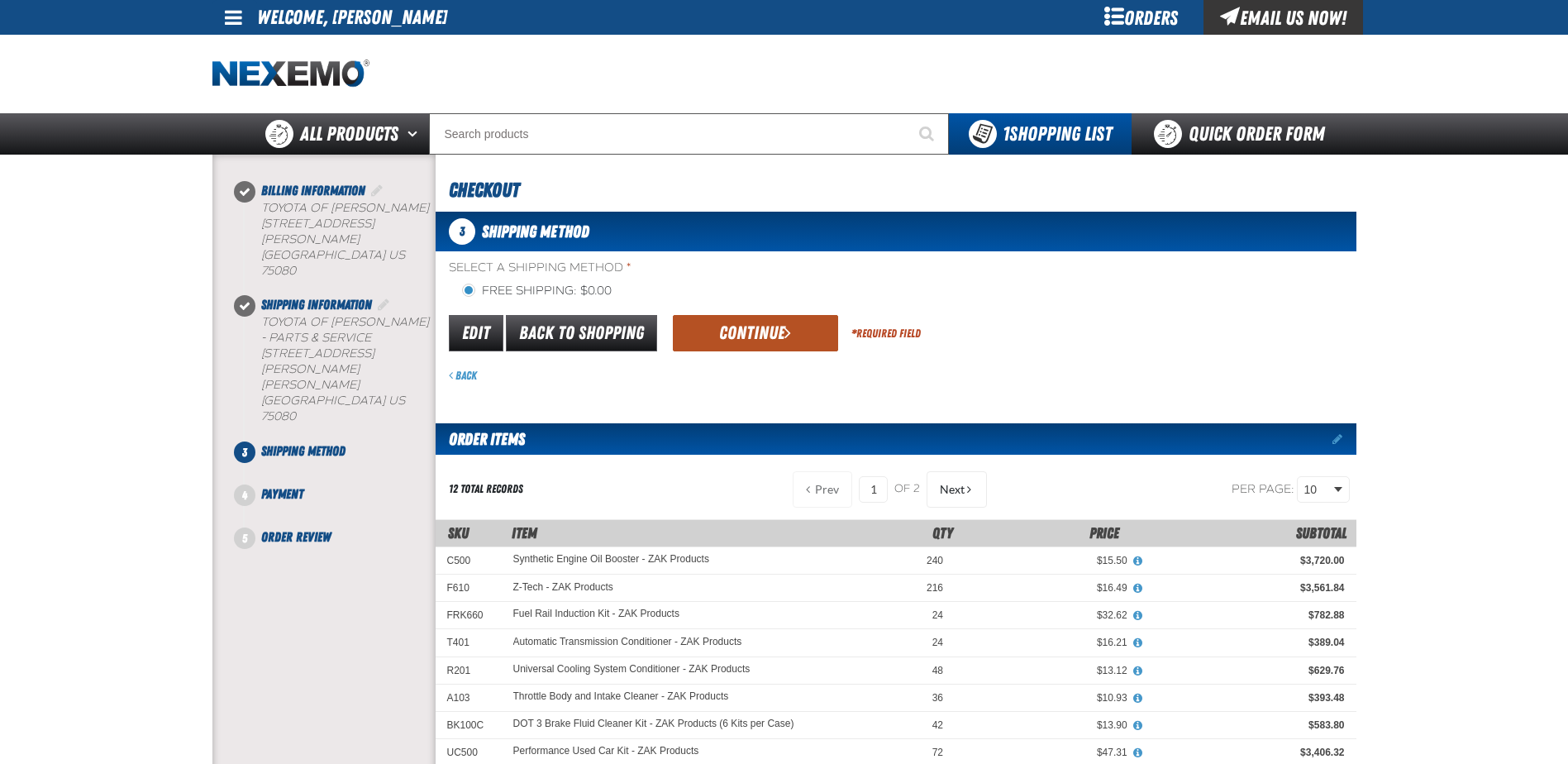
click at [765, 336] on button "Continue" at bounding box center [755, 332] width 166 height 36
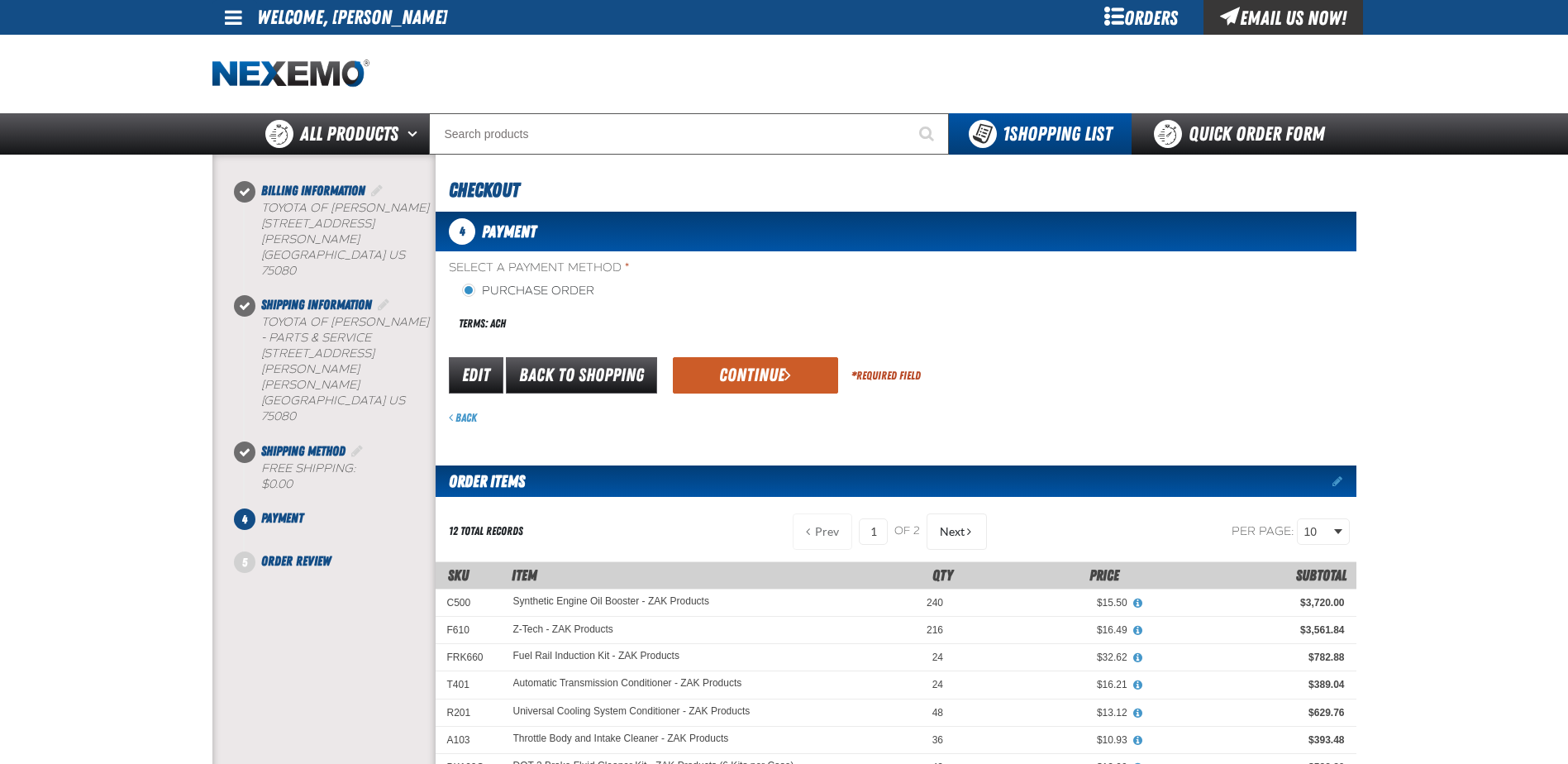
click at [764, 369] on button "Continue" at bounding box center [755, 375] width 166 height 36
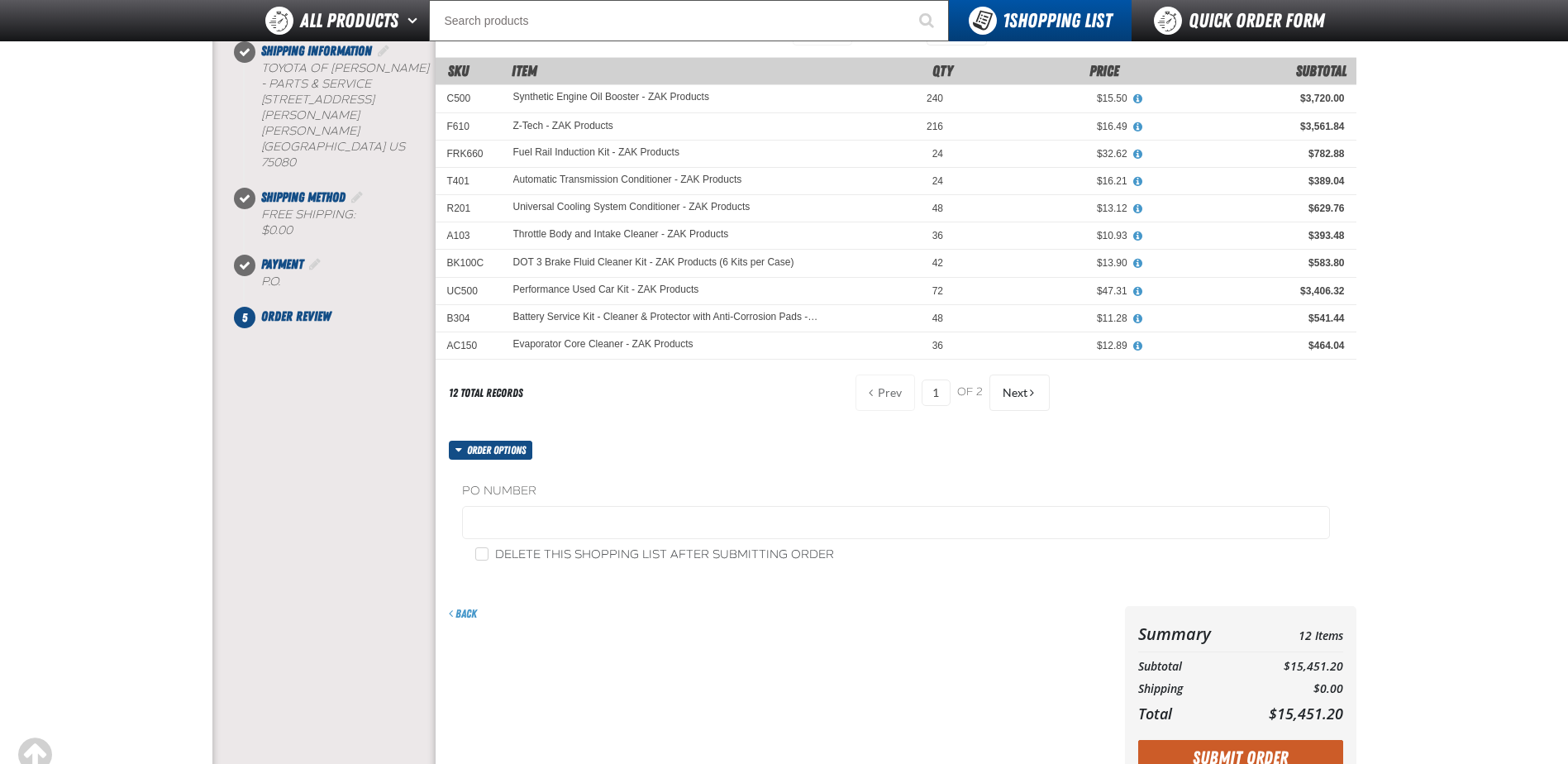
scroll to position [248, 0]
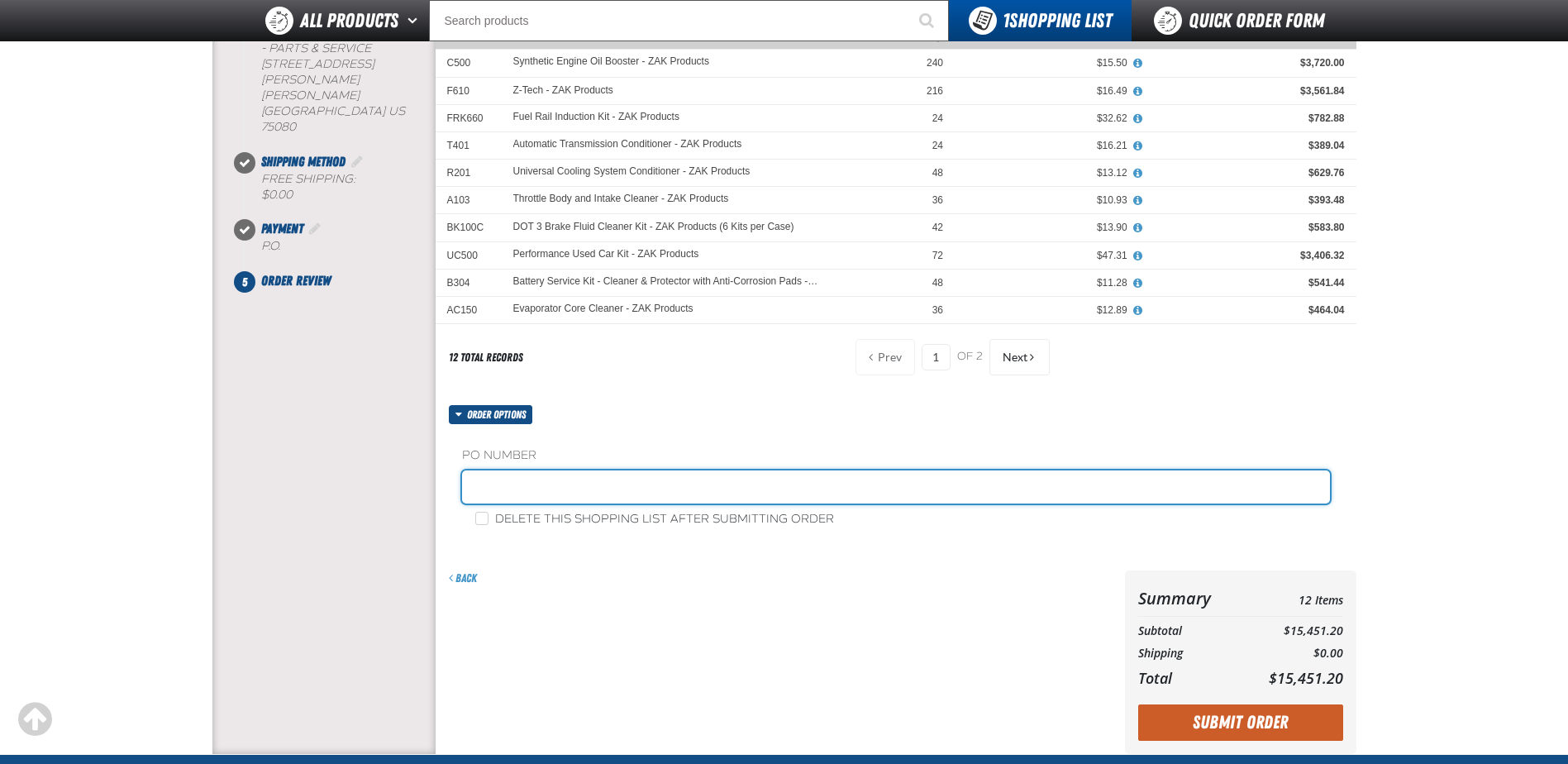
click at [482, 484] on input "text" at bounding box center [895, 487] width 868 height 33
type input "STK"
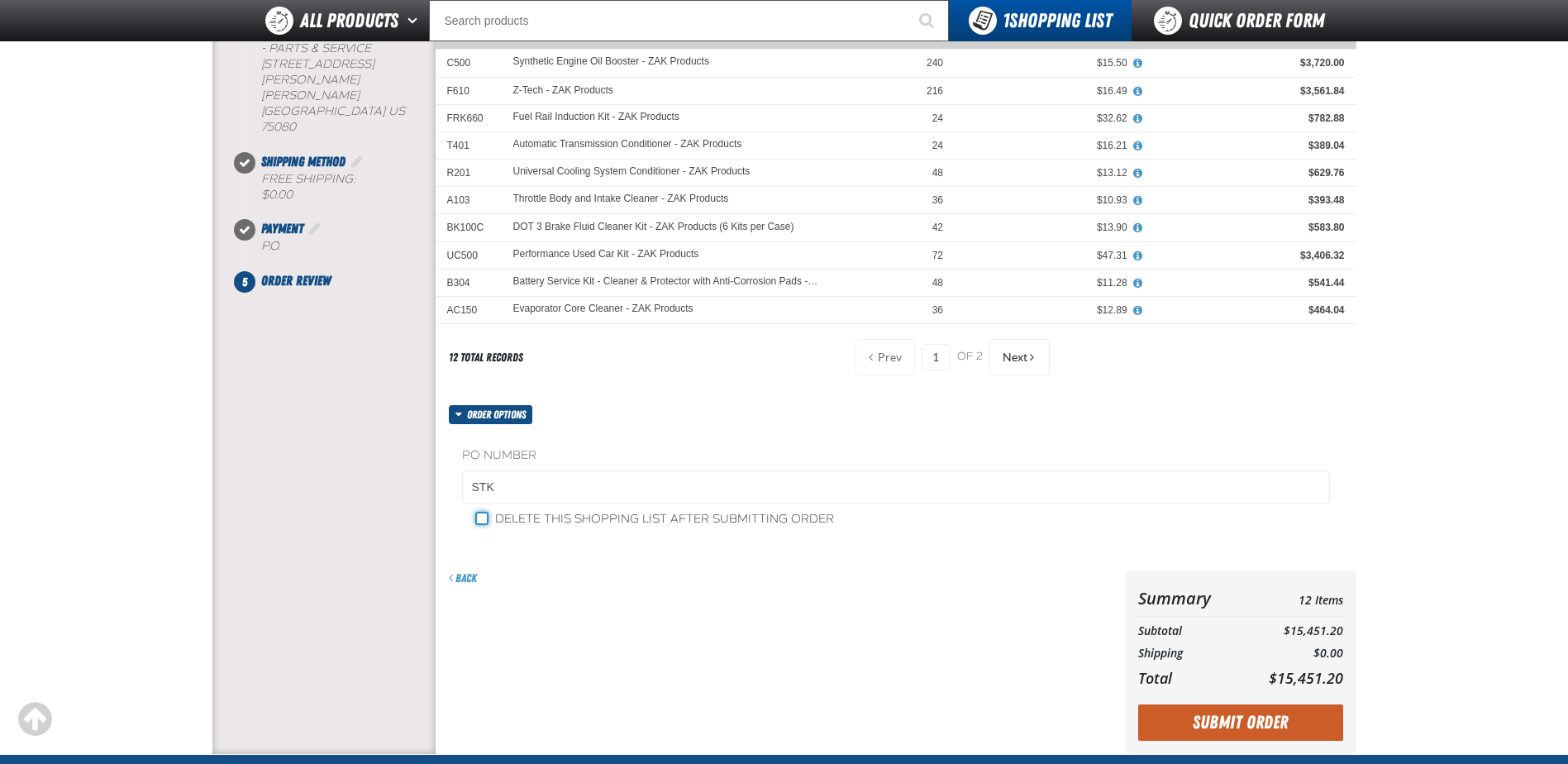
click at [481, 516] on input "Delete this shopping list after submitting order" at bounding box center [482, 518] width 13 height 13
checkbox input "true"
click at [1244, 717] on button "Submit Order" at bounding box center [1241, 721] width 205 height 36
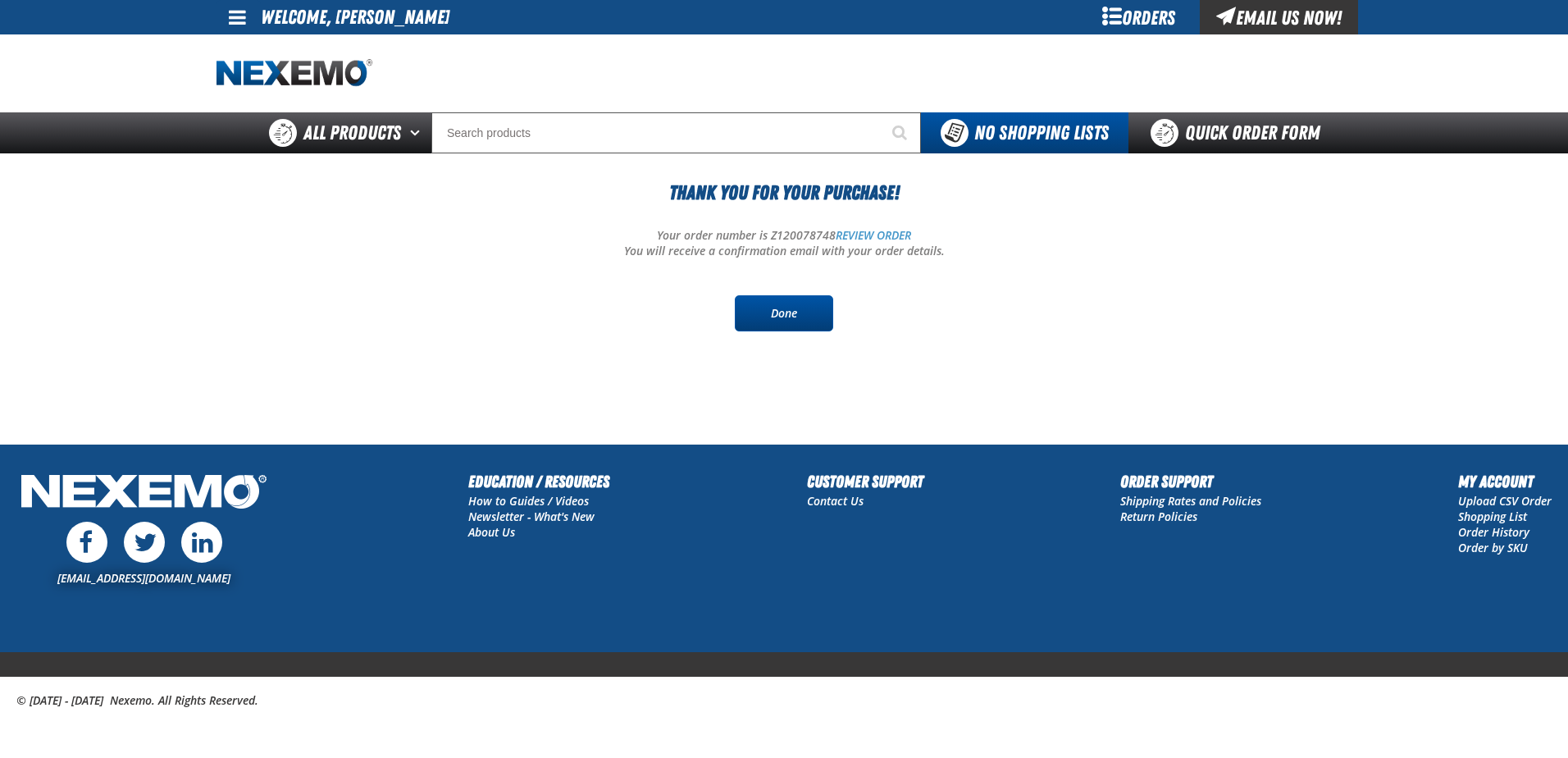
click at [801, 310] on link "Done" at bounding box center [784, 313] width 98 height 36
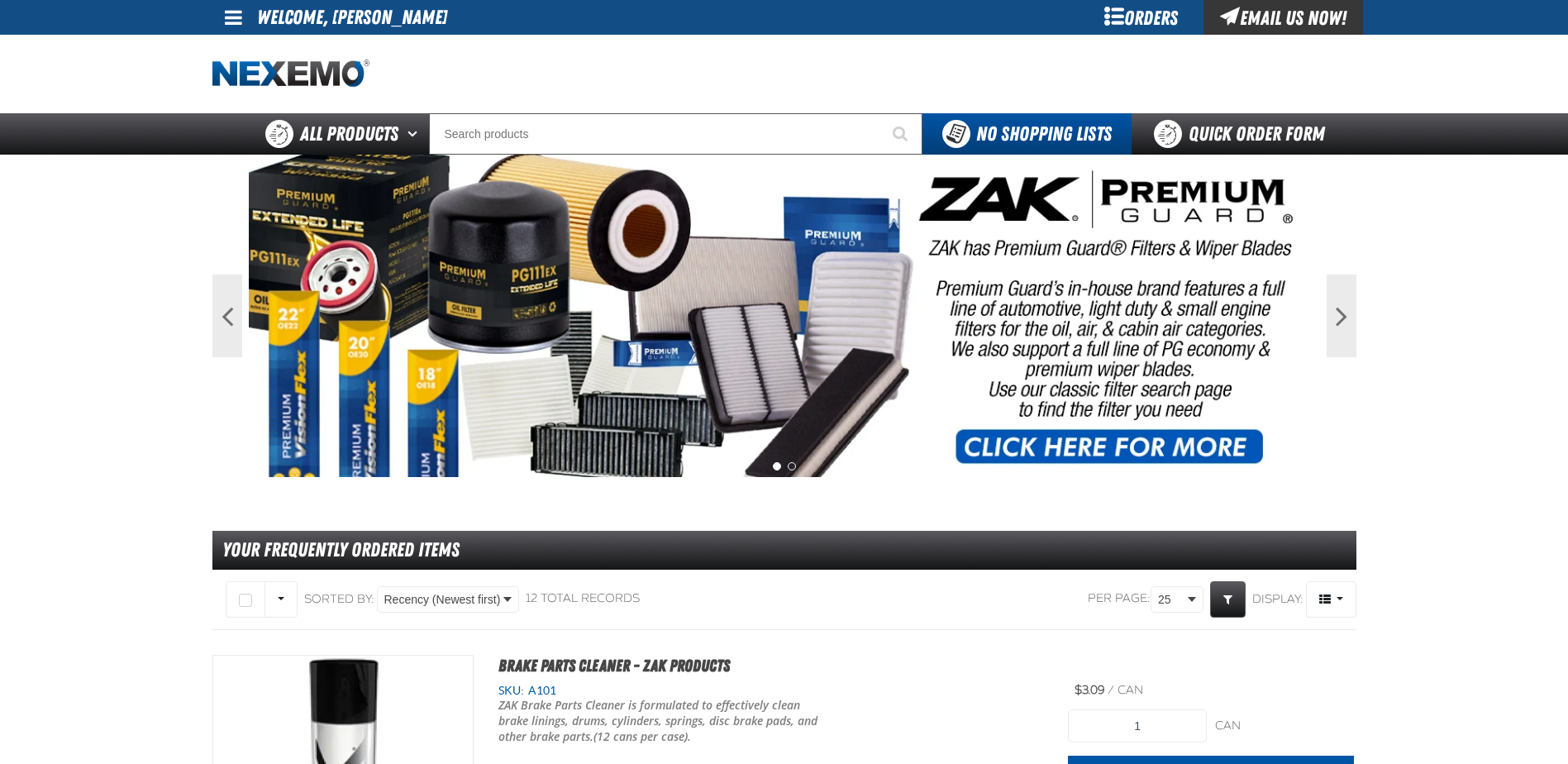
click at [239, 21] on span at bounding box center [233, 17] width 18 height 19
click at [238, 76] on link "Sign Out Sign Out" at bounding box center [248, 80] width 56 height 16
